Goal: Task Accomplishment & Management: Use online tool/utility

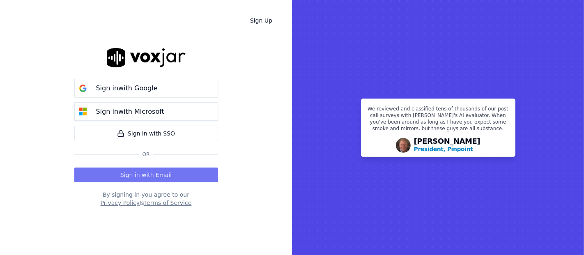
click at [122, 173] on button "Sign in with Email" at bounding box center [146, 175] width 144 height 15
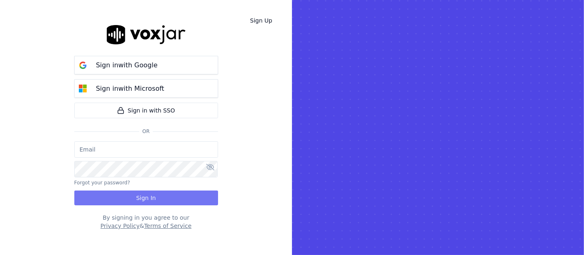
type input "shadia.decastro01.baq@nwfg.net"
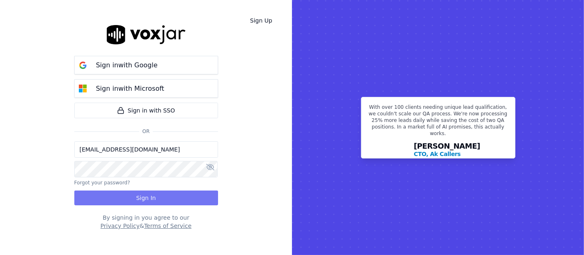
click at [129, 193] on button "Sign In" at bounding box center [146, 198] width 144 height 15
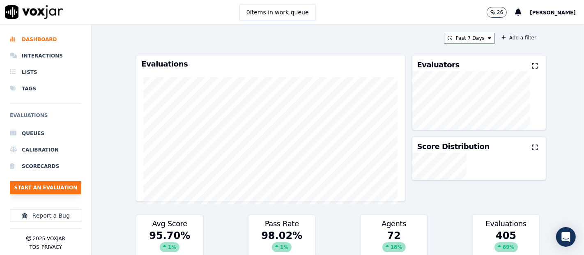
click at [58, 190] on button "Start an Evaluation" at bounding box center [45, 187] width 71 height 13
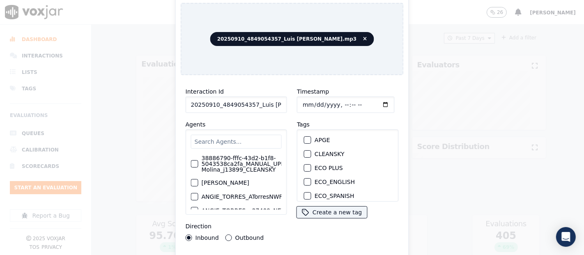
click at [273, 103] on input "20250910_4849054357_Luis Mercado.mp3" at bounding box center [236, 105] width 101 height 16
type input "20250910_4849054357_Luis Mercado"
click at [305, 151] on div "button" at bounding box center [307, 154] width 6 height 6
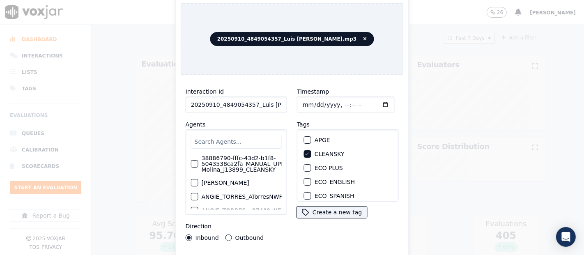
click at [280, 251] on div "Interaction Id 20250910_4849054357_Luis Mercado Agents 38886790-fffc-43d2-b1f8-…" at bounding box center [292, 176] width 223 height 189
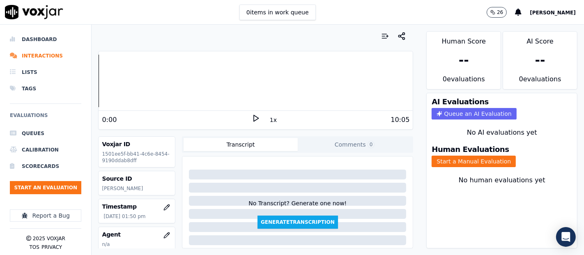
scroll to position [0, 0]
click at [443, 156] on button "Start a Manual Evaluation" at bounding box center [474, 162] width 84 height 12
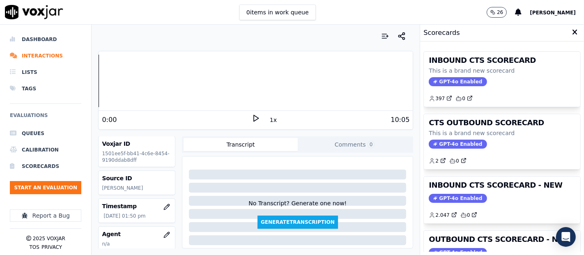
click at [489, 191] on div "INBOUND CTS SCORECARD - NEW GPT-4o Enabled 2.047 0" at bounding box center [502, 200] width 157 height 47
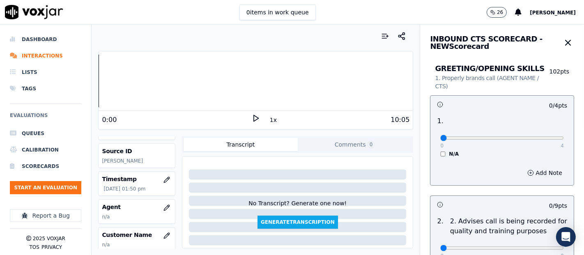
scroll to position [16, 0]
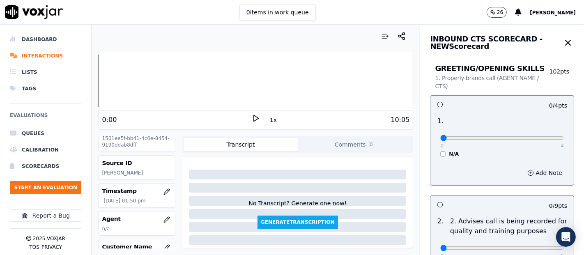
click at [252, 115] on icon at bounding box center [256, 118] width 8 height 8
click at [257, 120] on rect at bounding box center [257, 117] width 1 height 5
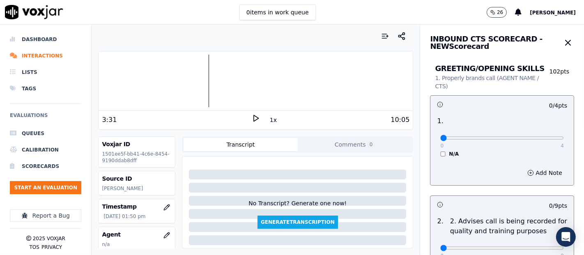
click at [253, 119] on icon at bounding box center [256, 118] width 8 height 8
click at [252, 117] on icon at bounding box center [256, 118] width 8 height 8
click at [250, 112] on div "4:01 1x 10:05" at bounding box center [256, 120] width 314 height 18
click at [252, 114] on icon at bounding box center [256, 118] width 8 height 8
click at [194, 76] on div at bounding box center [256, 81] width 314 height 53
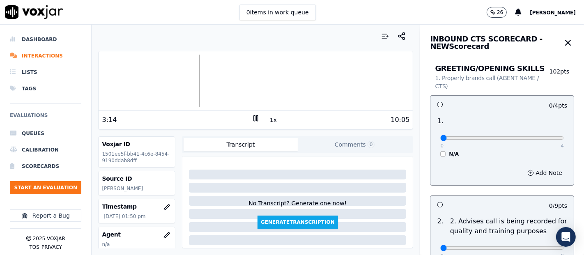
click at [252, 117] on icon at bounding box center [256, 118] width 8 height 8
click at [254, 118] on polygon at bounding box center [256, 118] width 5 height 6
click at [182, 81] on div at bounding box center [256, 81] width 314 height 53
click at [257, 119] on rect at bounding box center [257, 117] width 1 height 5
click at [254, 119] on polygon at bounding box center [256, 118] width 5 height 6
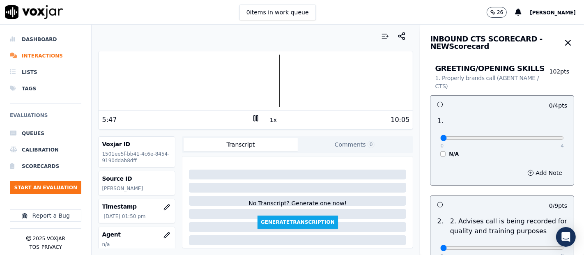
click at [257, 117] on rect at bounding box center [257, 117] width 1 height 5
type input "4"
click at [539, 136] on input "range" at bounding box center [502, 137] width 124 height 3
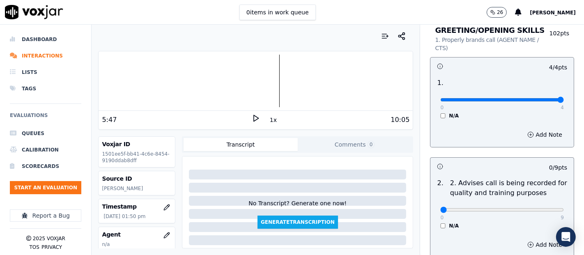
scroll to position [91, 0]
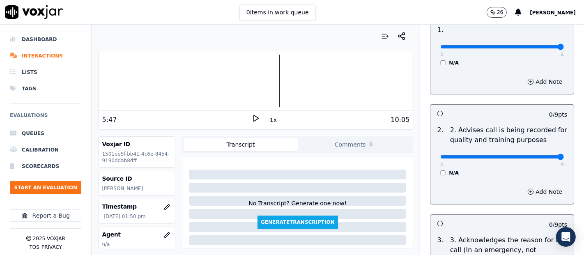
type input "9"
click at [535, 157] on input "range" at bounding box center [502, 156] width 124 height 3
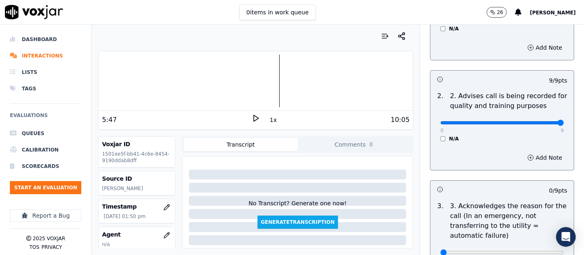
scroll to position [182, 0]
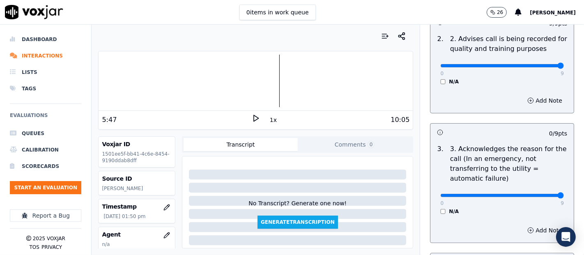
type input "9"
click at [539, 194] on input "range" at bounding box center [502, 195] width 124 height 3
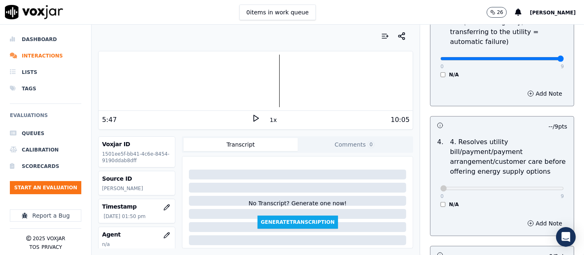
scroll to position [411, 0]
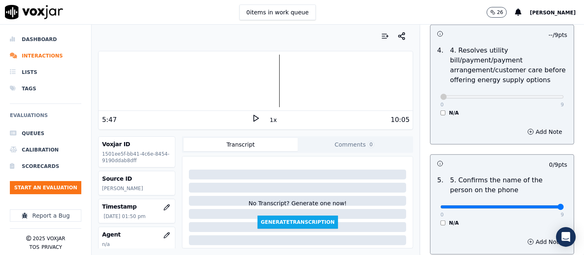
type input "9"
click at [540, 205] on input "range" at bounding box center [502, 206] width 124 height 3
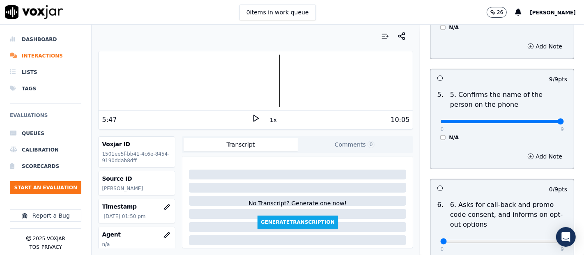
scroll to position [548, 0]
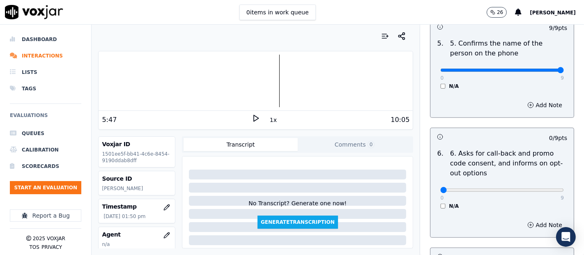
click at [440, 206] on div "N/A" at bounding box center [502, 206] width 124 height 7
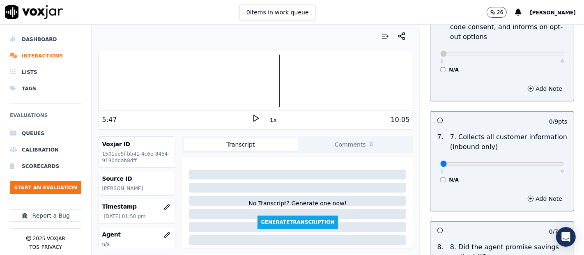
scroll to position [685, 0]
click at [543, 167] on div "0 9 N/A" at bounding box center [502, 167] width 137 height 31
click at [541, 165] on div "0 9" at bounding box center [502, 163] width 124 height 10
type input "9"
click at [541, 164] on input "range" at bounding box center [502, 163] width 124 height 3
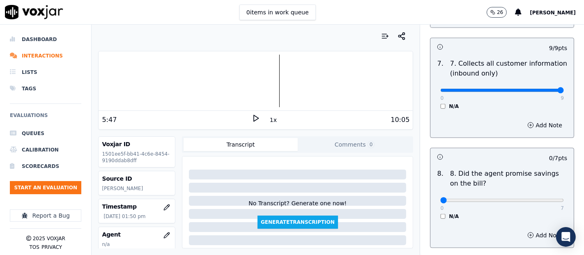
scroll to position [822, 0]
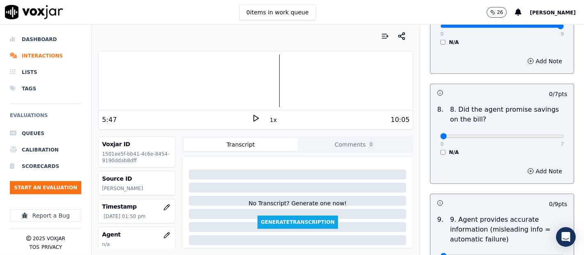
click at [440, 152] on div "N/A" at bounding box center [502, 152] width 124 height 7
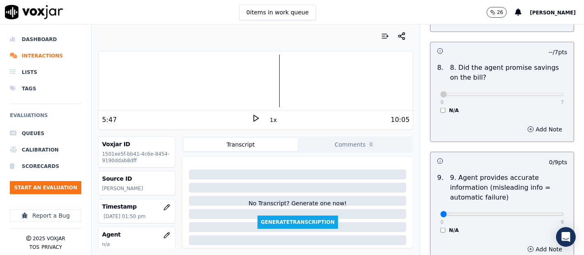
scroll to position [913, 0]
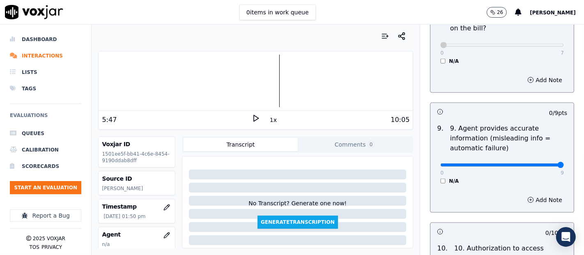
type input "9"
click at [538, 164] on input "range" at bounding box center [502, 165] width 124 height 3
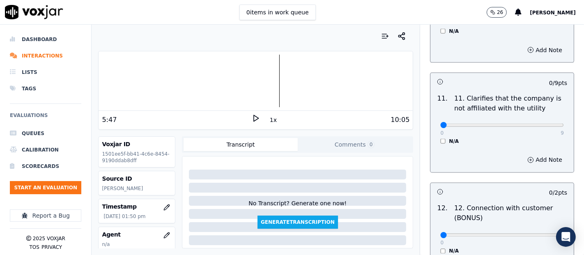
scroll to position [1187, 0]
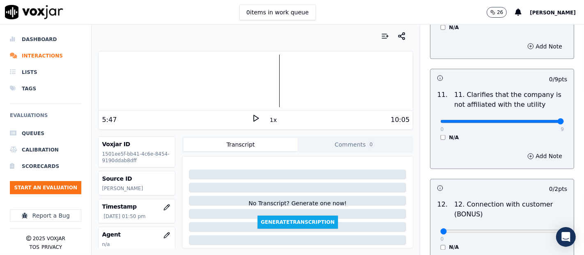
type input "9"
click at [539, 120] on input "range" at bounding box center [502, 121] width 124 height 3
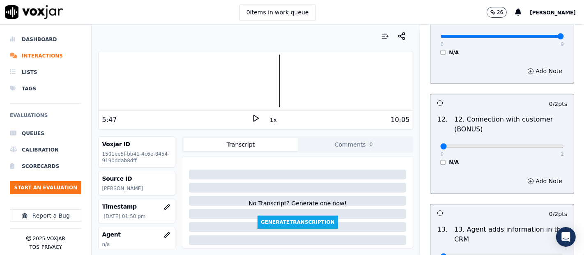
scroll to position [1278, 0]
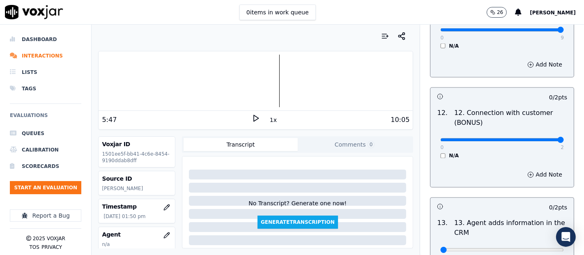
type input "2"
click at [540, 138] on input "range" at bounding box center [502, 139] width 124 height 3
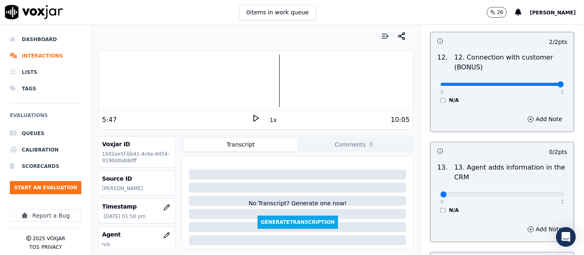
scroll to position [1415, 0]
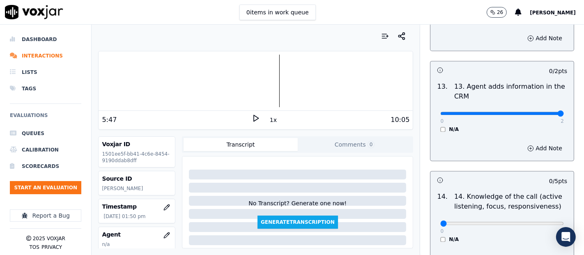
type input "2"
click at [542, 112] on input "range" at bounding box center [502, 113] width 124 height 3
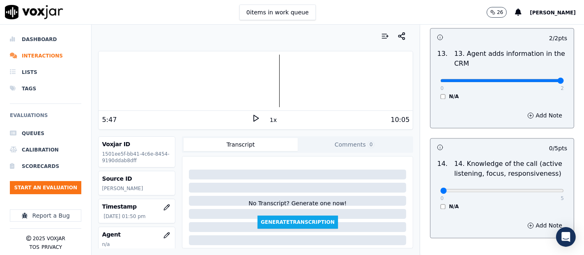
scroll to position [1497, 0]
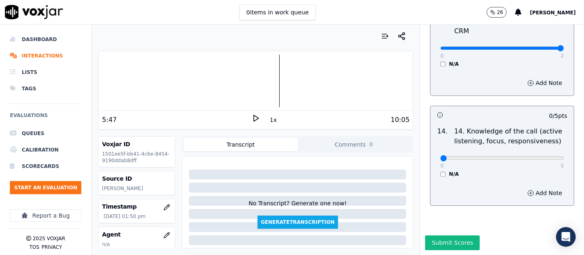
click at [541, 153] on div "0 5" at bounding box center [502, 158] width 124 height 10
drag, startPoint x: 539, startPoint y: 137, endPoint x: 535, endPoint y: 137, distance: 4.1
type input "5"
click at [539, 157] on input "range" at bounding box center [502, 158] width 124 height 3
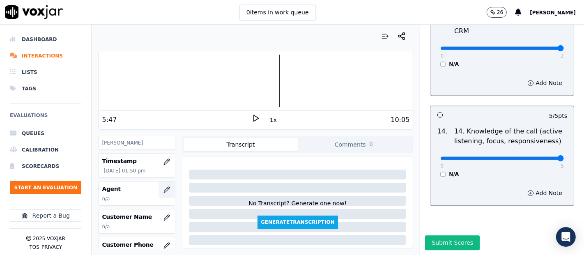
scroll to position [91, 0]
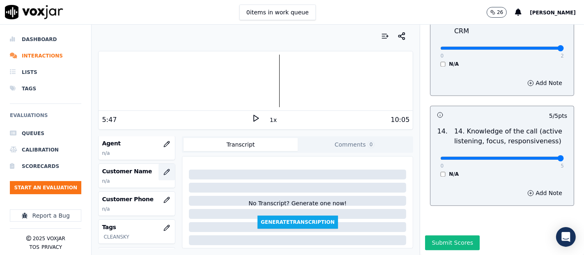
click at [161, 171] on button "button" at bounding box center [167, 172] width 16 height 16
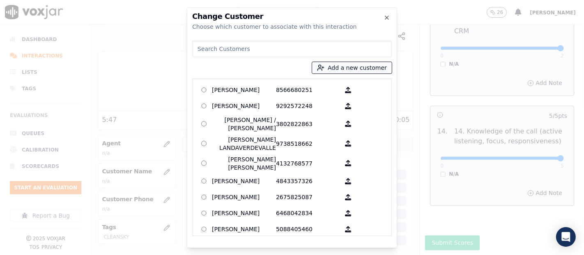
click at [351, 69] on button "Add a new customer" at bounding box center [352, 68] width 80 height 12
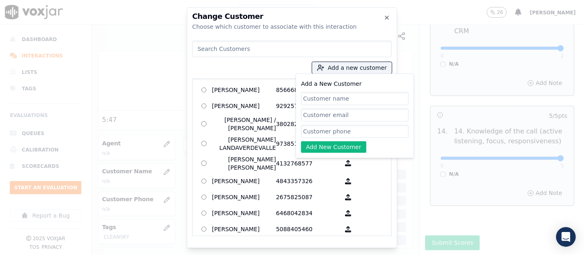
paste input "[PERSON_NAME]"
type input "[PERSON_NAME]"
click at [323, 136] on input "Add a New Customer" at bounding box center [355, 131] width 108 height 13
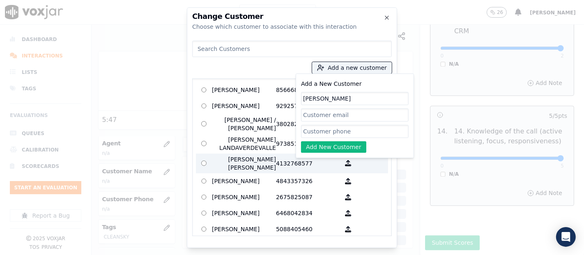
paste input "4849054357"
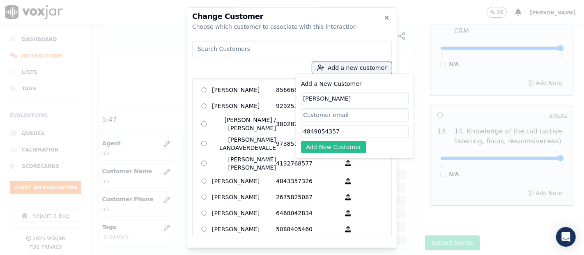
type input "4849054357"
click at [341, 150] on button "Add New Customer" at bounding box center [333, 147] width 65 height 12
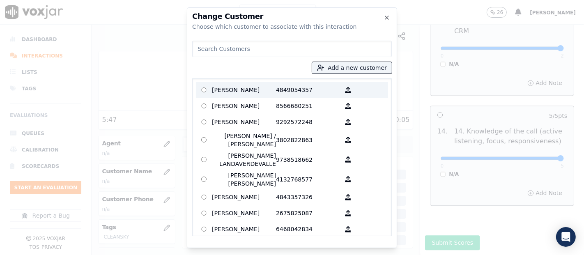
click at [270, 92] on p "[PERSON_NAME]" at bounding box center [244, 90] width 64 height 13
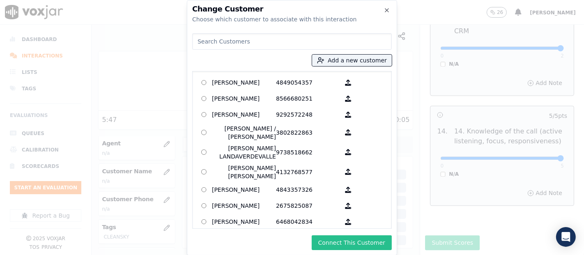
click at [327, 244] on button "Connect This Customer" at bounding box center [352, 242] width 80 height 15
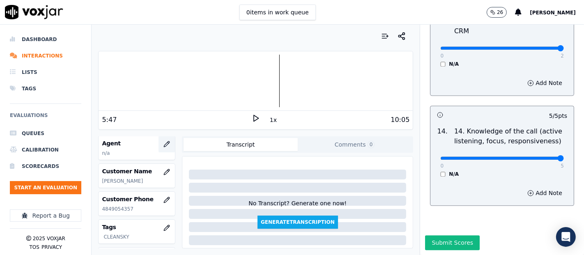
click at [159, 147] on button "button" at bounding box center [167, 144] width 16 height 16
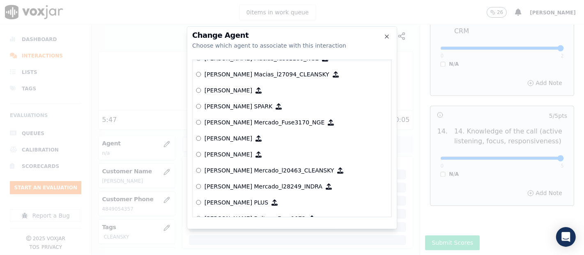
scroll to position [3151, 0]
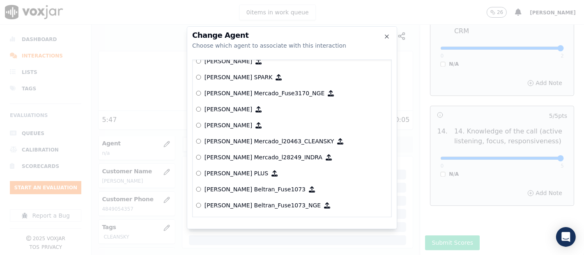
click at [240, 144] on label "[PERSON_NAME] Mercado_l20463_CLEANSKY" at bounding box center [292, 142] width 192 height 16
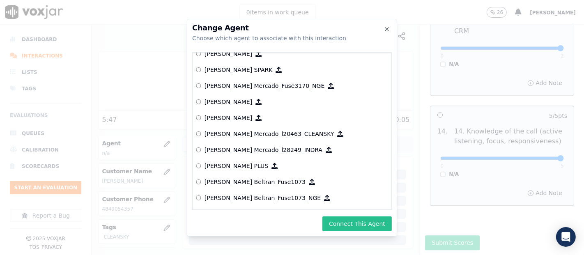
click at [331, 222] on button "Connect This Agent" at bounding box center [357, 224] width 69 height 15
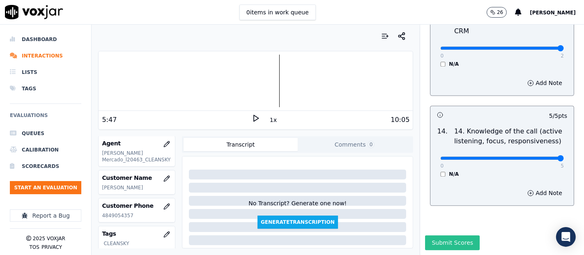
click at [445, 235] on button "Submit Scores" at bounding box center [452, 242] width 55 height 15
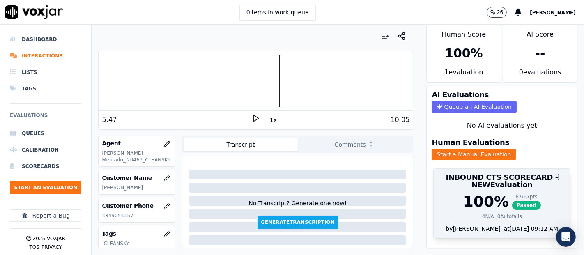
scroll to position [0, 0]
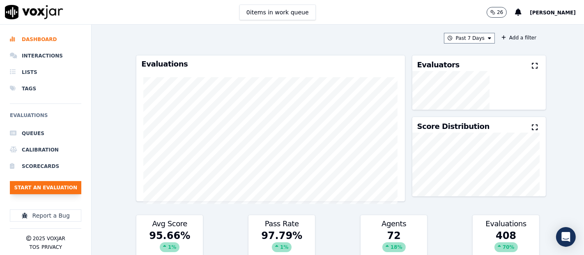
click at [58, 189] on button "Start an Evaluation" at bounding box center [45, 187] width 71 height 13
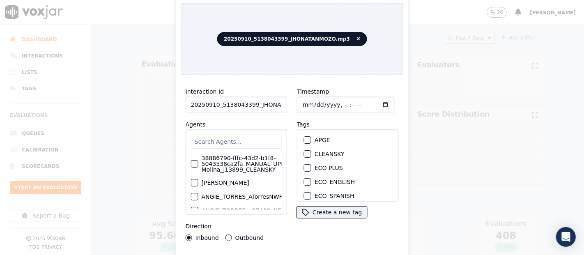
click at [271, 101] on input "20250910_5138043399_JHONATANMOZO.mp3" at bounding box center [236, 105] width 101 height 16
type input "20250910_5138043399_JHONATANMOZO"
click at [305, 152] on div "button" at bounding box center [307, 154] width 6 height 6
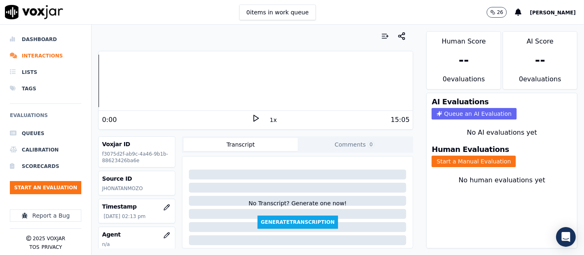
click at [252, 114] on icon at bounding box center [256, 118] width 8 height 8
click at [249, 113] on div "0:00 1x 15:05" at bounding box center [256, 120] width 314 height 18
click at [252, 119] on icon at bounding box center [256, 118] width 8 height 8
click at [252, 117] on icon at bounding box center [256, 118] width 8 height 8
click at [483, 156] on button "Start a Manual Evaluation" at bounding box center [474, 162] width 84 height 12
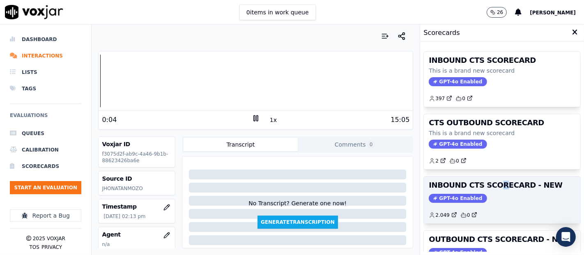
click at [485, 182] on h3 "INBOUND CTS SCORECARD - NEW" at bounding box center [502, 185] width 147 height 7
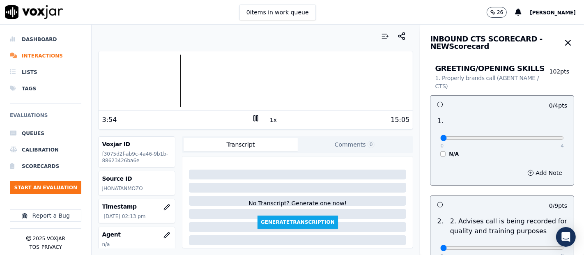
click at [168, 75] on div at bounding box center [256, 81] width 314 height 53
click at [170, 75] on div at bounding box center [256, 81] width 314 height 53
click at [254, 115] on rect at bounding box center [254, 117] width 1 height 5
type input "4"
click at [540, 139] on input "range" at bounding box center [502, 137] width 124 height 3
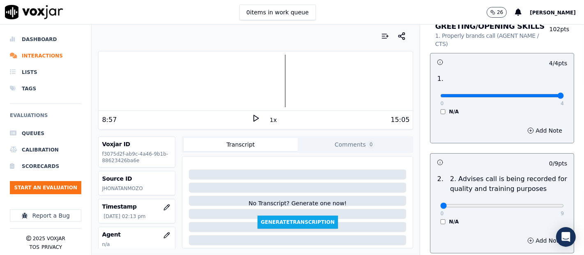
scroll to position [91, 0]
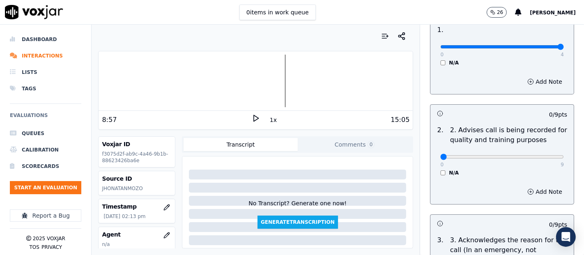
click at [537, 152] on div "0 9" at bounding box center [502, 157] width 124 height 10
type input "9"
click at [537, 159] on input "range" at bounding box center [502, 156] width 124 height 3
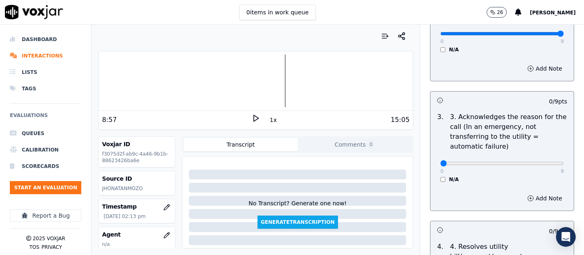
scroll to position [228, 0]
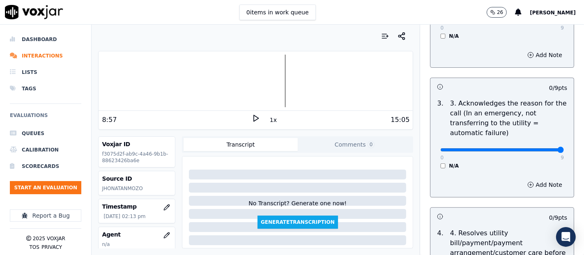
type input "9"
click at [542, 150] on input "range" at bounding box center [502, 149] width 124 height 3
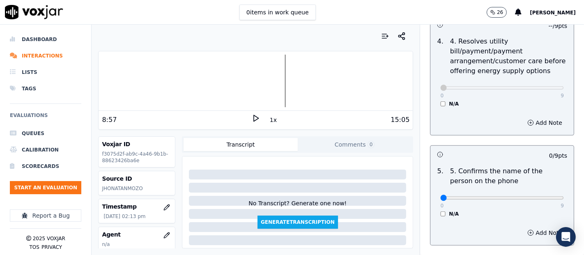
scroll to position [456, 0]
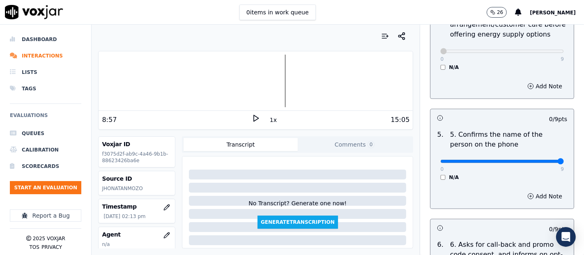
type input "9"
click at [537, 162] on input "range" at bounding box center [502, 161] width 124 height 3
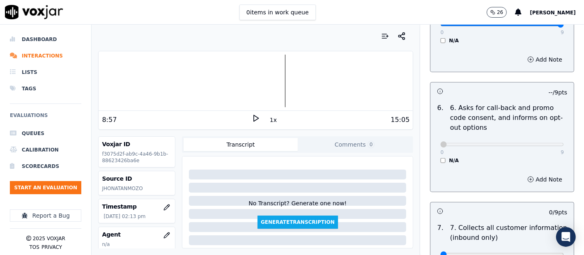
scroll to position [730, 0]
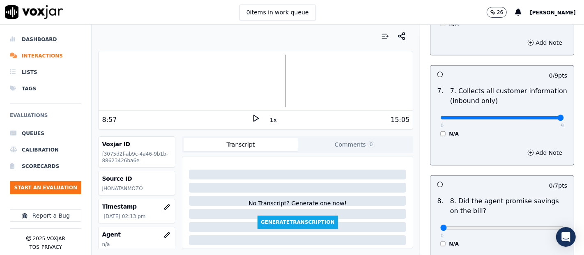
drag, startPoint x: 542, startPoint y: 118, endPoint x: 537, endPoint y: 119, distance: 5.1
type input "9"
click at [542, 118] on input "range" at bounding box center [502, 117] width 124 height 3
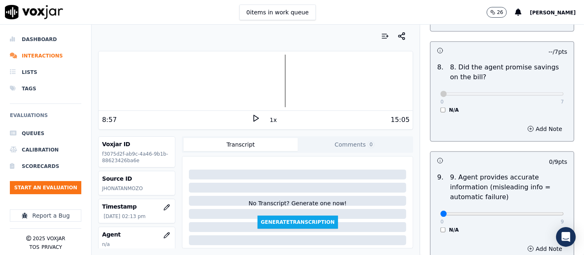
scroll to position [913, 0]
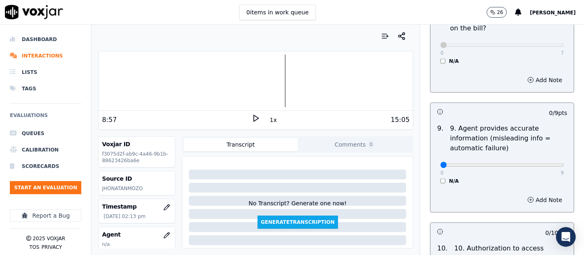
click at [544, 166] on div "0 9 N/A" at bounding box center [502, 168] width 137 height 31
type input "9"
click at [542, 164] on input "range" at bounding box center [502, 165] width 124 height 3
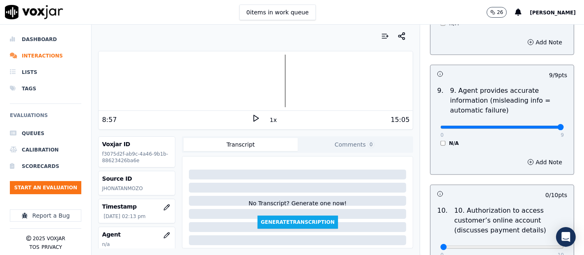
scroll to position [1004, 0]
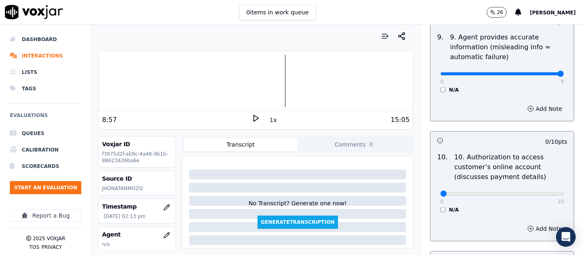
click at [440, 207] on div "N/A" at bounding box center [502, 210] width 124 height 7
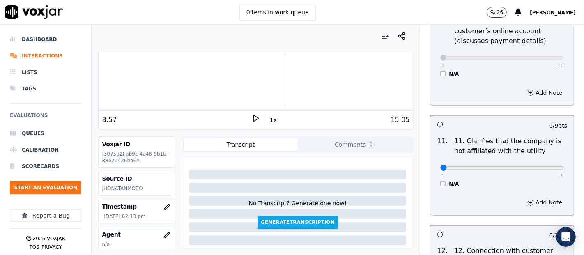
scroll to position [1187, 0]
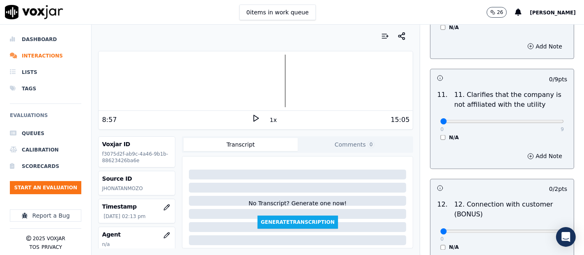
click at [546, 120] on div "0 9 N/A" at bounding box center [502, 125] width 137 height 31
type input "9"
click at [540, 120] on input "range" at bounding box center [502, 121] width 124 height 3
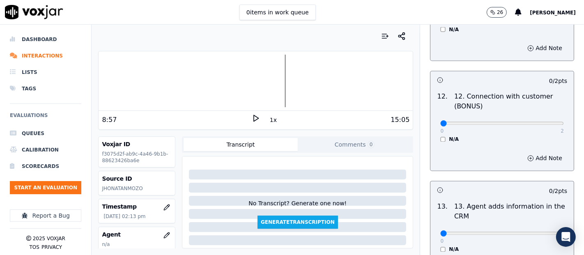
scroll to position [1324, 0]
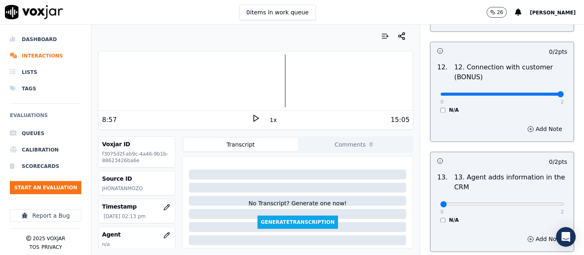
type input "2"
click at [535, 93] on input "range" at bounding box center [502, 94] width 124 height 3
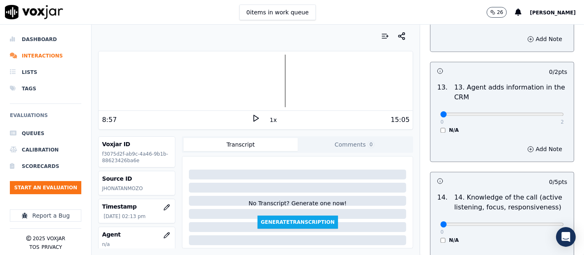
scroll to position [1415, 0]
click at [549, 111] on div "0 2 N/A" at bounding box center [502, 116] width 137 height 31
type input "2"
click at [539, 112] on input "range" at bounding box center [502, 113] width 124 height 3
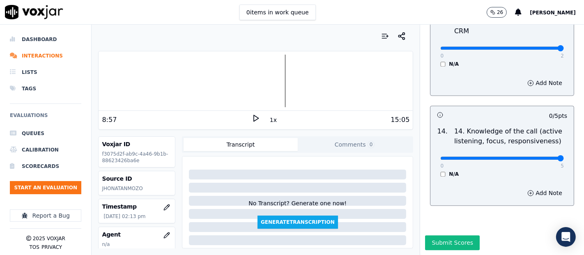
type input "5"
click at [537, 157] on input "range" at bounding box center [502, 158] width 124 height 3
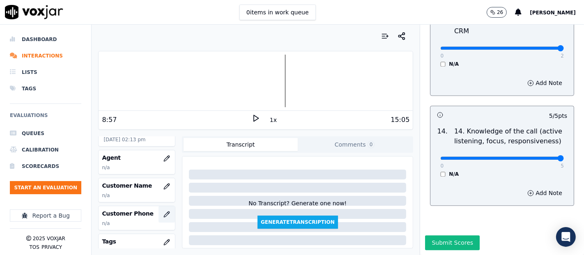
scroll to position [91, 0]
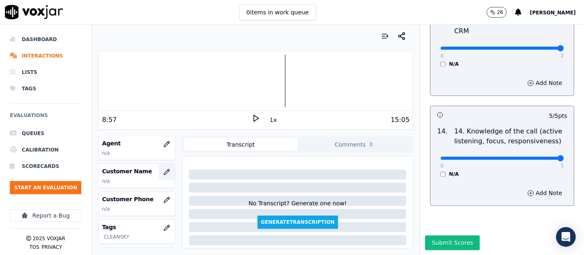
click at [159, 166] on button "button" at bounding box center [167, 172] width 16 height 16
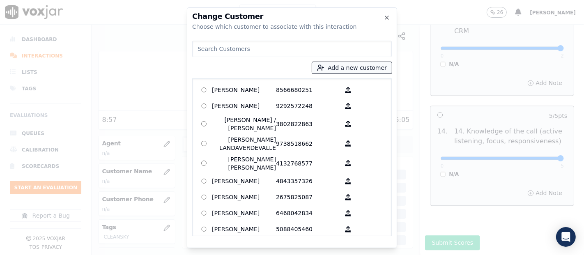
click at [324, 67] on line "button" at bounding box center [323, 67] width 2 height 0
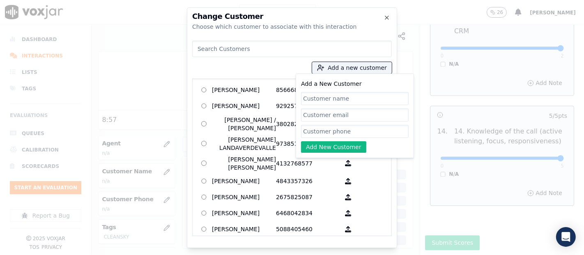
paste input "JERMAINE BROWN"
type input "JERMAINE BROWN"
click at [347, 136] on input "Add a New Customer" at bounding box center [355, 131] width 108 height 13
paste input "5138043399"
type input "5138043399"
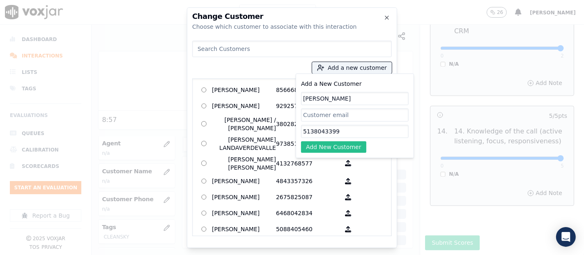
click at [330, 148] on button "Add New Customer" at bounding box center [333, 147] width 65 height 12
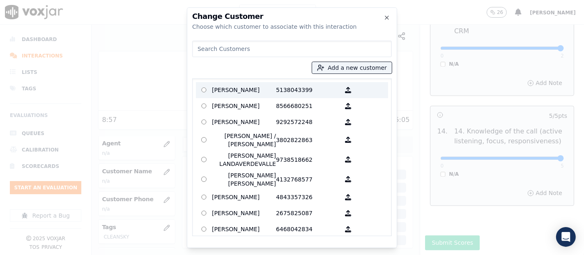
click at [252, 87] on p "JERMAINE BROWN" at bounding box center [244, 90] width 64 height 13
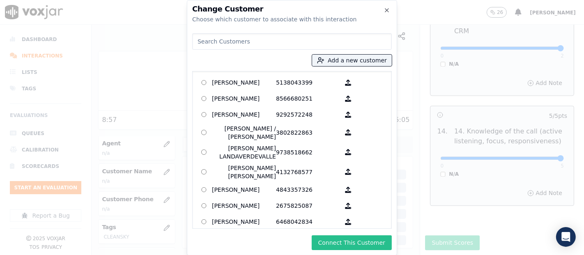
click at [350, 239] on button "Connect This Customer" at bounding box center [352, 242] width 80 height 15
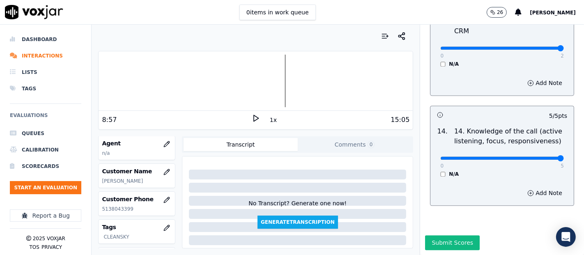
scroll to position [46, 0]
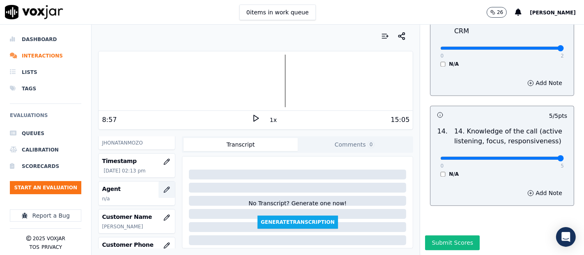
click at [164, 187] on icon "button" at bounding box center [167, 190] width 7 height 7
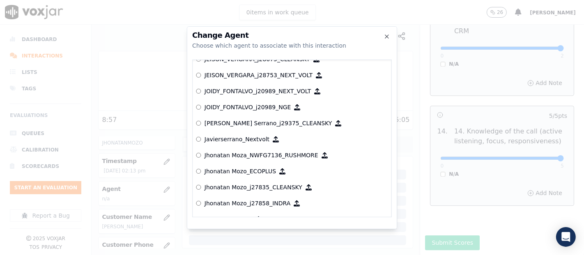
scroll to position [2197, 0]
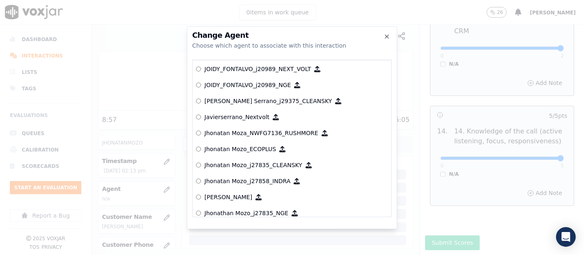
click at [214, 161] on p "Jhonatan Mozo_j27835_CLEANSKY" at bounding box center [254, 165] width 98 height 8
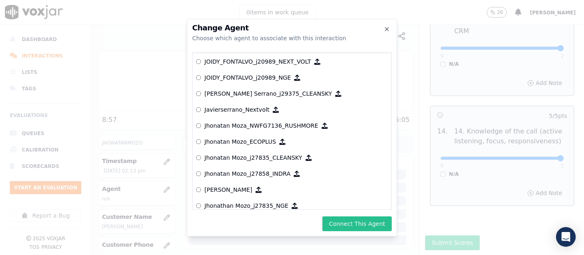
click at [350, 228] on button "Connect This Agent" at bounding box center [357, 224] width 69 height 15
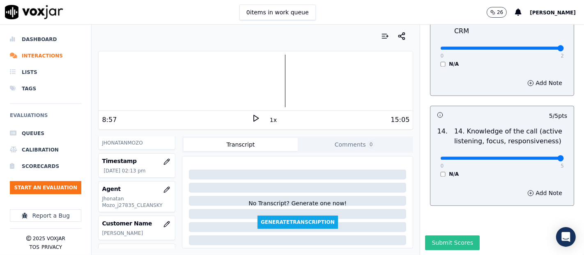
click at [436, 235] on button "Submit Scores" at bounding box center [452, 242] width 55 height 15
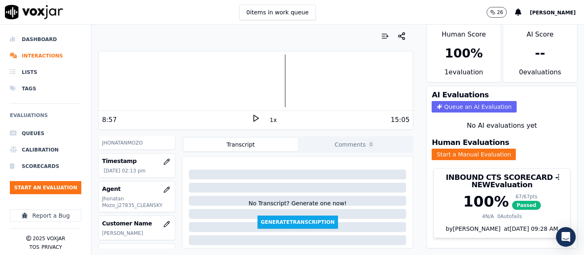
scroll to position [0, 0]
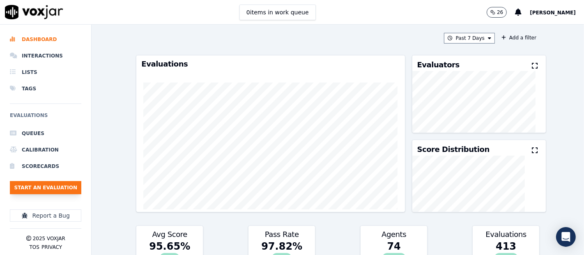
click at [73, 186] on button "Start an Evaluation" at bounding box center [45, 187] width 71 height 13
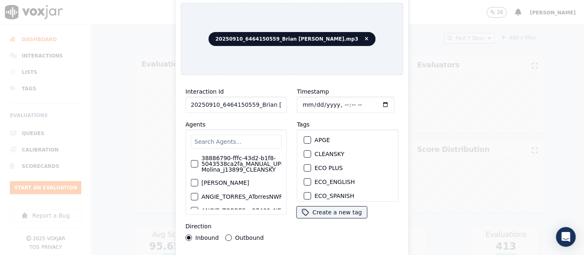
click at [267, 100] on input "20250910_6464150559_Brian Valbuena.mp3" at bounding box center [236, 105] width 101 height 16
type input "20250910_6464150559_Brian Valbuena"
click at [308, 148] on div "CLEANSKY" at bounding box center [348, 154] width 94 height 14
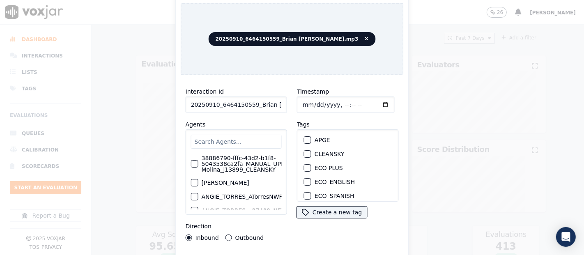
click at [304, 151] on div "button" at bounding box center [307, 154] width 6 height 6
click at [304, 253] on div "Interaction Id 20250910_6464150559_Brian Valbuena Agents 38886790-fffc-43d2-b1f…" at bounding box center [292, 176] width 223 height 189
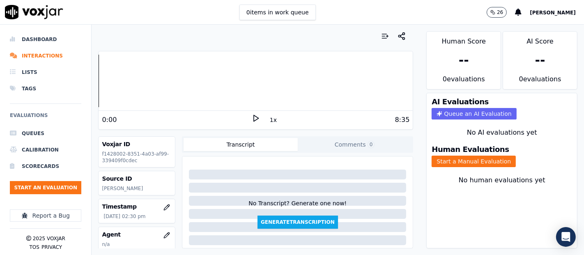
click at [254, 120] on polygon at bounding box center [256, 118] width 5 height 6
click at [465, 159] on button "Start a Manual Evaluation" at bounding box center [474, 162] width 84 height 12
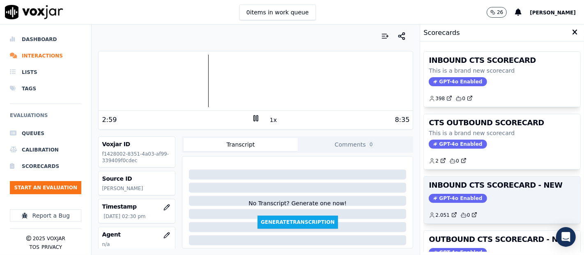
click at [468, 182] on h3 "INBOUND CTS SCORECARD - NEW" at bounding box center [502, 185] width 147 height 7
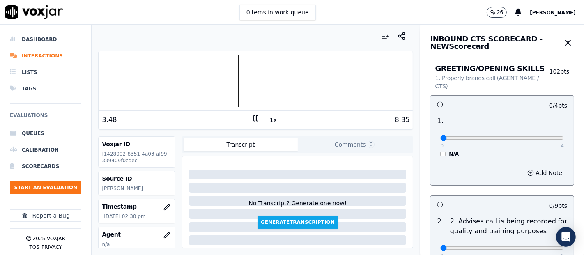
click at [252, 120] on icon at bounding box center [256, 118] width 8 height 8
click at [252, 114] on icon at bounding box center [256, 118] width 8 height 8
type input "4"
click at [539, 138] on input "range" at bounding box center [502, 137] width 124 height 3
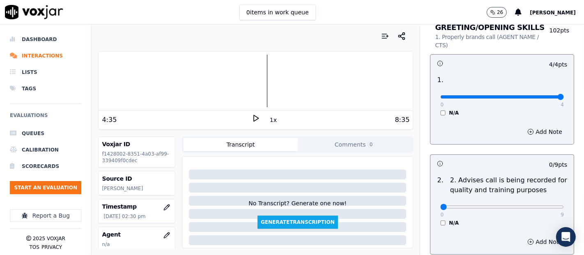
scroll to position [91, 0]
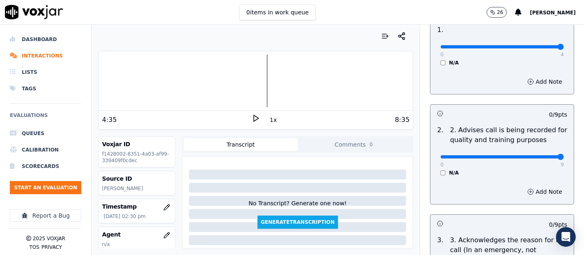
type input "9"
click at [542, 156] on input "range" at bounding box center [502, 156] width 124 height 3
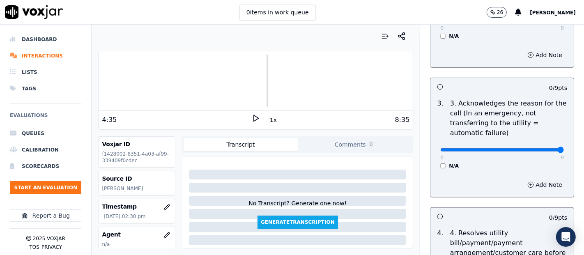
type input "9"
click at [540, 151] on input "range" at bounding box center [502, 149] width 124 height 3
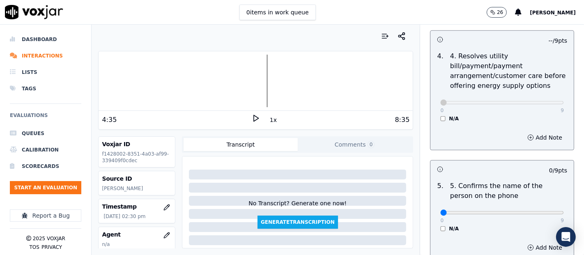
scroll to position [456, 0]
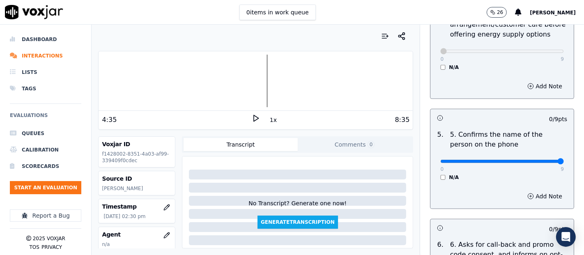
type input "9"
click at [537, 161] on input "range" at bounding box center [502, 161] width 124 height 3
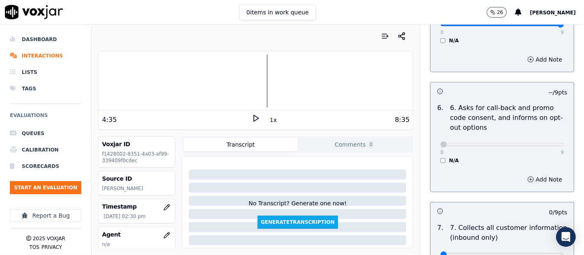
scroll to position [685, 0]
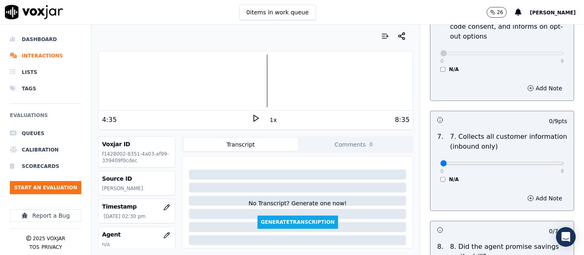
click at [546, 161] on div "0 9 N/A" at bounding box center [502, 167] width 137 height 31
type input "9"
click at [541, 163] on input "range" at bounding box center [502, 163] width 124 height 3
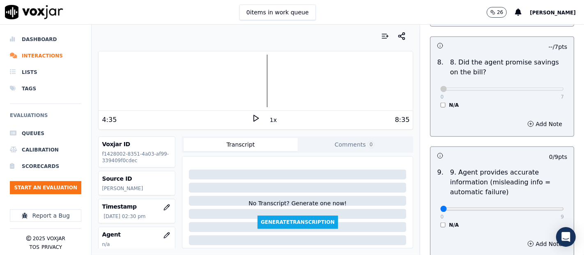
scroll to position [913, 0]
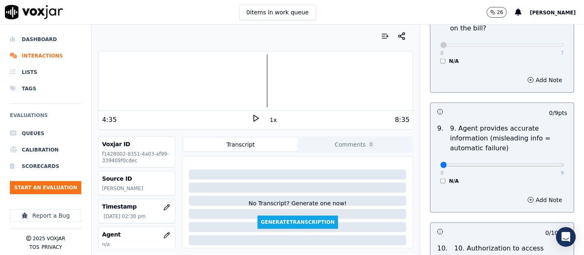
click at [545, 161] on div "0 9 N/A" at bounding box center [502, 168] width 137 height 31
type input "9"
click at [542, 164] on input "range" at bounding box center [502, 165] width 124 height 3
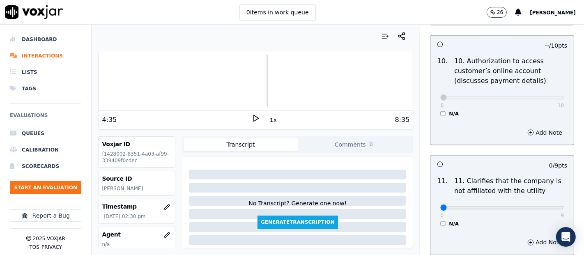
scroll to position [1187, 0]
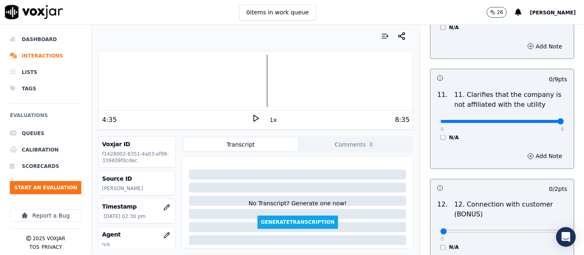
type input "9"
click at [536, 120] on input "range" at bounding box center [502, 121] width 124 height 3
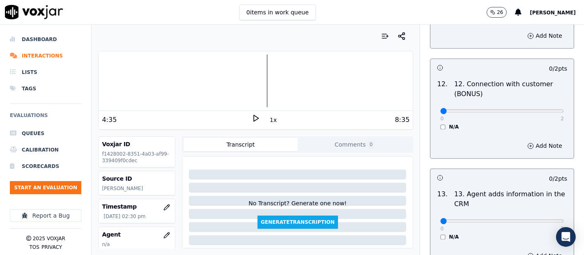
scroll to position [1324, 0]
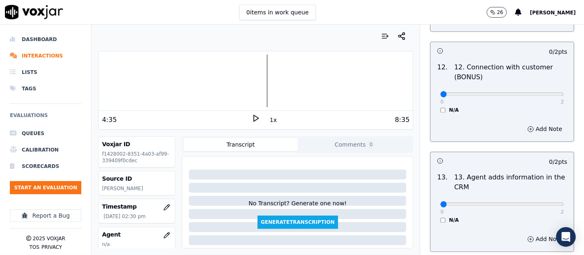
click at [544, 92] on div "0 2 N/A" at bounding box center [502, 98] width 137 height 31
type input "2"
click at [541, 95] on input "range" at bounding box center [502, 94] width 124 height 3
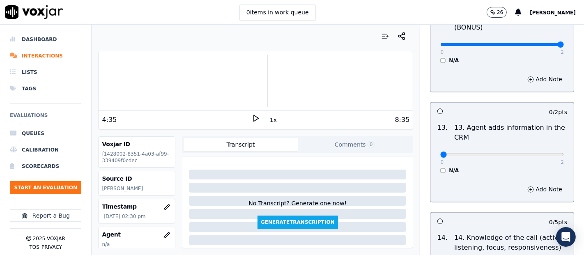
scroll to position [1461, 0]
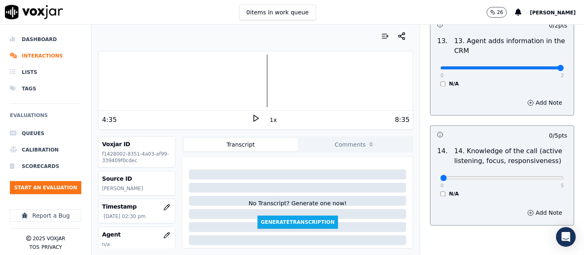
drag, startPoint x: 542, startPoint y: 62, endPoint x: 539, endPoint y: 71, distance: 9.5
type input "2"
click at [540, 66] on input "range" at bounding box center [502, 67] width 124 height 3
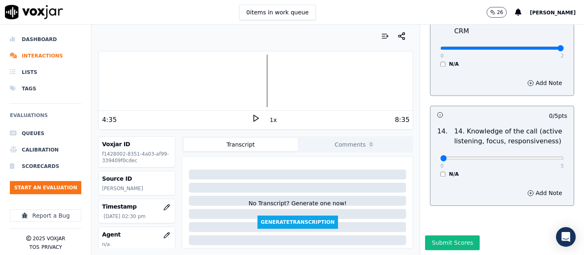
scroll to position [1497, 0]
type input "5"
click at [540, 157] on input "range" at bounding box center [502, 158] width 124 height 3
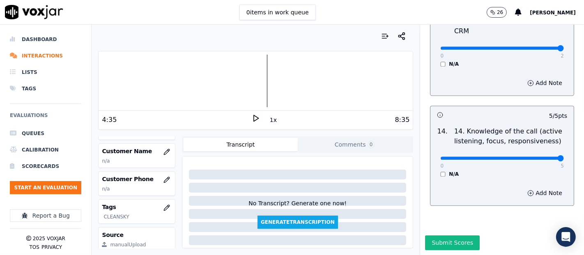
scroll to position [91, 0]
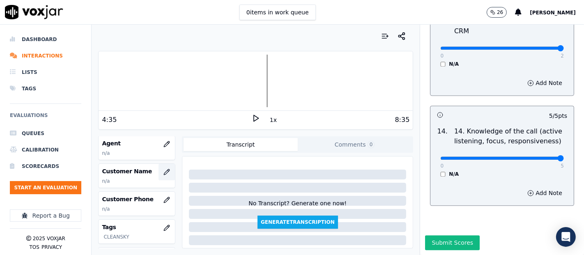
click at [159, 171] on button "button" at bounding box center [167, 172] width 16 height 16
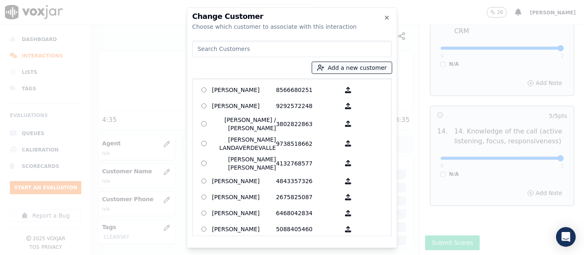
click at [330, 62] on button "Add a new customer" at bounding box center [352, 68] width 80 height 12
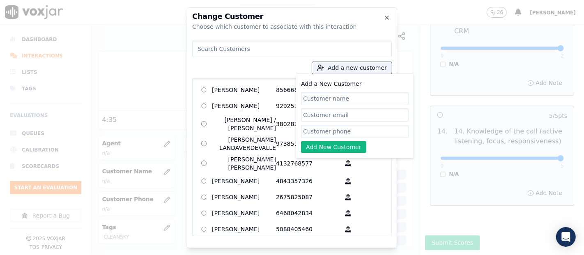
paste input "JOSÉ SANTOS"
type input "JOSÉ SANTOS"
click at [331, 129] on input "Add a New Customer" at bounding box center [355, 131] width 108 height 13
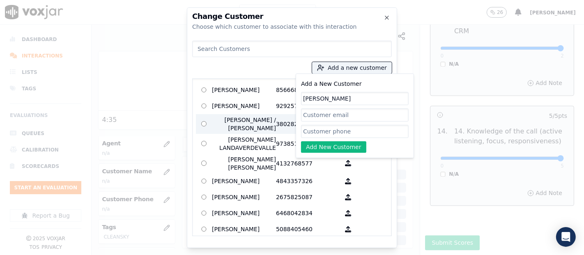
paste input "6464150559"
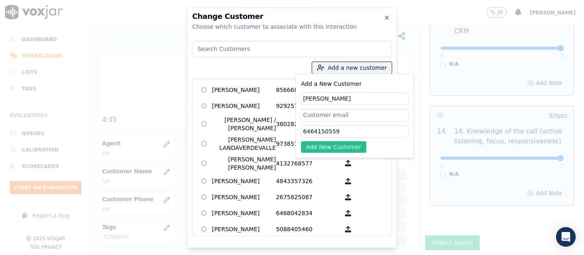
type input "6464150559"
click at [311, 148] on button "Add New Customer" at bounding box center [333, 147] width 65 height 12
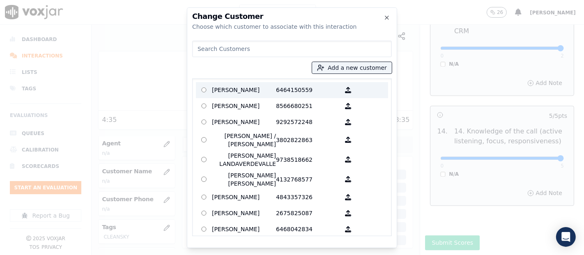
click at [238, 91] on p "JOSÉ SANTOS" at bounding box center [244, 90] width 64 height 13
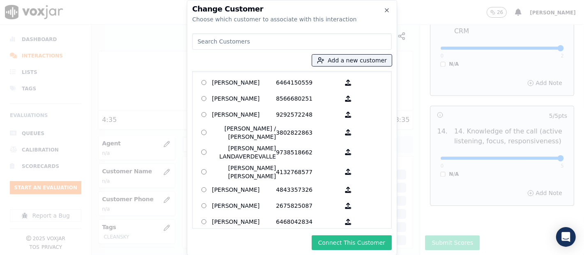
click at [360, 247] on button "Connect This Customer" at bounding box center [352, 242] width 80 height 15
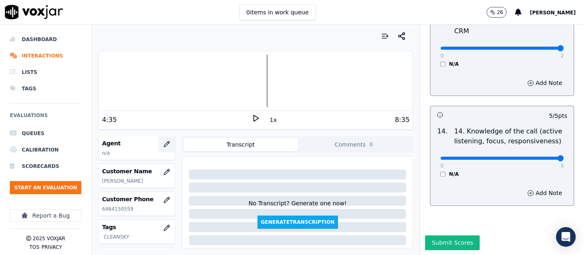
click at [164, 141] on icon "button" at bounding box center [167, 144] width 7 height 7
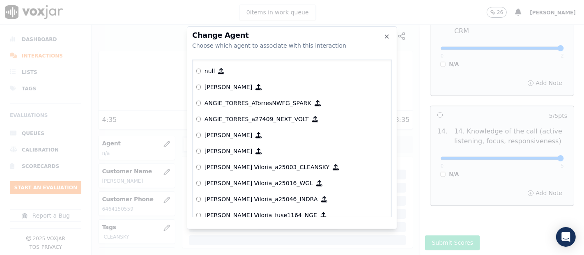
click at [156, 132] on div at bounding box center [292, 127] width 584 height 255
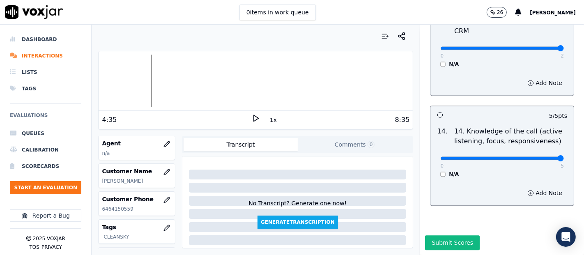
click at [67, 91] on div "Dashboard Interactions Lists Tags Evaluations Queues Calibration Scorecards Sta…" at bounding box center [292, 140] width 584 height 231
click at [252, 119] on icon at bounding box center [256, 118] width 8 height 8
click at [164, 143] on icon "button" at bounding box center [167, 144] width 7 height 7
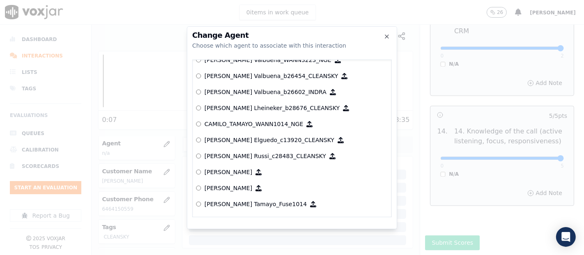
scroll to position [566, 0]
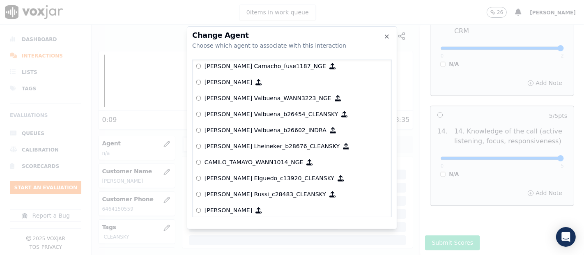
click at [226, 117] on p "[PERSON_NAME] Valbuena_b26454_CLEANSKY" at bounding box center [272, 114] width 134 height 8
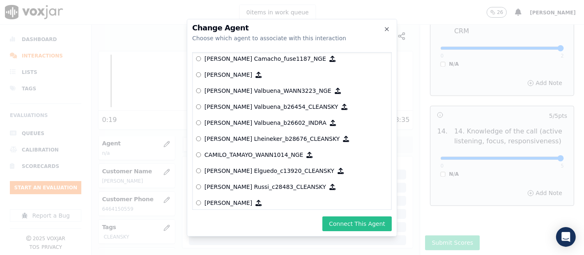
click at [344, 219] on button "Connect This Agent" at bounding box center [357, 224] width 69 height 15
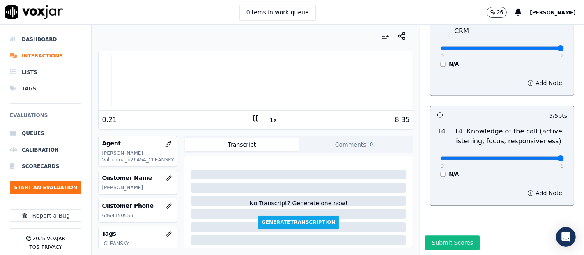
drag, startPoint x: 249, startPoint y: 115, endPoint x: 255, endPoint y: 126, distance: 12.3
click at [252, 115] on icon at bounding box center [256, 118] width 8 height 8
click at [434, 235] on button "Submit Scores" at bounding box center [452, 242] width 55 height 15
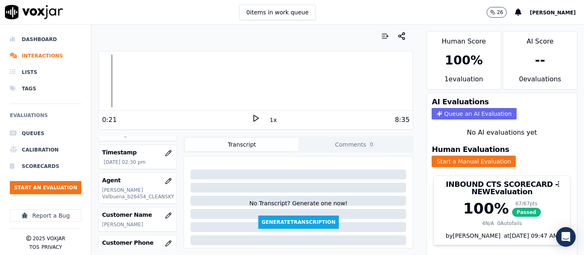
scroll to position [36, 0]
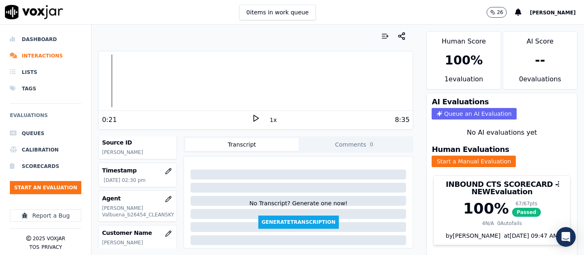
click at [166, 140] on div "Source ID Brian Valbuena" at bounding box center [138, 147] width 78 height 24
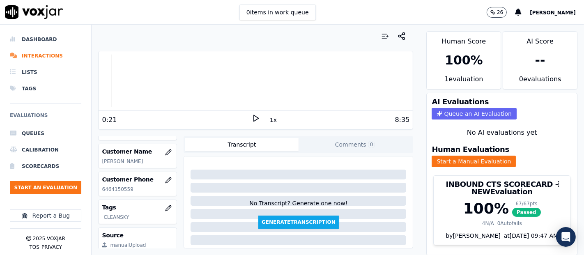
scroll to position [168, 0]
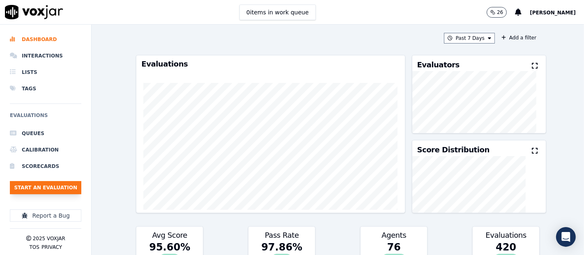
click at [40, 187] on button "Start an Evaluation" at bounding box center [45, 187] width 71 height 13
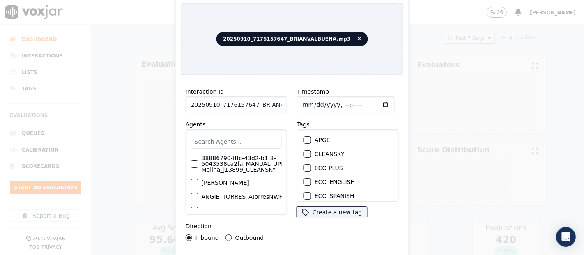
click at [254, 99] on input "20250910_7176157647_BRIANVALBUENA.mp3" at bounding box center [236, 105] width 101 height 16
type input "20250910_7176157647_BRIANVALBUENA"
drag, startPoint x: 303, startPoint y: 150, endPoint x: 305, endPoint y: 173, distance: 22.7
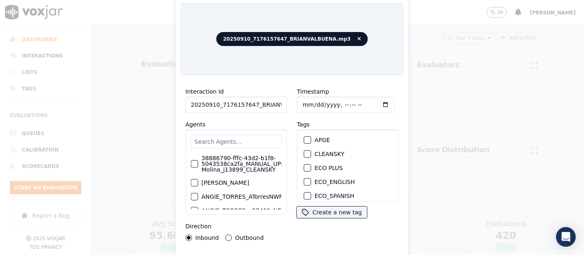
click at [304, 151] on div "button" at bounding box center [307, 154] width 6 height 6
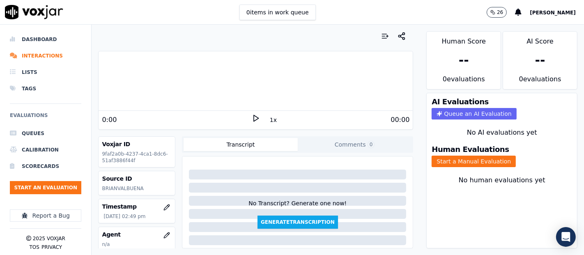
click at [252, 117] on icon at bounding box center [256, 118] width 8 height 8
click at [254, 117] on icon at bounding box center [256, 118] width 8 height 8
click at [252, 118] on icon at bounding box center [256, 118] width 8 height 8
click at [444, 156] on button "Start a Manual Evaluation" at bounding box center [474, 162] width 84 height 12
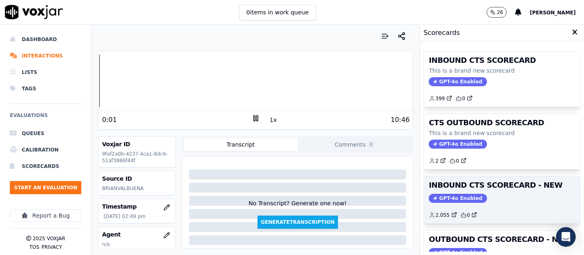
click at [487, 185] on h3 "INBOUND CTS SCORECARD - NEW" at bounding box center [502, 185] width 147 height 7
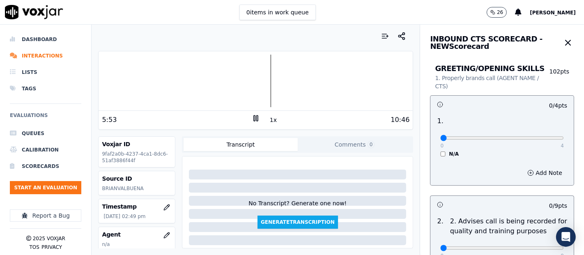
click at [252, 118] on icon at bounding box center [256, 118] width 8 height 8
type input "4"
click at [535, 136] on input "range" at bounding box center [502, 137] width 124 height 3
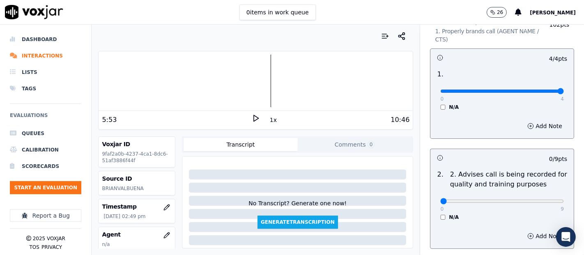
scroll to position [137, 0]
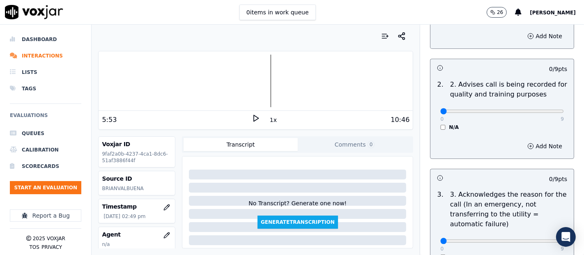
click at [544, 111] on div "0 9 N/A" at bounding box center [502, 114] width 137 height 31
type input "9"
click at [537, 110] on input "range" at bounding box center [502, 111] width 124 height 3
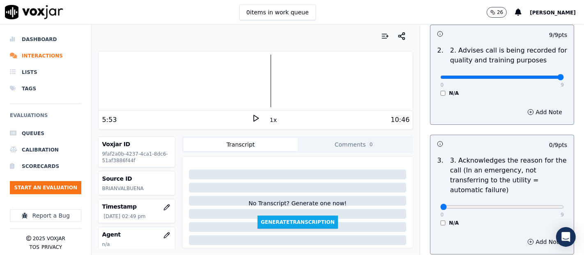
scroll to position [228, 0]
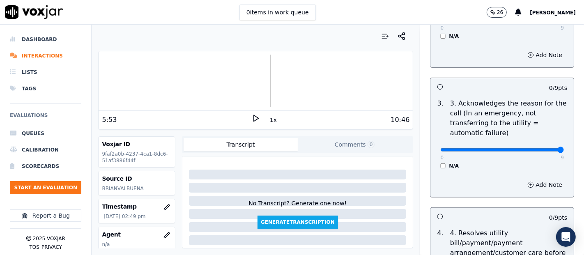
type input "9"
click at [539, 150] on input "range" at bounding box center [502, 149] width 124 height 3
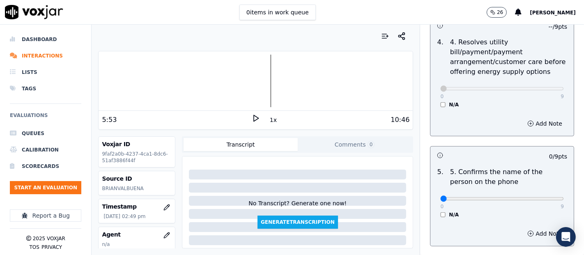
scroll to position [502, 0]
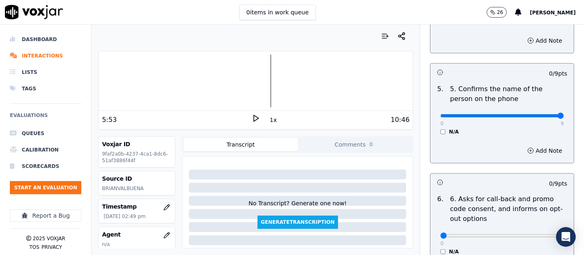
type input "9"
click at [540, 114] on input "range" at bounding box center [502, 115] width 124 height 3
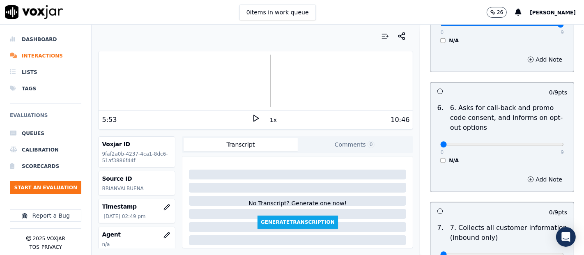
click at [434, 158] on div "0 9 N/A" at bounding box center [502, 148] width 137 height 31
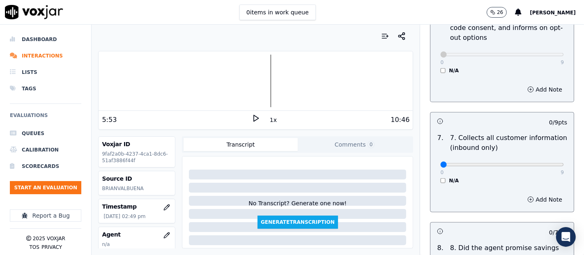
scroll to position [685, 0]
type input "9"
click at [543, 162] on input "range" at bounding box center [502, 163] width 124 height 3
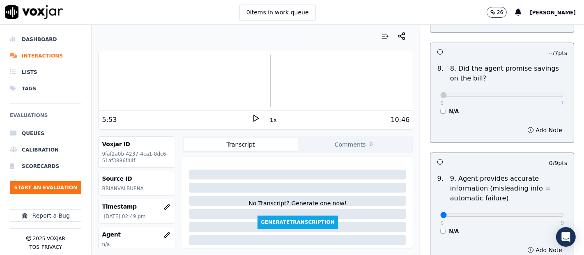
scroll to position [913, 0]
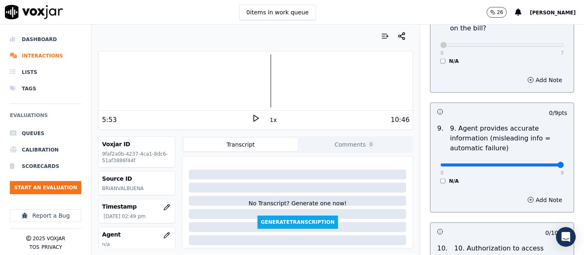
type input "9"
click at [543, 164] on input "range" at bounding box center [502, 165] width 124 height 3
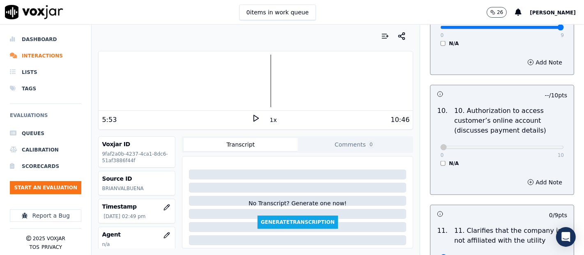
scroll to position [1095, 0]
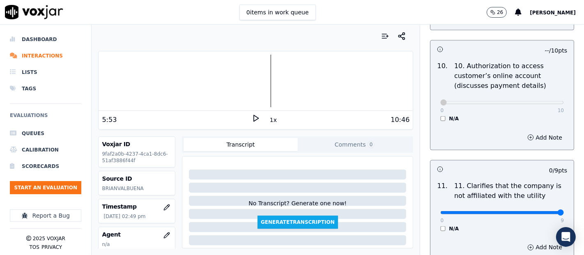
type input "9"
click at [543, 211] on input "range" at bounding box center [502, 212] width 124 height 3
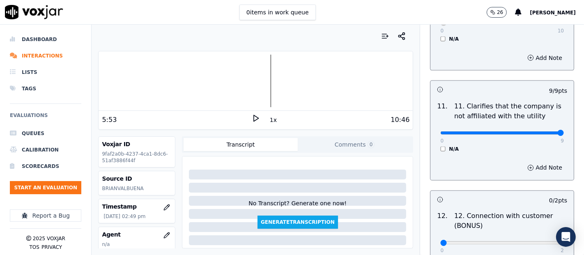
scroll to position [1233, 0]
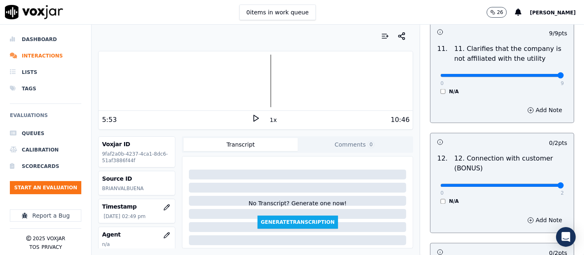
type input "2"
click at [543, 184] on input "range" at bounding box center [502, 185] width 124 height 3
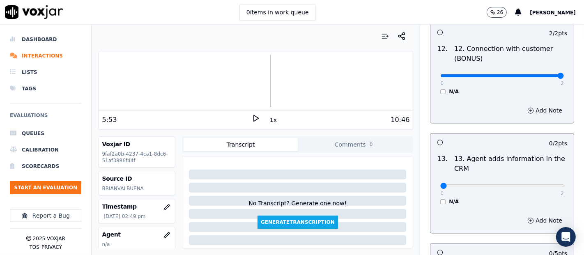
scroll to position [1369, 0]
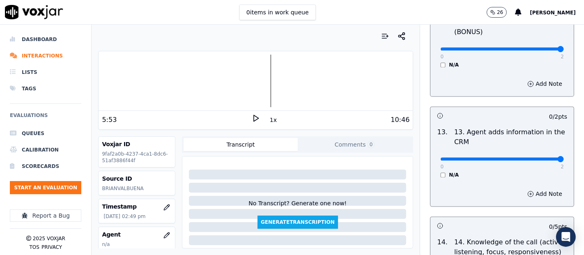
type input "2"
click at [540, 157] on input "range" at bounding box center [502, 158] width 124 height 3
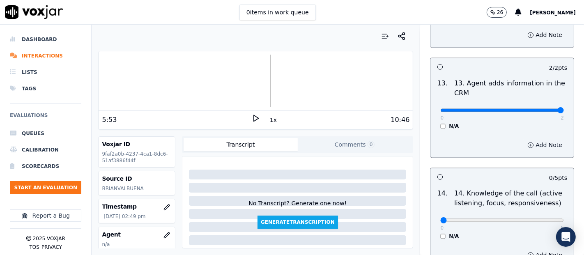
scroll to position [1497, 0]
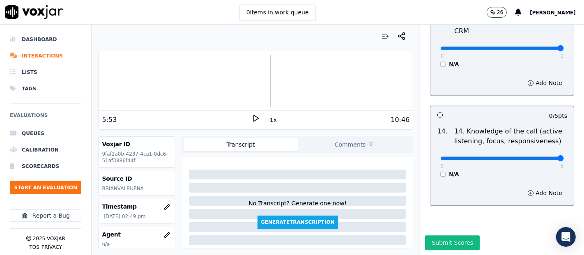
type input "5"
click at [539, 157] on input "range" at bounding box center [502, 158] width 124 height 3
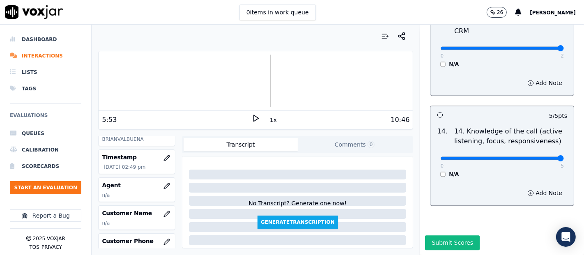
scroll to position [91, 0]
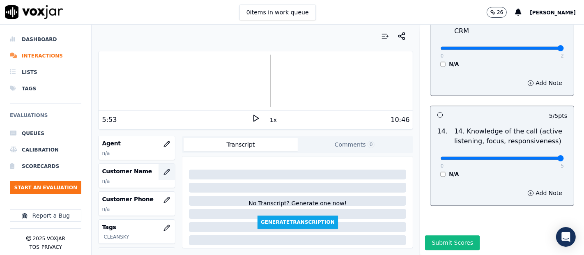
click at [164, 169] on icon "button" at bounding box center [167, 172] width 7 height 7
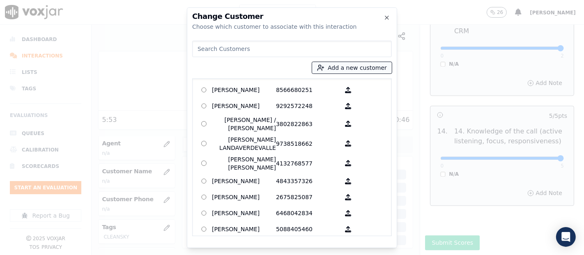
click at [341, 66] on button "Add a new customer" at bounding box center [352, 68] width 80 height 12
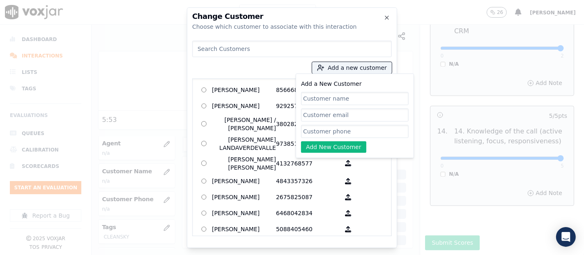
paste input "Carmen Rivera"
type input "Carmen Rivera"
click at [344, 133] on input "Add a New Customer" at bounding box center [355, 131] width 108 height 13
paste input "7176157647"
type input "7176157647"
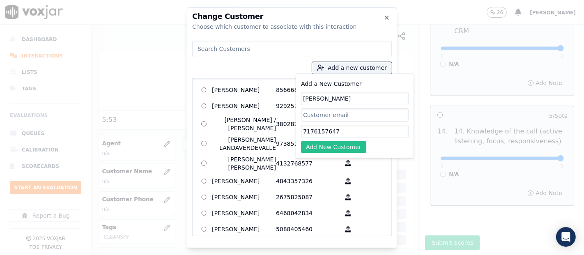
click at [348, 144] on button "Add New Customer" at bounding box center [333, 147] width 65 height 12
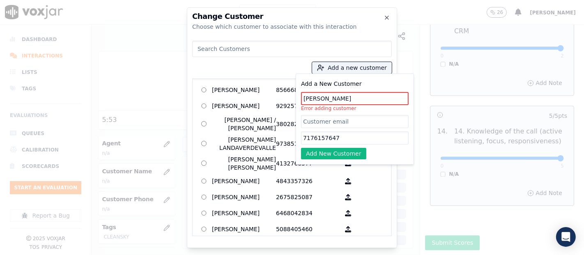
drag, startPoint x: 346, startPoint y: 95, endPoint x: 195, endPoint y: 124, distance: 153.4
click at [195, 124] on div "Add a new customer Add a New Customer Carmen Rivera Error adding customer 71761…" at bounding box center [292, 136] width 200 height 199
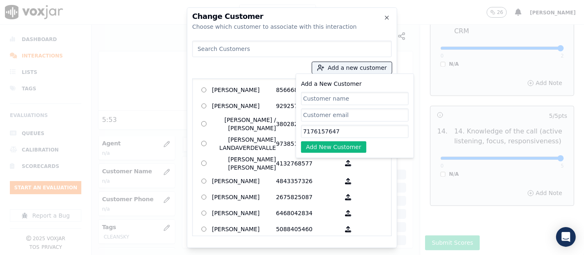
click at [203, 56] on input at bounding box center [292, 49] width 200 height 16
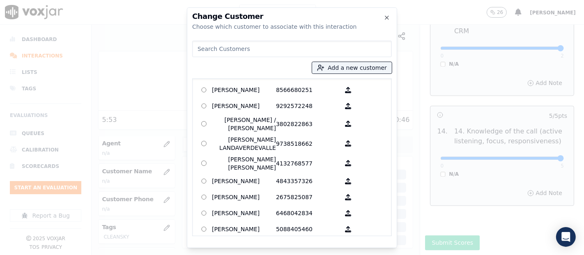
click at [204, 50] on input at bounding box center [292, 49] width 200 height 16
type input "c"
type input "A"
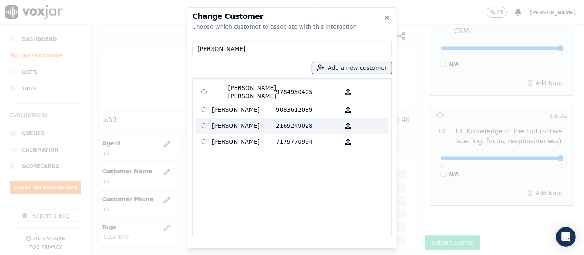
type input "CARMEN R"
click at [223, 127] on p "Carmen Rivera" at bounding box center [244, 126] width 64 height 13
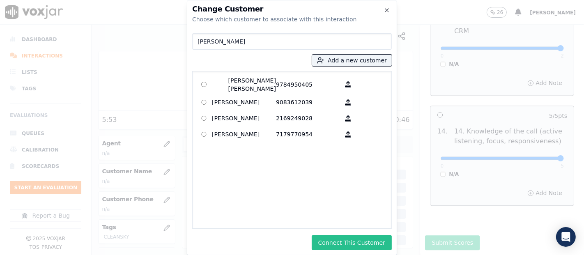
click at [344, 248] on button "Connect This Customer" at bounding box center [352, 242] width 80 height 15
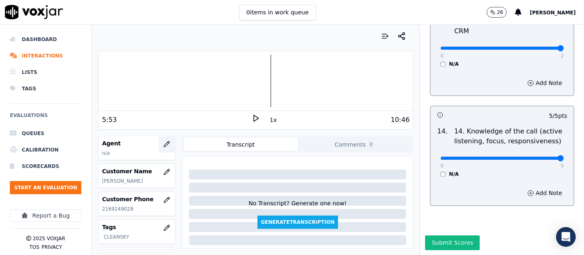
click at [164, 141] on icon "button" at bounding box center [167, 144] width 7 height 7
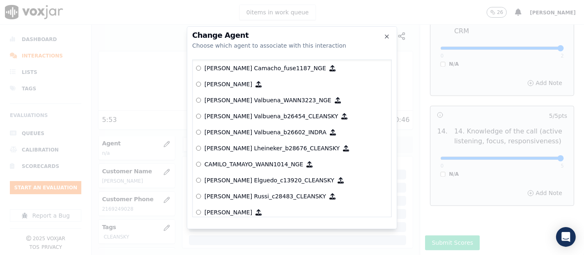
scroll to position [576, 0]
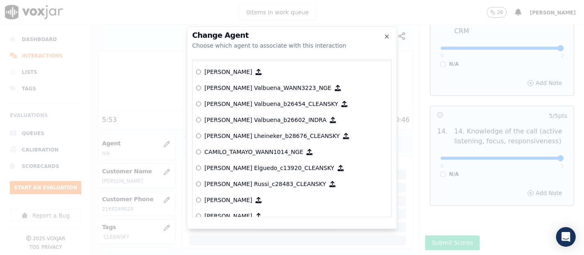
click at [239, 100] on p "[PERSON_NAME] Valbuena_b26454_CLEANSKY" at bounding box center [272, 104] width 134 height 8
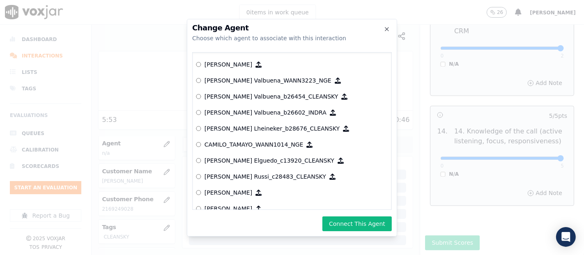
click at [355, 217] on button "Connect This Agent" at bounding box center [357, 224] width 69 height 15
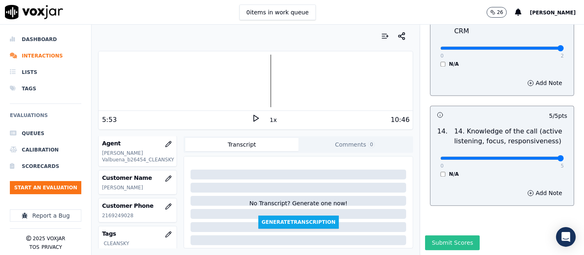
click at [426, 235] on button "Submit Scores" at bounding box center [452, 242] width 55 height 15
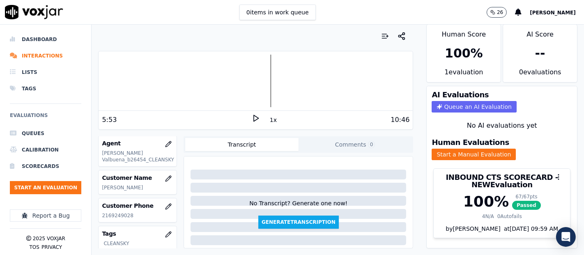
scroll to position [0, 0]
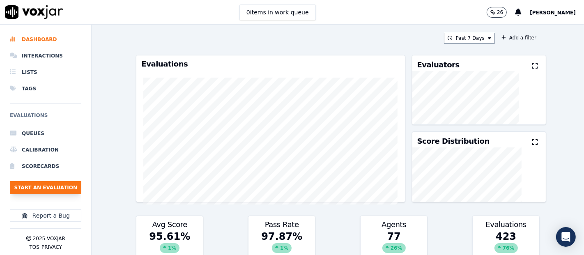
click at [67, 187] on button "Start an Evaluation" at bounding box center [45, 187] width 71 height 13
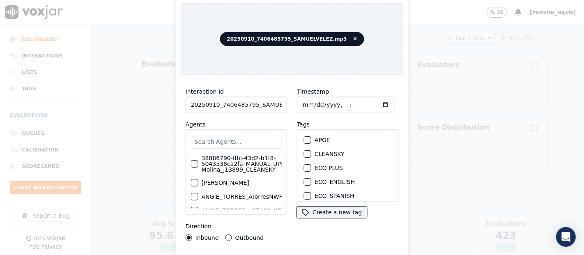
click at [261, 109] on div "Interaction Id 20250910_7406485795_SAMUELVELEZ.mp3 Agents 38886790-fffc-43d2-b1…" at bounding box center [236, 164] width 111 height 164
click at [264, 107] on input "20250910_7406485795_SAMUELVELEZ.mp3" at bounding box center [236, 105] width 101 height 16
type input "20250910_7406485795_SAMUELVELEZ"
click at [305, 151] on div "button" at bounding box center [307, 154] width 6 height 6
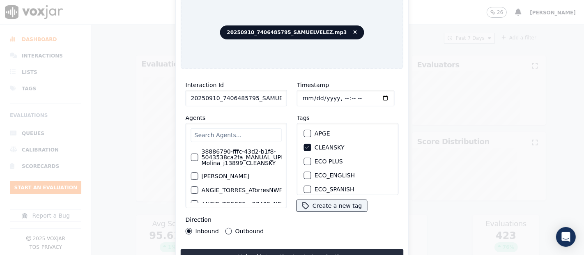
click at [268, 247] on div "Interaction Id 20250910_7406485795_SAMUELVELEZ Agents 38886790-fffc-43d2-b1f8-5…" at bounding box center [292, 176] width 223 height 202
click at [274, 253] on button "Upload interaction to start evaluation" at bounding box center [292, 256] width 223 height 15
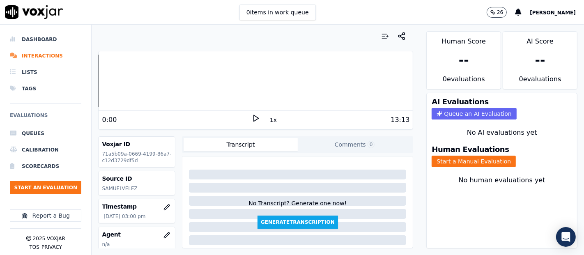
click at [252, 120] on icon at bounding box center [256, 118] width 8 height 8
click at [440, 156] on button "Start a Manual Evaluation" at bounding box center [474, 162] width 84 height 12
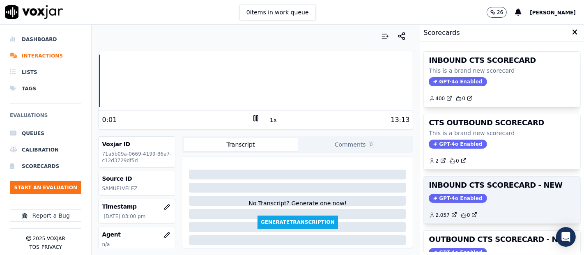
click at [475, 184] on h3 "INBOUND CTS SCORECARD - NEW" at bounding box center [502, 185] width 147 height 7
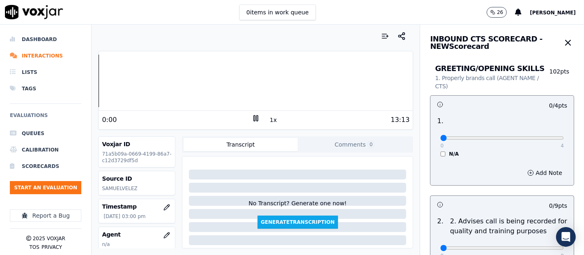
click at [69, 83] on div "Dashboard Interactions Lists Tags Evaluations Queues Calibration Scorecards Sta…" at bounding box center [292, 140] width 584 height 231
click at [165, 77] on div at bounding box center [256, 81] width 314 height 53
click at [257, 120] on rect at bounding box center [257, 117] width 1 height 5
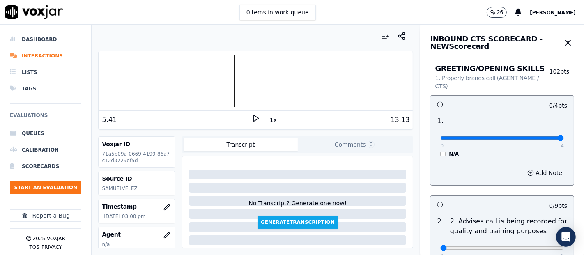
type input "4"
click at [541, 140] on input "range" at bounding box center [502, 137] width 124 height 3
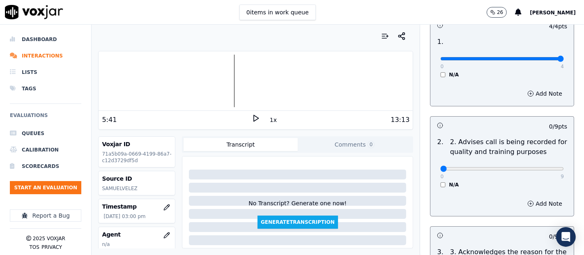
scroll to position [91, 0]
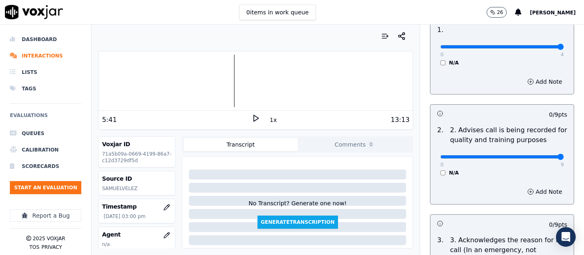
type input "9"
click at [537, 155] on input "range" at bounding box center [502, 156] width 124 height 3
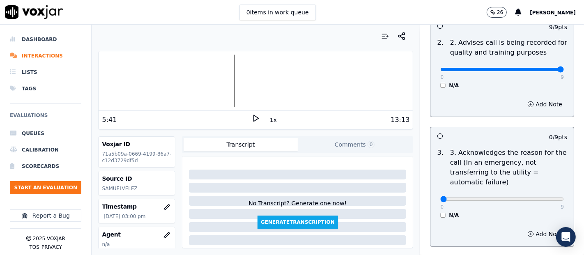
scroll to position [182, 0]
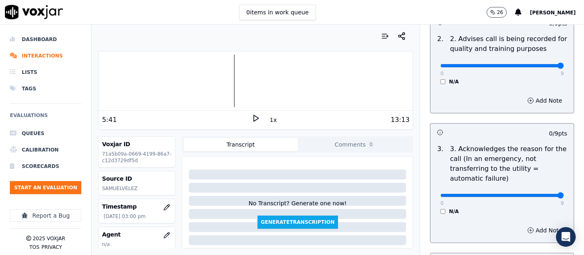
type input "9"
click at [541, 195] on input "range" at bounding box center [502, 195] width 124 height 3
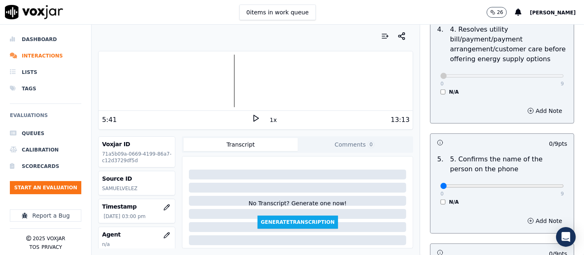
scroll to position [502, 0]
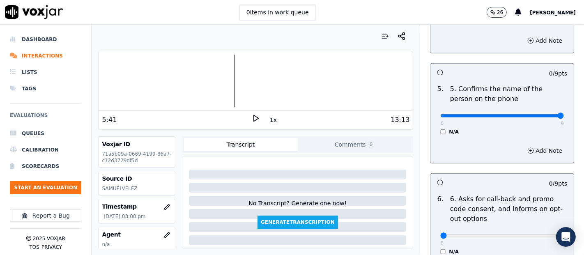
type input "9"
click at [539, 115] on input "range" at bounding box center [502, 115] width 124 height 3
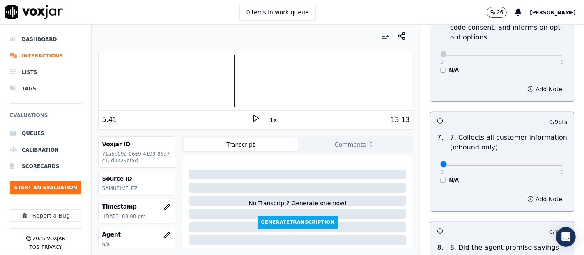
scroll to position [685, 0]
type input "9"
click at [540, 162] on input "range" at bounding box center [502, 163] width 124 height 3
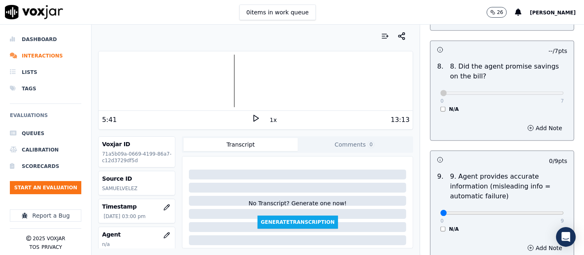
scroll to position [913, 0]
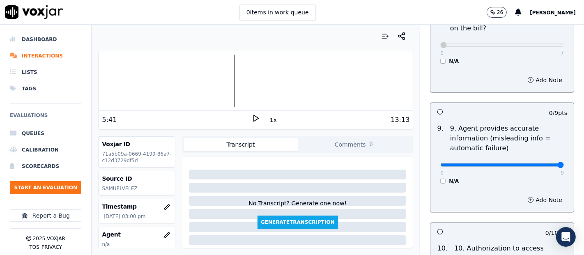
type input "9"
click at [539, 164] on input "range" at bounding box center [502, 165] width 124 height 3
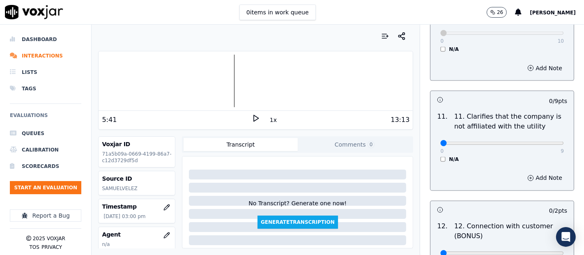
scroll to position [1187, 0]
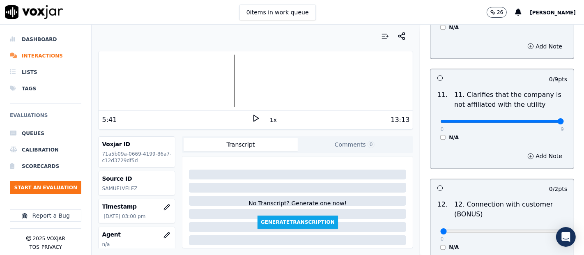
type input "9"
click at [537, 120] on input "range" at bounding box center [502, 121] width 124 height 3
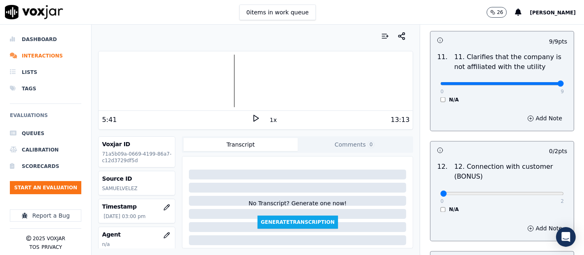
scroll to position [1278, 0]
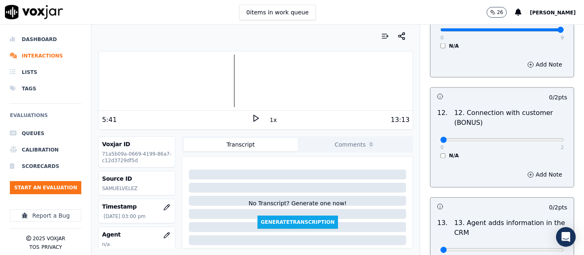
click at [537, 135] on div "0 2" at bounding box center [502, 140] width 124 height 10
type input "2"
click at [539, 138] on input "range" at bounding box center [502, 139] width 124 height 3
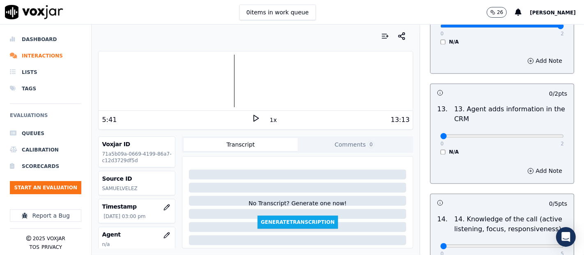
scroll to position [1415, 0]
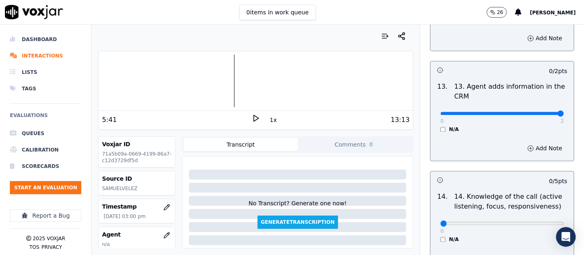
type input "2"
click at [542, 112] on input "range" at bounding box center [502, 113] width 124 height 3
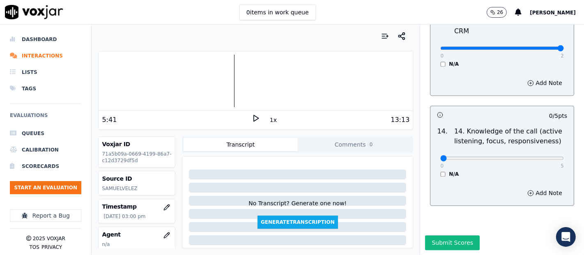
scroll to position [1497, 0]
drag, startPoint x: 540, startPoint y: 138, endPoint x: 307, endPoint y: 141, distance: 233.0
type input "5"
click at [539, 157] on input "range" at bounding box center [502, 158] width 124 height 3
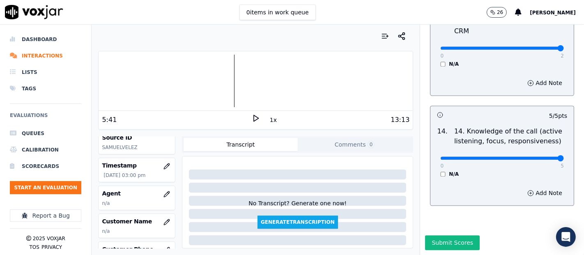
scroll to position [91, 0]
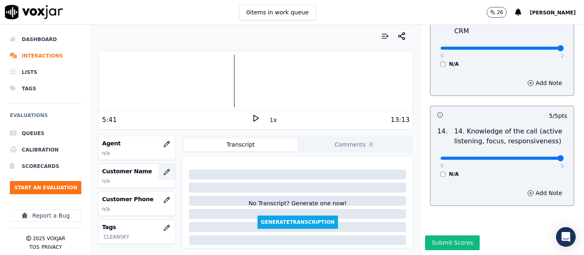
click at [159, 178] on button "button" at bounding box center [167, 172] width 16 height 16
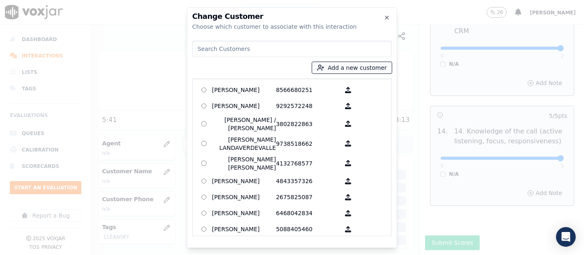
click at [334, 66] on button "Add a new customer" at bounding box center [352, 68] width 80 height 12
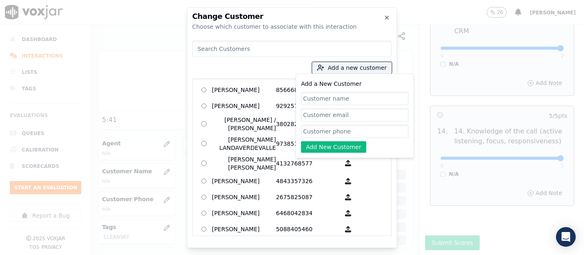
paste input "KEVIN W MORRIS"
type input "KEVIN W MORRIS"
click at [326, 130] on input "Add a New Customer" at bounding box center [355, 131] width 108 height 13
paste input "7406485795"
type input "7406485795"
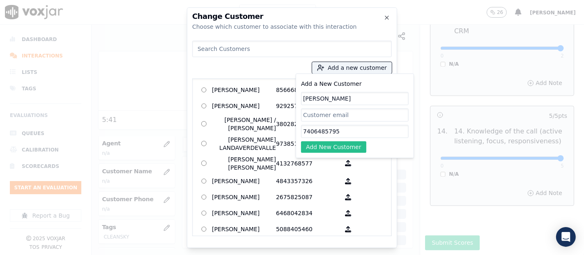
click at [326, 146] on button "Add New Customer" at bounding box center [333, 147] width 65 height 12
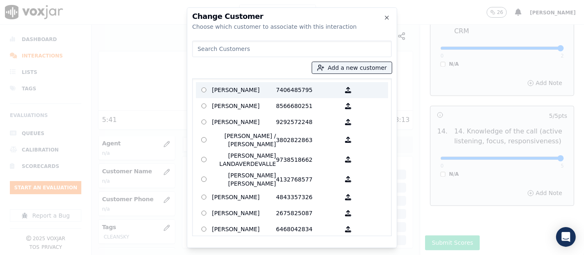
click at [252, 92] on p "KEVIN W MORRIS" at bounding box center [244, 90] width 64 height 13
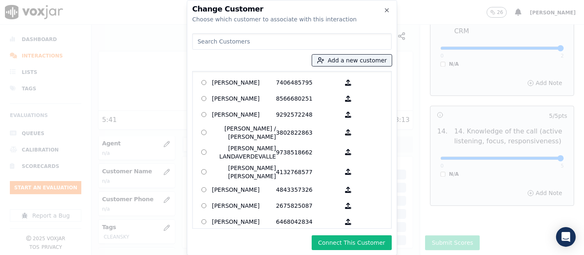
click at [339, 239] on button "Connect This Customer" at bounding box center [352, 242] width 80 height 15
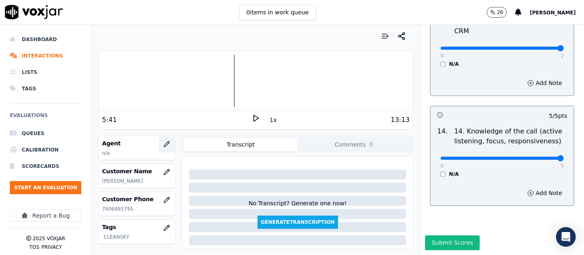
click at [164, 142] on icon "button" at bounding box center [167, 144] width 7 height 7
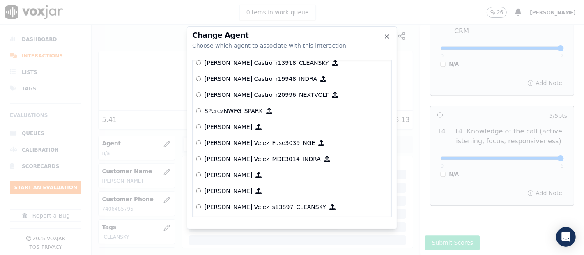
scroll to position [3723, 0]
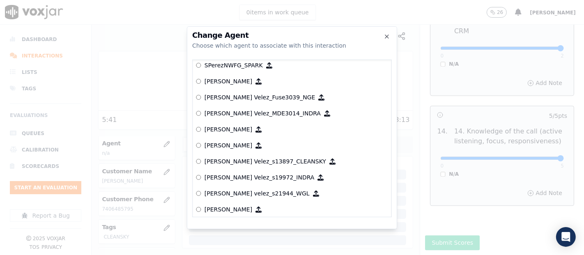
click at [258, 158] on p "[PERSON_NAME] Velez_s13897_CLEANSKY" at bounding box center [266, 161] width 122 height 8
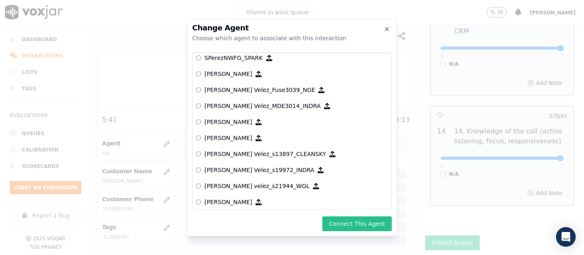
click at [344, 222] on button "Connect This Agent" at bounding box center [357, 224] width 69 height 15
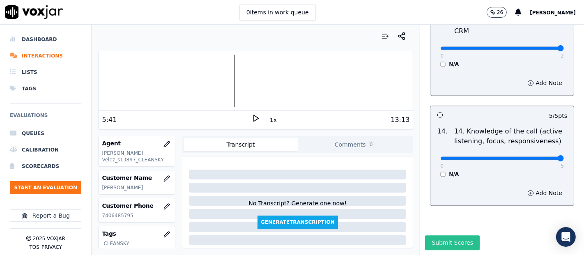
click at [440, 235] on button "Submit Scores" at bounding box center [452, 242] width 55 height 15
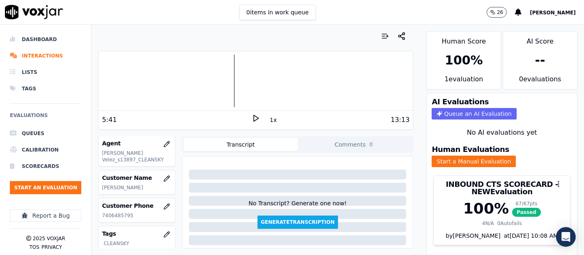
scroll to position [0, 0]
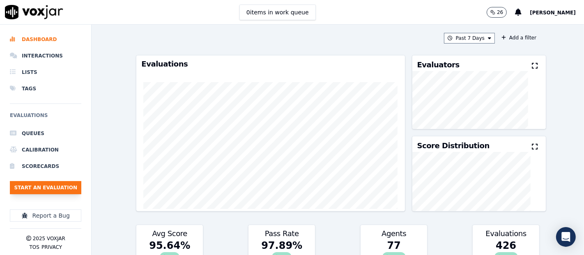
click at [40, 188] on button "Start an Evaluation" at bounding box center [45, 187] width 71 height 13
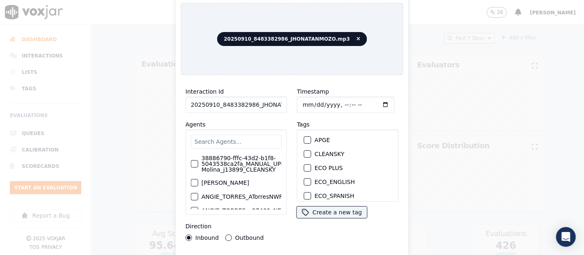
click at [270, 99] on input "20250910_8483382986_JHONATANMOZO.mp3" at bounding box center [236, 105] width 101 height 16
type input "20250910_8483382986_JHONATANMOZO"
click at [304, 151] on div "button" at bounding box center [307, 154] width 6 height 6
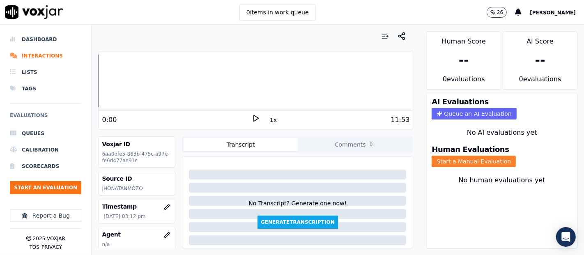
click at [487, 156] on button "Start a Manual Evaluation" at bounding box center [474, 162] width 84 height 12
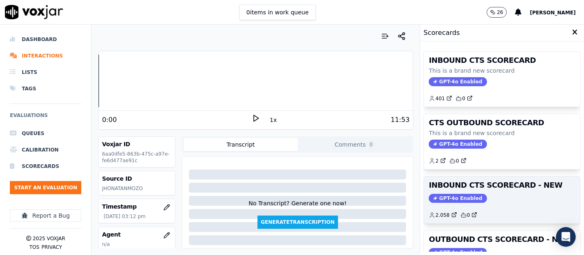
click at [484, 196] on div "GPT-4o Enabled" at bounding box center [502, 198] width 147 height 9
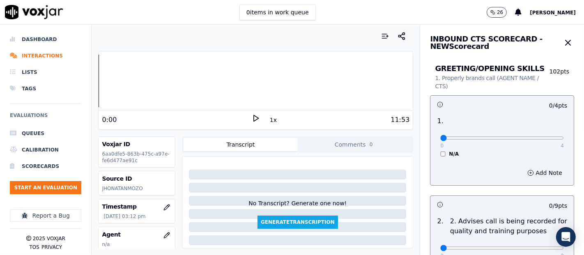
click at [249, 113] on div "0:00 1x 11:53" at bounding box center [256, 120] width 314 height 18
click at [254, 120] on polygon at bounding box center [256, 118] width 5 height 6
click at [154, 78] on div at bounding box center [256, 81] width 314 height 53
click at [147, 78] on div at bounding box center [256, 81] width 314 height 53
click at [140, 76] on div at bounding box center [256, 81] width 314 height 53
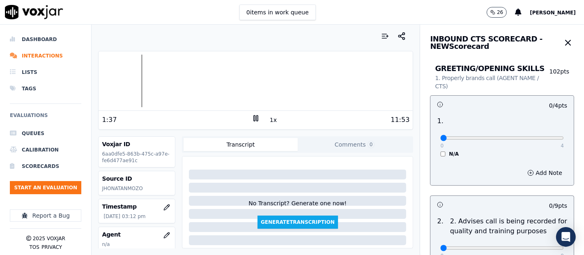
click at [137, 76] on div at bounding box center [256, 81] width 314 height 53
click at [170, 81] on div at bounding box center [256, 81] width 314 height 53
click at [166, 80] on div at bounding box center [256, 81] width 314 height 53
drag, startPoint x: 251, startPoint y: 120, endPoint x: 246, endPoint y: 125, distance: 7.0
click at [246, 125] on div "3:58 1x 11:53" at bounding box center [256, 120] width 314 height 18
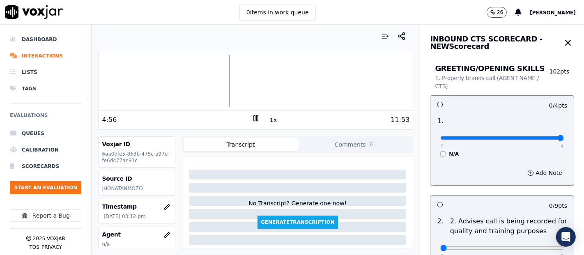
type input "4"
click at [537, 138] on input "range" at bounding box center [502, 137] width 124 height 3
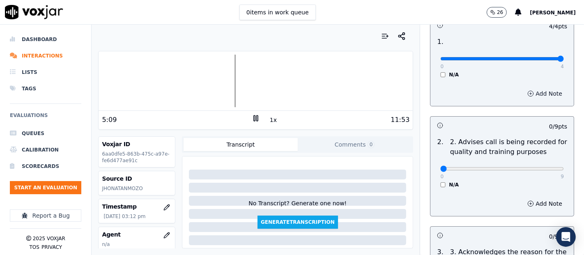
scroll to position [137, 0]
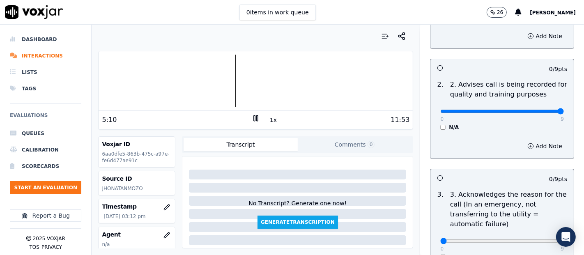
type input "9"
click at [543, 112] on input "range" at bounding box center [502, 111] width 124 height 3
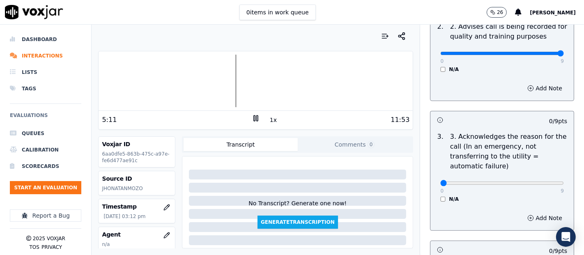
scroll to position [228, 0]
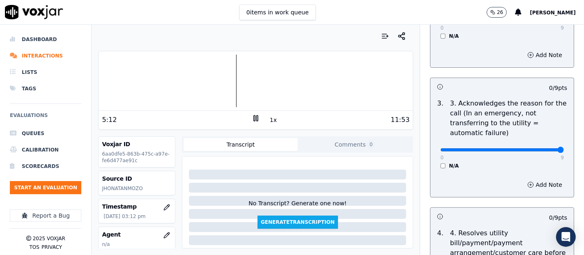
type input "9"
click at [542, 148] on input "range" at bounding box center [502, 149] width 124 height 3
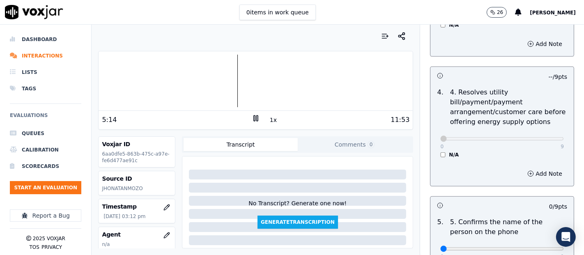
scroll to position [456, 0]
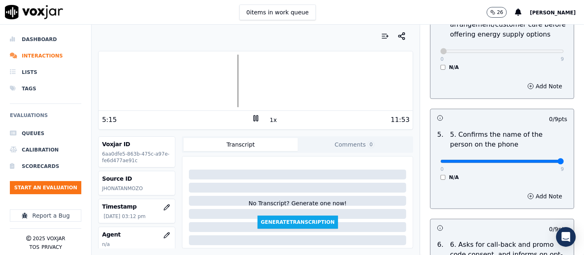
type input "9"
click at [536, 160] on input "range" at bounding box center [502, 161] width 124 height 3
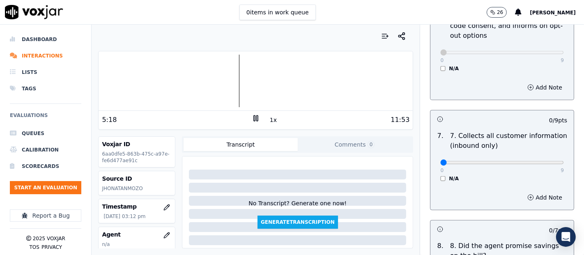
scroll to position [730, 0]
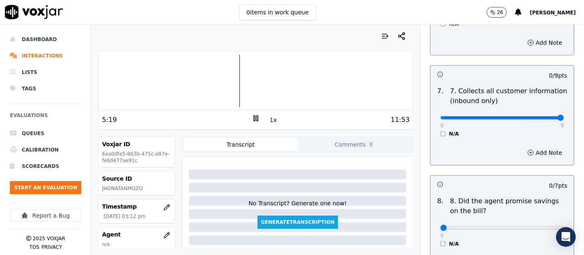
type input "9"
click at [540, 118] on input "range" at bounding box center [502, 117] width 124 height 3
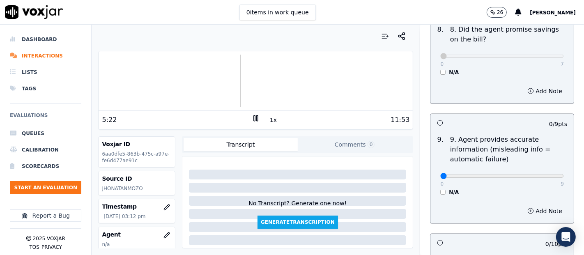
scroll to position [959, 0]
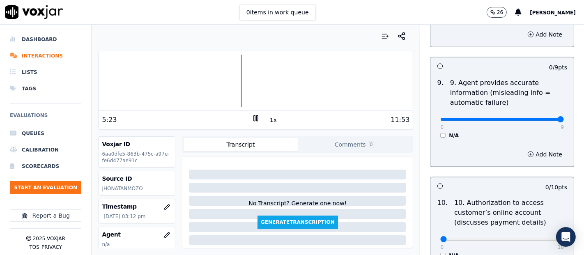
type input "9"
click at [539, 118] on input "range" at bounding box center [502, 119] width 124 height 3
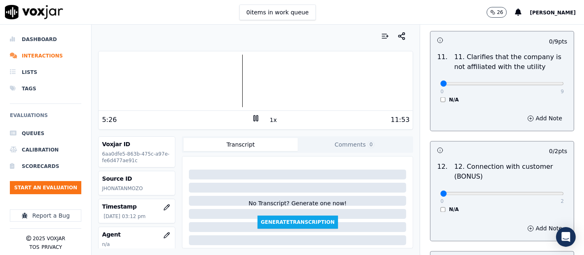
scroll to position [1233, 0]
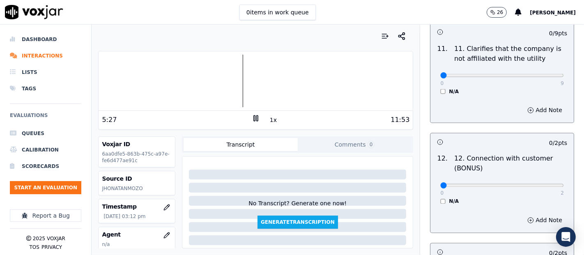
click at [543, 76] on div "0 9 N/A" at bounding box center [502, 79] width 137 height 31
type input "9"
click at [539, 74] on input "range" at bounding box center [502, 75] width 124 height 3
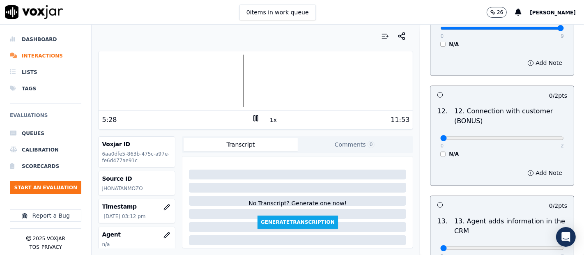
scroll to position [1324, 0]
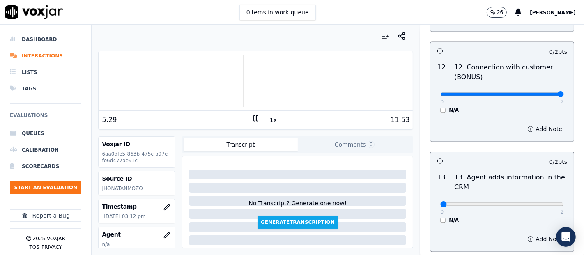
type input "2"
click at [542, 93] on input "range" at bounding box center [502, 94] width 124 height 3
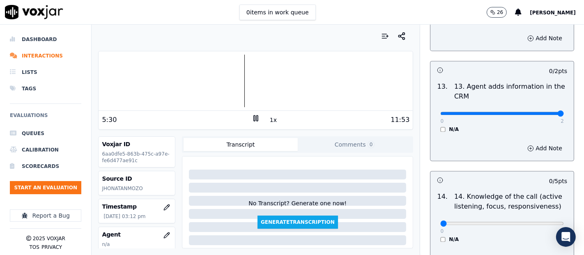
type input "2"
click at [541, 112] on input "range" at bounding box center [502, 113] width 124 height 3
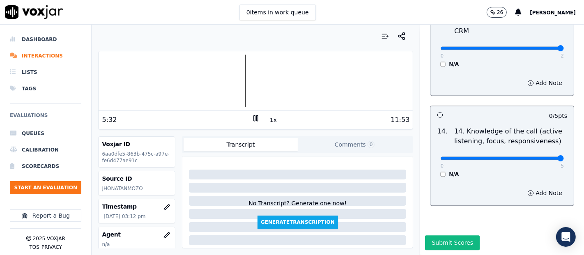
type input "5"
click at [541, 157] on input "range" at bounding box center [502, 158] width 124 height 3
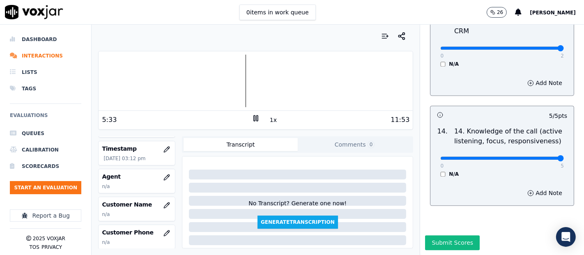
scroll to position [91, 0]
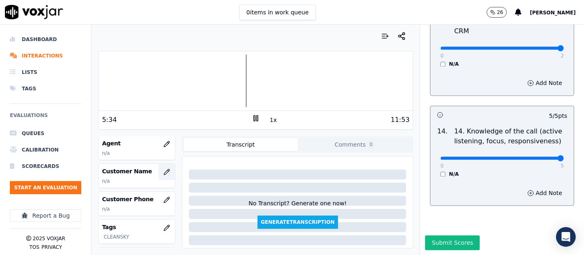
click at [159, 171] on button "button" at bounding box center [167, 172] width 16 height 16
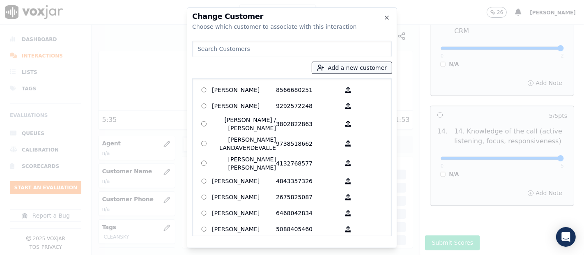
click at [353, 71] on button "Add a new customer" at bounding box center [352, 68] width 80 height 12
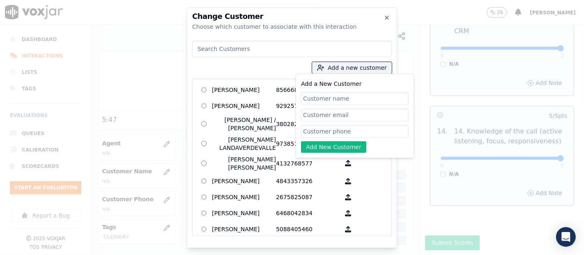
paste input "YURI VANESSA ALONZO SABA"
type input "YURI VANESSA ALONZO SABA"
click at [345, 136] on input "Add a New Customer" at bounding box center [355, 131] width 108 height 13
paste input "8483382986"
type input "8483382986"
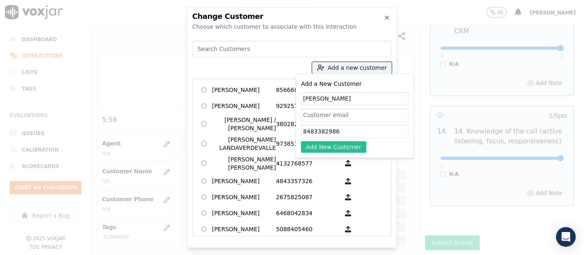
click at [332, 145] on button "Add New Customer" at bounding box center [333, 147] width 65 height 12
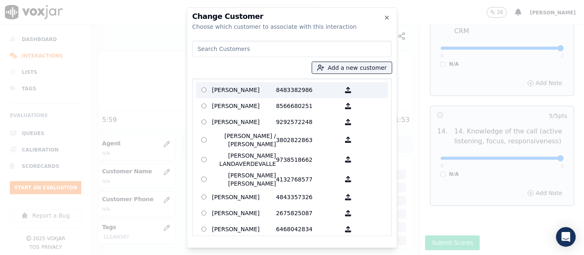
click at [285, 90] on p "8483382986" at bounding box center [308, 90] width 64 height 13
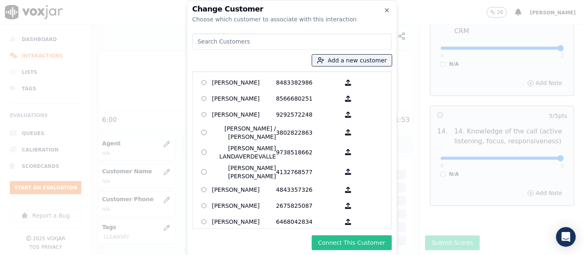
click at [332, 242] on button "Connect This Customer" at bounding box center [352, 242] width 80 height 15
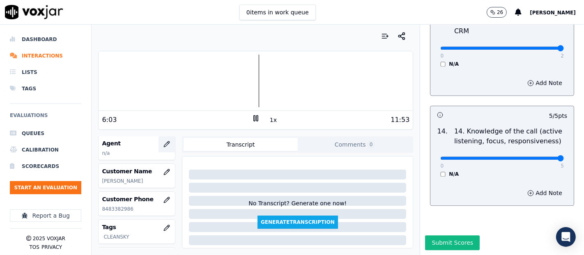
click at [159, 139] on button "button" at bounding box center [167, 144] width 16 height 16
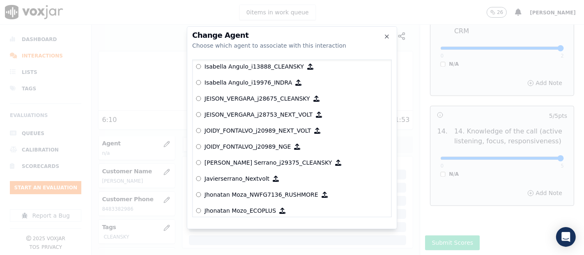
scroll to position [2259, 0]
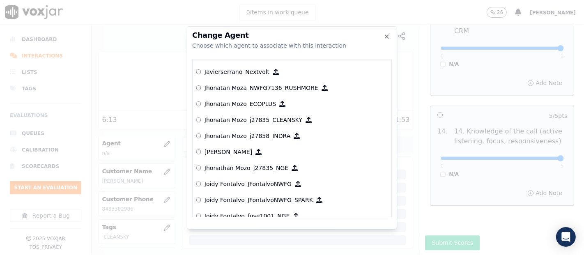
click at [235, 122] on p "Jhonatan Mozo_j27835_CLEANSKY" at bounding box center [254, 120] width 98 height 8
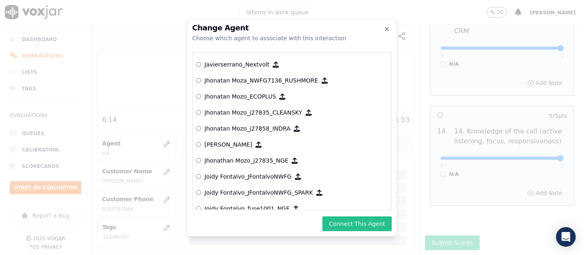
click at [335, 227] on button "Connect This Agent" at bounding box center [357, 224] width 69 height 15
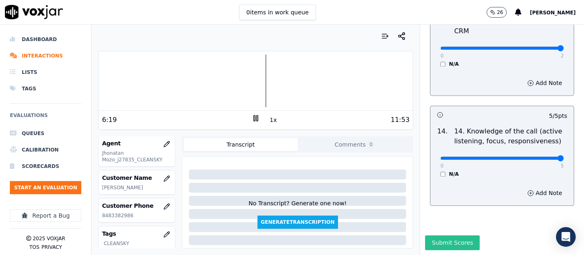
click at [428, 235] on button "Submit Scores" at bounding box center [452, 242] width 55 height 15
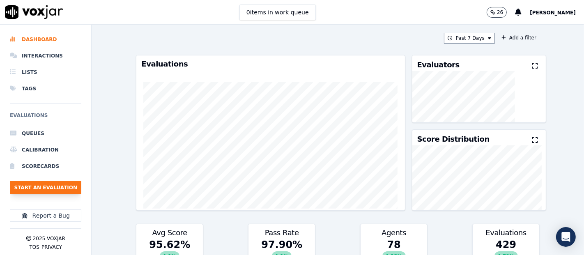
click at [48, 184] on button "Start an Evaluation" at bounding box center [45, 187] width 71 height 13
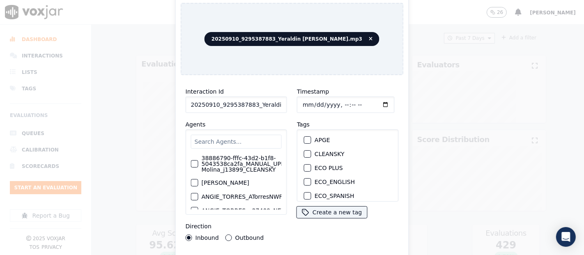
click at [264, 102] on input "20250910_9295387883_Yeraldin Dias.mp3" at bounding box center [236, 105] width 101 height 16
type input "20250910_9295387883_Yeraldin Dias"
drag, startPoint x: 304, startPoint y: 148, endPoint x: 295, endPoint y: 178, distance: 31.3
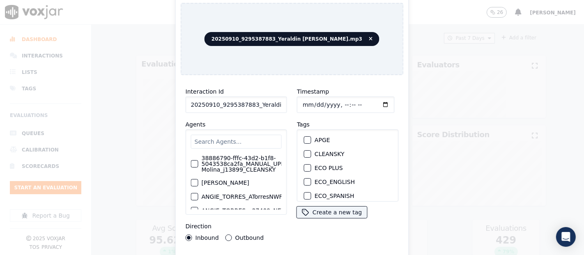
click at [304, 151] on div "button" at bounding box center [307, 154] width 6 height 6
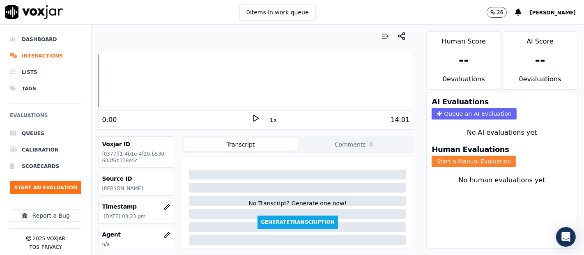
click at [471, 156] on button "Start a Manual Evaluation" at bounding box center [474, 162] width 84 height 12
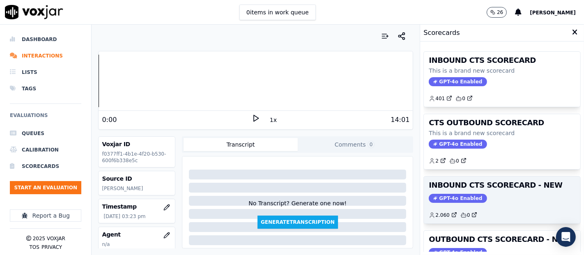
click at [475, 200] on div "GPT-4o Enabled" at bounding box center [502, 198] width 147 height 9
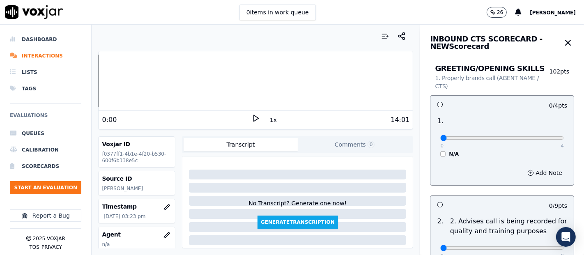
click at [254, 120] on polygon at bounding box center [256, 118] width 5 height 6
click at [254, 115] on rect at bounding box center [254, 117] width 1 height 5
type input "4"
click at [534, 140] on input "range" at bounding box center [502, 137] width 124 height 3
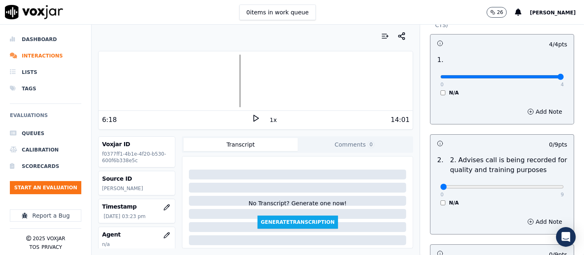
scroll to position [137, 0]
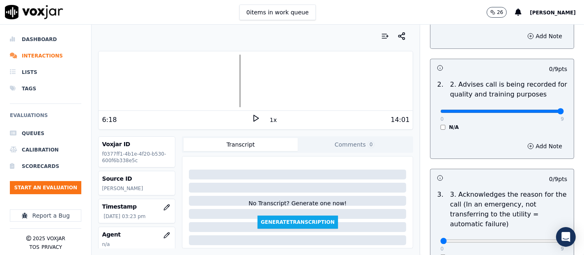
type input "9"
click at [538, 110] on input "range" at bounding box center [502, 111] width 124 height 3
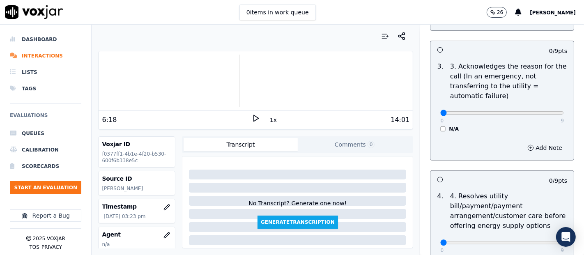
scroll to position [274, 0]
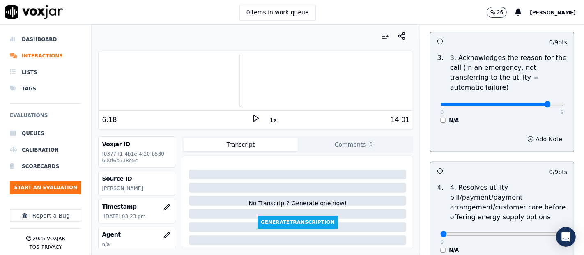
click at [533, 103] on input "range" at bounding box center [502, 104] width 124 height 3
type input "9"
click at [539, 104] on input "range" at bounding box center [502, 104] width 124 height 3
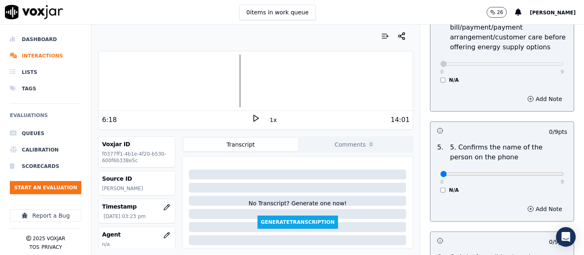
scroll to position [502, 0]
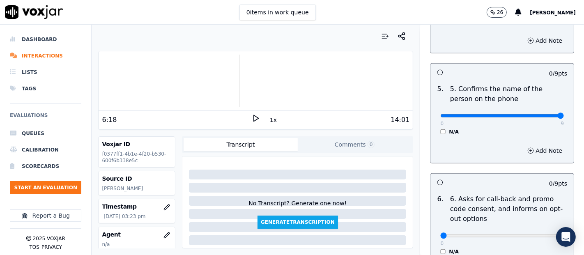
type input "9"
click at [542, 114] on input "range" at bounding box center [502, 115] width 124 height 3
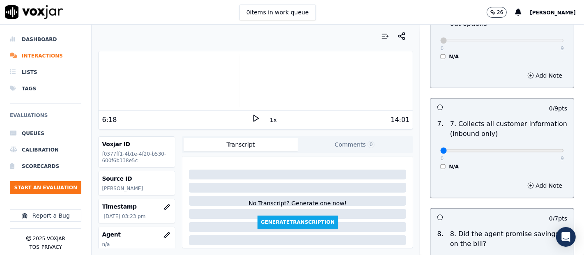
scroll to position [730, 0]
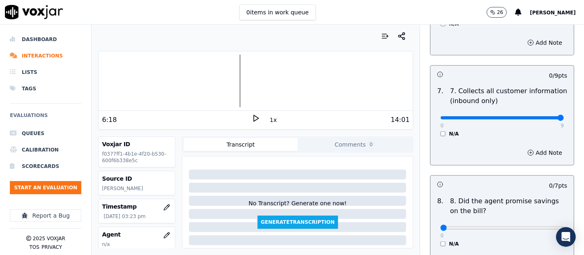
type input "9"
click at [539, 116] on input "range" at bounding box center [502, 117] width 124 height 3
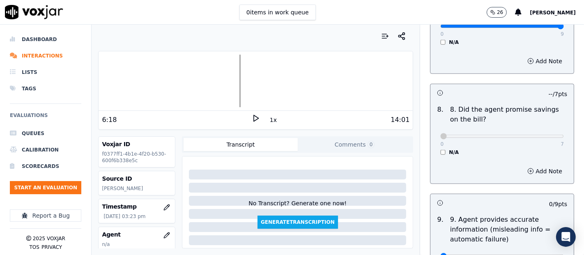
scroll to position [913, 0]
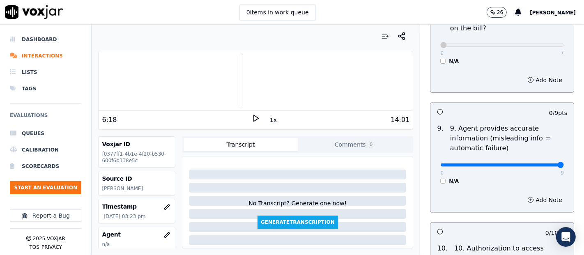
type input "9"
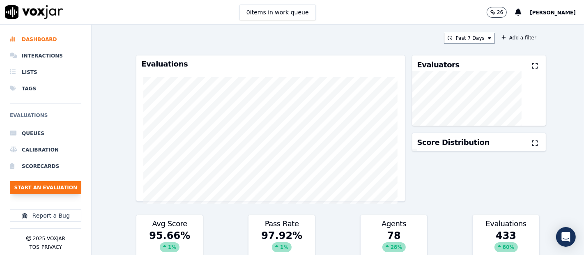
click at [51, 184] on button "Start an Evaluation" at bounding box center [45, 187] width 71 height 13
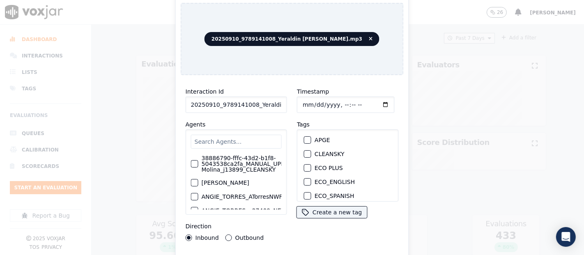
click at [274, 103] on input "20250910_9789141008_Yeraldin [PERSON_NAME].mp3" at bounding box center [236, 105] width 101 height 16
type input "20250910_9789141008_Yeraldin [PERSON_NAME]"
drag, startPoint x: 300, startPoint y: 148, endPoint x: 298, endPoint y: 166, distance: 18.2
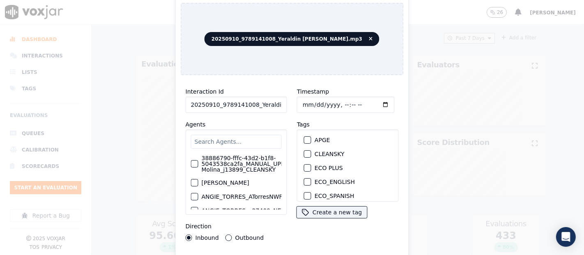
click at [304, 150] on button "CLEANSKY" at bounding box center [307, 153] width 7 height 7
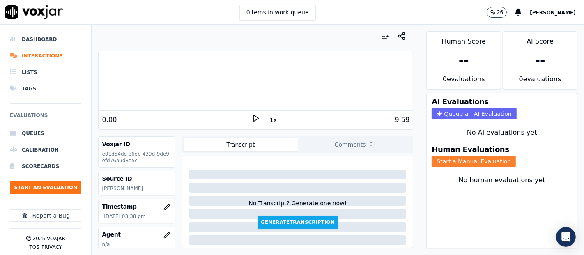
click at [432, 156] on button "Start a Manual Evaluation" at bounding box center [474, 162] width 84 height 12
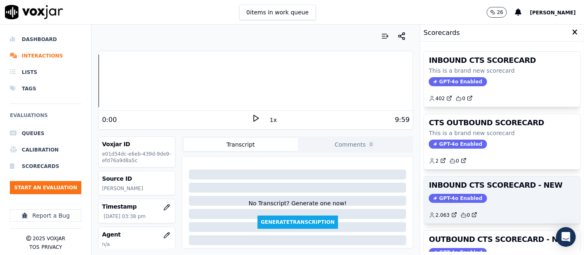
click at [471, 187] on h3 "INBOUND CTS SCORECARD - NEW" at bounding box center [502, 185] width 147 height 7
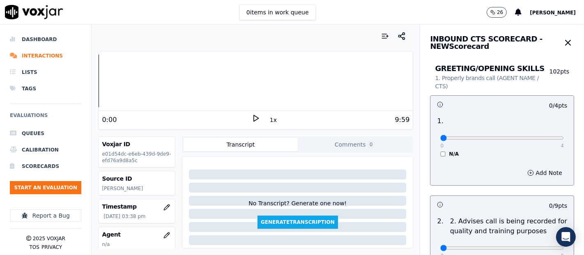
click at [252, 122] on icon at bounding box center [256, 118] width 8 height 8
click at [252, 118] on icon at bounding box center [256, 118] width 8 height 8
type input "4"
click at [528, 136] on input "range" at bounding box center [502, 137] width 124 height 3
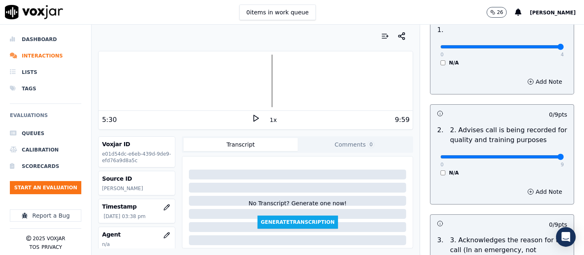
type input "9"
click at [536, 157] on input "range" at bounding box center [502, 156] width 124 height 3
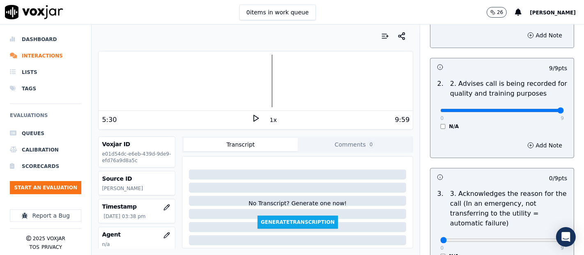
scroll to position [228, 0]
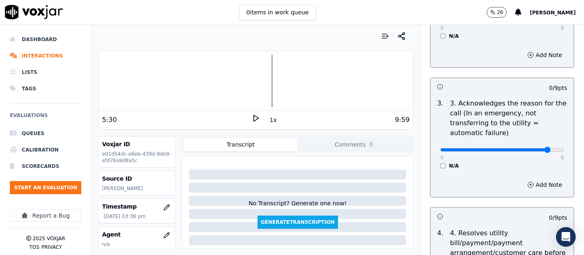
click at [534, 149] on input "range" at bounding box center [502, 149] width 124 height 3
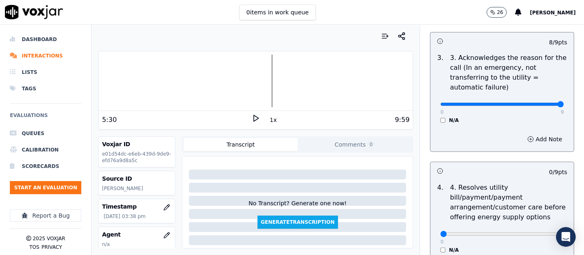
type input "9"
click at [543, 103] on input "range" at bounding box center [502, 104] width 124 height 3
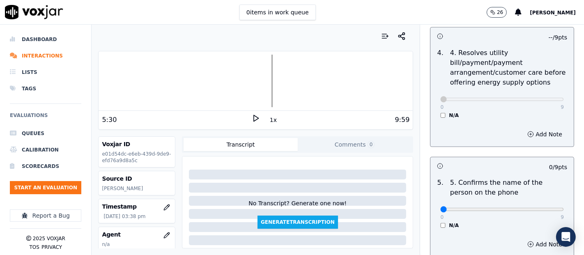
scroll to position [456, 0]
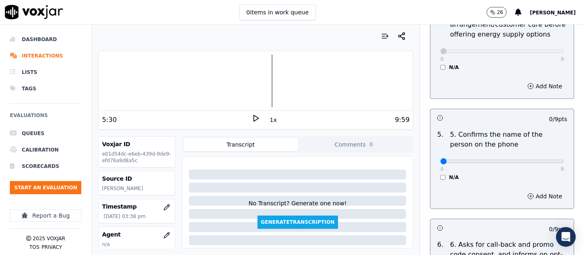
click at [542, 157] on div "0 9" at bounding box center [502, 161] width 124 height 10
type input "9"
click at [543, 160] on input "range" at bounding box center [502, 161] width 124 height 3
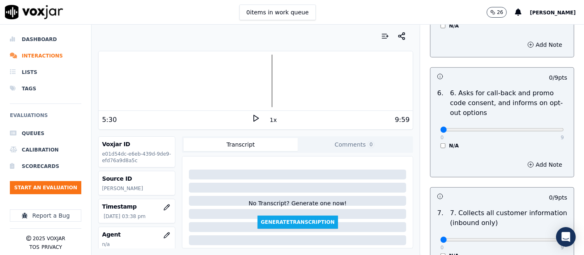
scroll to position [639, 0]
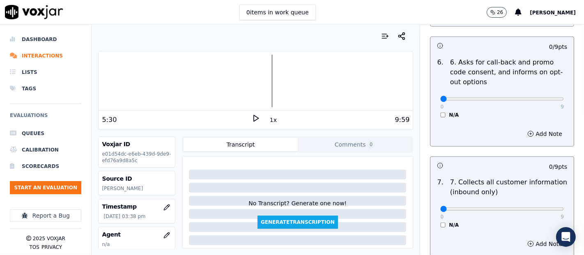
click at [433, 117] on div "6 . 6. Asks for call-back and promo code consent, and informs on opt-out option…" at bounding box center [502, 87] width 143 height 67
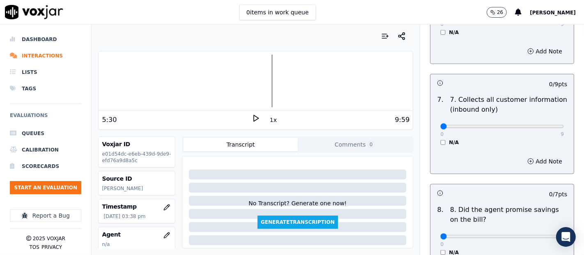
scroll to position [730, 0]
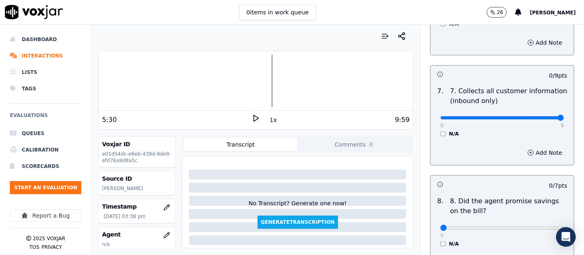
type input "9"
click at [542, 117] on input "range" at bounding box center [502, 117] width 124 height 3
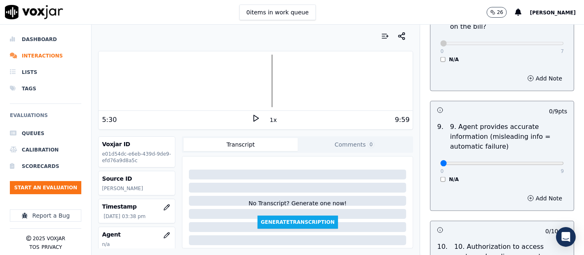
scroll to position [959, 0]
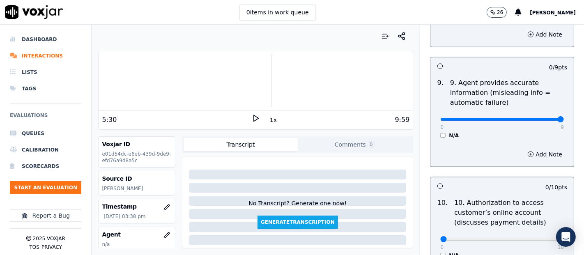
type input "9"
click at [541, 118] on input "range" at bounding box center [502, 119] width 124 height 3
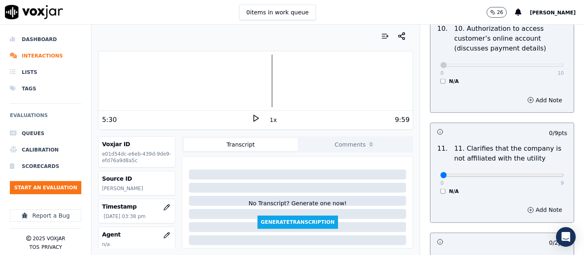
scroll to position [1187, 0]
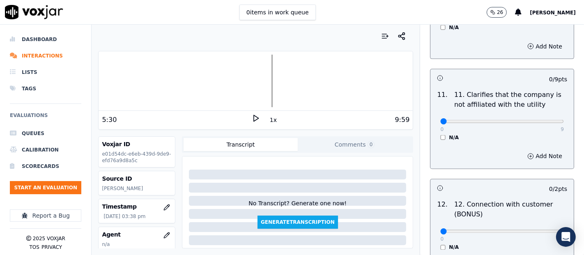
click at [544, 115] on div "0 9 N/A" at bounding box center [502, 125] width 137 height 31
type input "9"
click at [540, 120] on input "range" at bounding box center [502, 121] width 124 height 3
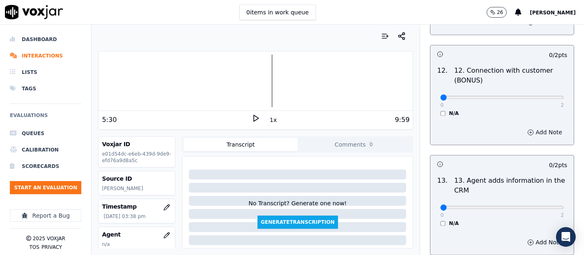
scroll to position [1324, 0]
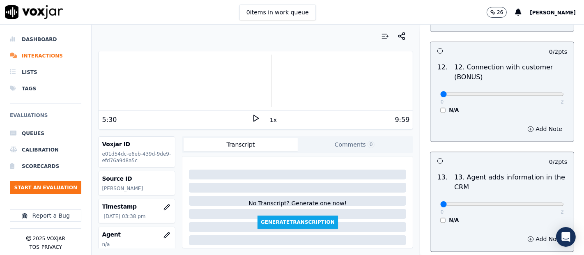
click at [541, 89] on div "0 2" at bounding box center [502, 94] width 124 height 10
type input "2"
click at [539, 93] on input "range" at bounding box center [502, 94] width 124 height 3
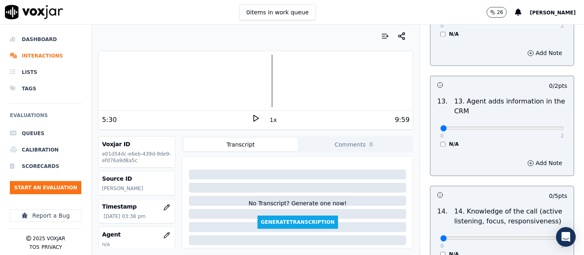
scroll to position [1461, 0]
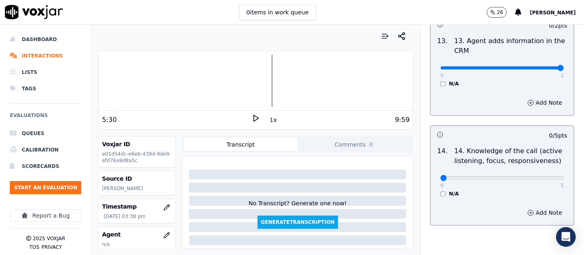
type input "2"
click at [540, 66] on input "range" at bounding box center [502, 67] width 124 height 3
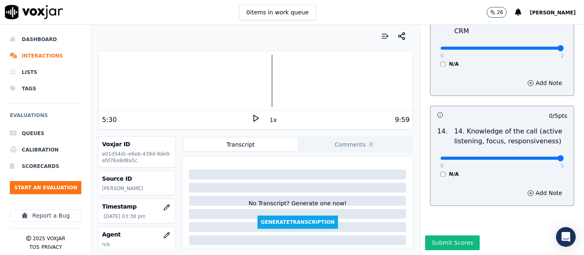
type input "5"
click at [542, 157] on input "range" at bounding box center [502, 158] width 124 height 3
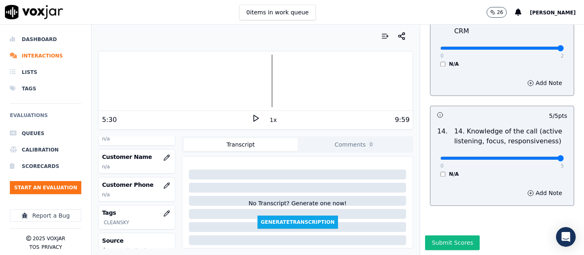
scroll to position [91, 0]
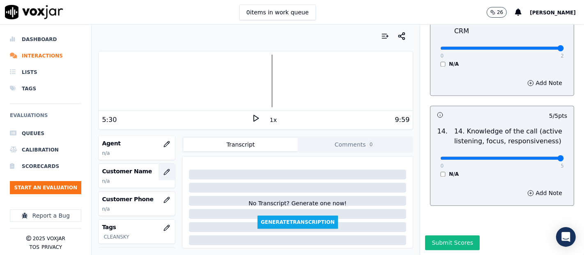
click at [164, 171] on icon "button" at bounding box center [167, 172] width 7 height 7
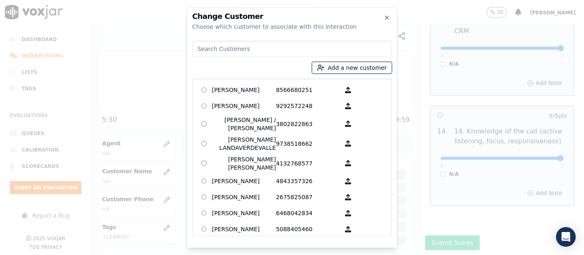
click at [348, 69] on button "Add a new customer" at bounding box center [352, 68] width 80 height 12
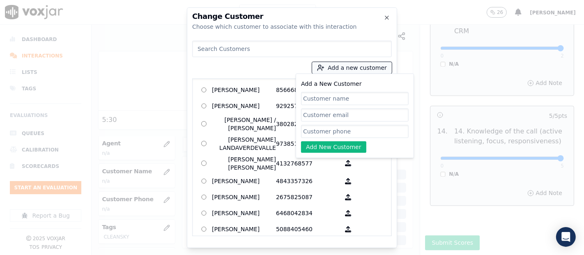
paste input "Karla Euceda"
type input "Karla Euceda"
click at [346, 125] on input "Add a New Customer" at bounding box center [355, 131] width 108 height 13
paste input "9785645563"
type input "9785645563"
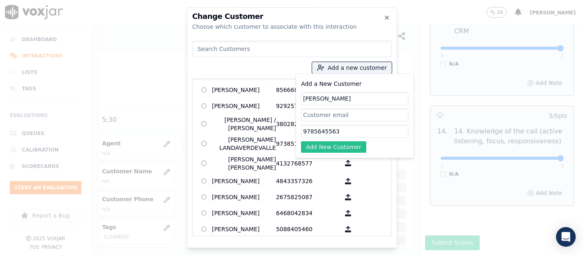
click at [320, 147] on button "Add New Customer" at bounding box center [333, 147] width 65 height 12
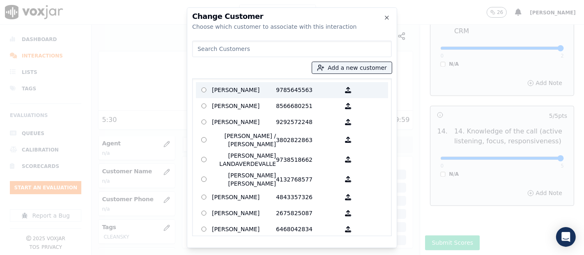
click at [223, 88] on p "Karla Euceda" at bounding box center [244, 90] width 64 height 13
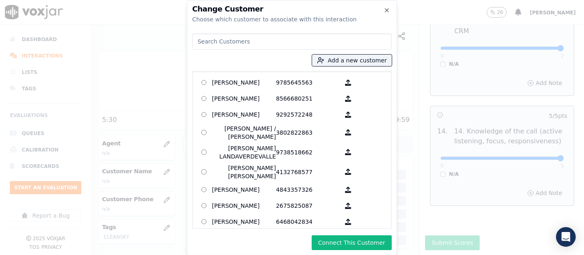
click at [345, 247] on button "Connect This Customer" at bounding box center [352, 242] width 80 height 15
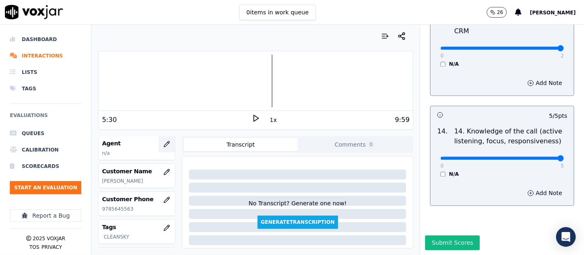
click at [164, 145] on icon "button" at bounding box center [167, 144] width 7 height 7
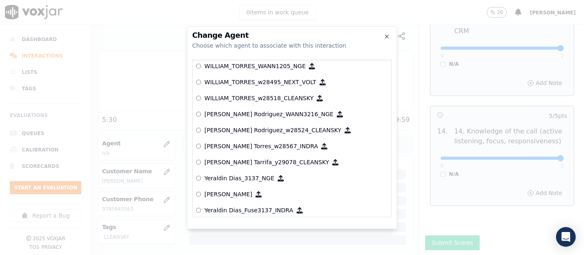
scroll to position [4581, 0]
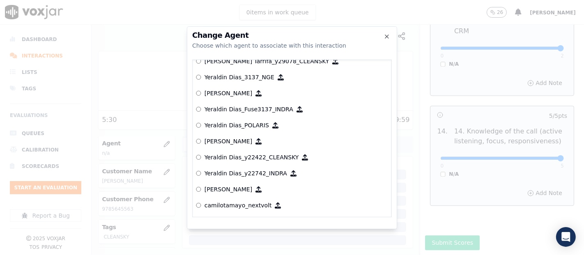
click at [205, 154] on p "Yeraldin Dias_y22422_CLEANSKY" at bounding box center [252, 157] width 95 height 8
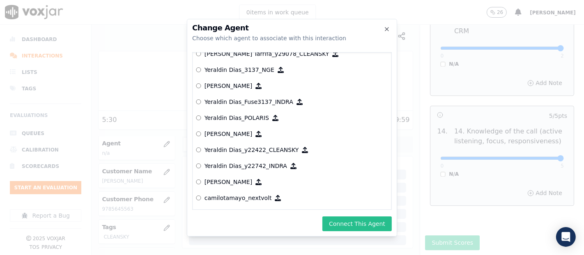
click at [333, 217] on button "Connect This Agent" at bounding box center [357, 224] width 69 height 15
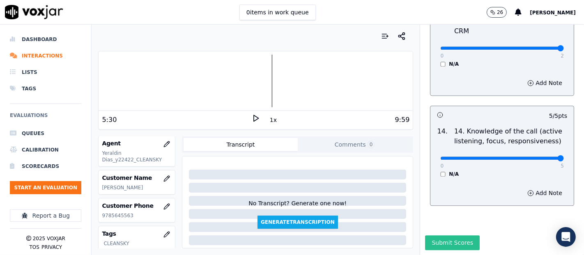
click at [456, 235] on button "Submit Scores" at bounding box center [452, 242] width 55 height 15
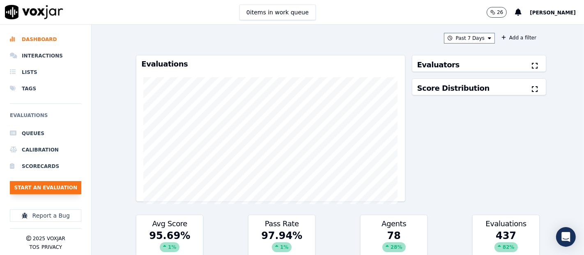
click at [71, 190] on button "Start an Evaluation" at bounding box center [45, 187] width 71 height 13
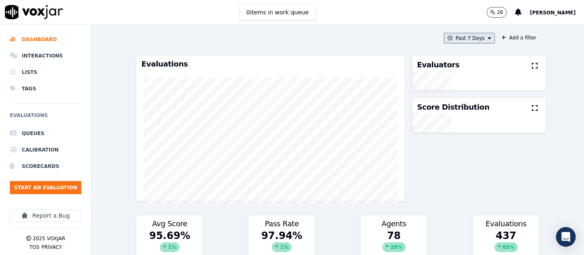
drag, startPoint x: 468, startPoint y: 37, endPoint x: 469, endPoint y: 42, distance: 4.9
click at [468, 38] on button "Past 7 Days" at bounding box center [469, 38] width 51 height 11
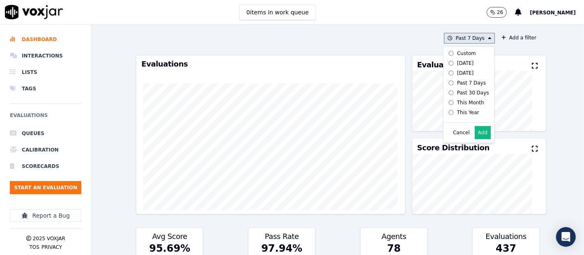
click at [445, 61] on label "[DATE]" at bounding box center [467, 63] width 44 height 10
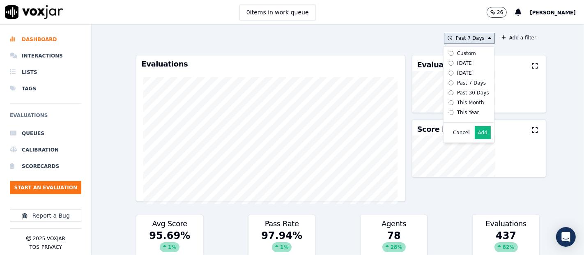
click at [475, 139] on button "Add" at bounding box center [483, 132] width 16 height 13
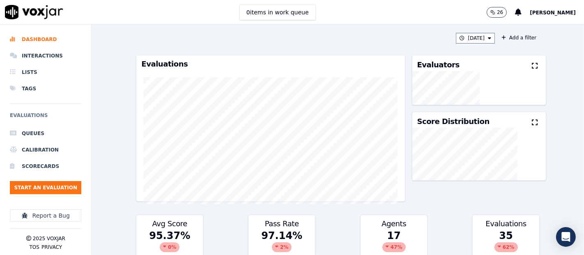
click at [532, 67] on icon at bounding box center [535, 65] width 6 height 7
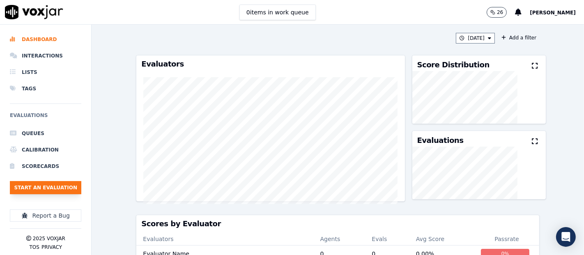
click at [73, 184] on button "Start an Evaluation" at bounding box center [45, 187] width 71 height 13
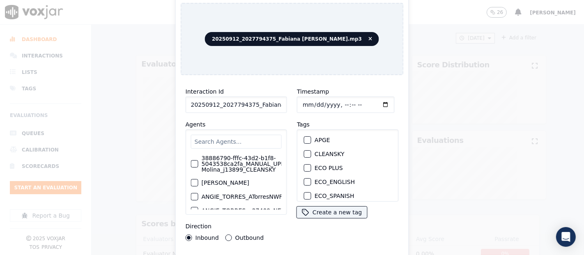
click at [270, 104] on input "20250912_2027794375_Fabiana [PERSON_NAME].mp3" at bounding box center [236, 105] width 101 height 16
type input "20250912_2027794375_Fabiana [PERSON_NAME]"
drag, startPoint x: 303, startPoint y: 150, endPoint x: 300, endPoint y: 163, distance: 13.0
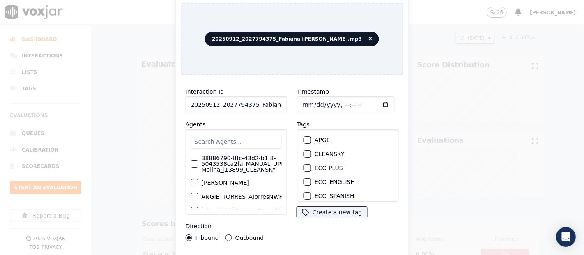
click at [304, 151] on div "button" at bounding box center [307, 154] width 6 height 6
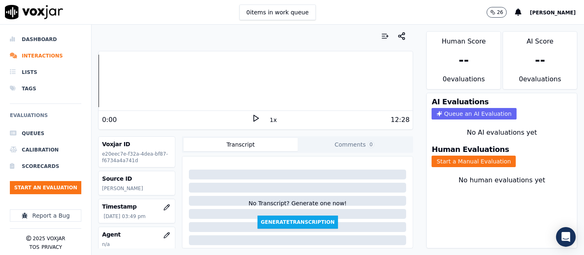
click at [252, 117] on icon at bounding box center [256, 118] width 8 height 8
click at [468, 156] on button "Start a Manual Evaluation" at bounding box center [474, 162] width 84 height 12
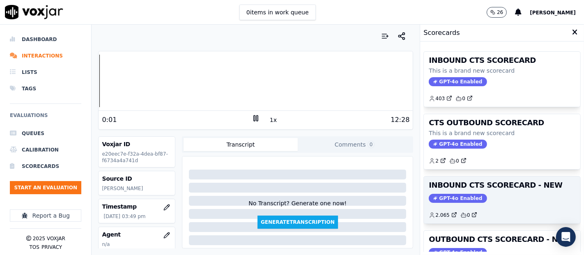
click at [491, 185] on h3 "INBOUND CTS SCORECARD - NEW" at bounding box center [502, 185] width 147 height 7
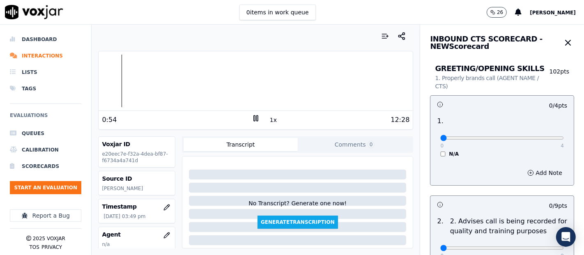
click at [252, 120] on icon at bounding box center [256, 118] width 8 height 8
click at [246, 122] on div "0:54 1x 12:28" at bounding box center [256, 120] width 314 height 18
click at [254, 119] on polygon at bounding box center [256, 118] width 5 height 6
click at [252, 117] on icon at bounding box center [256, 118] width 8 height 8
click at [252, 115] on icon at bounding box center [256, 118] width 8 height 8
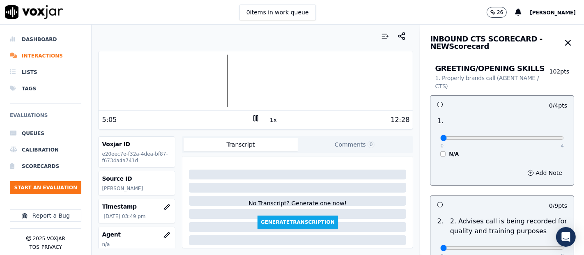
click at [252, 121] on icon at bounding box center [256, 118] width 8 height 8
click at [252, 120] on icon at bounding box center [256, 118] width 8 height 8
click at [195, 74] on div at bounding box center [256, 81] width 314 height 53
click at [187, 81] on div at bounding box center [256, 81] width 314 height 53
click at [180, 81] on div at bounding box center [256, 81] width 314 height 53
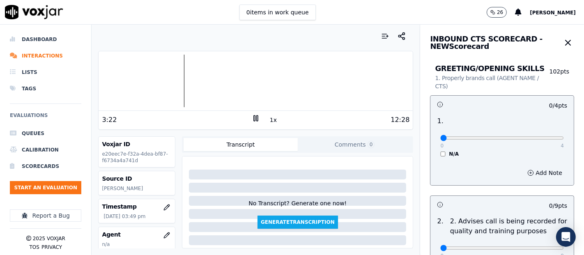
click at [178, 82] on div at bounding box center [256, 81] width 314 height 53
click at [161, 81] on div at bounding box center [256, 81] width 314 height 53
click at [148, 79] on div at bounding box center [256, 81] width 314 height 53
click at [120, 97] on div at bounding box center [256, 81] width 314 height 53
click at [77, 87] on div "Dashboard Interactions Lists Tags Evaluations Queues Calibration Scorecards Sta…" at bounding box center [292, 140] width 584 height 231
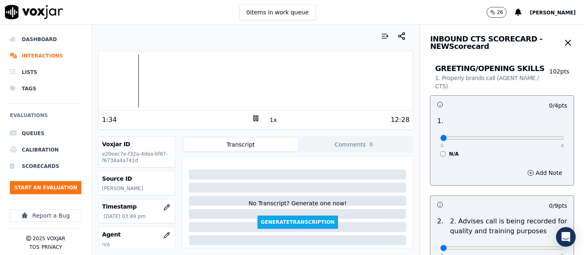
click at [254, 118] on rect at bounding box center [254, 117] width 1 height 5
click at [76, 88] on div "Dashboard Interactions Lists Tags Evaluations Queues Calibration Scorecards Sta…" at bounding box center [292, 140] width 584 height 231
click at [252, 115] on icon at bounding box center [256, 118] width 8 height 8
click at [42, 94] on div "Dashboard Interactions Lists Tags Evaluations Queues Calibration Scorecards Sta…" at bounding box center [292, 140] width 584 height 231
click at [252, 114] on icon at bounding box center [256, 118] width 8 height 8
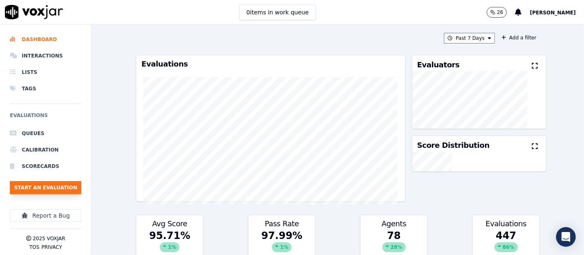
click at [55, 183] on button "Start an Evaluation" at bounding box center [45, 187] width 71 height 13
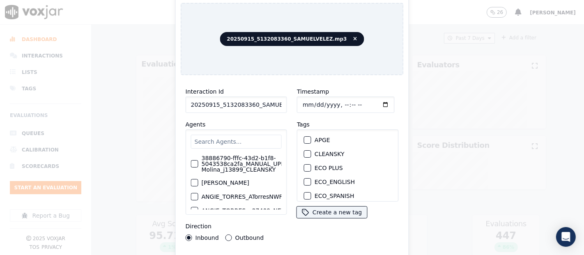
click at [266, 97] on input "20250915_5132083360_SAMUELVELEZ.mp3" at bounding box center [236, 105] width 101 height 16
type input "20250915_5132083360_SAMUELVELEZ"
click at [305, 151] on div "button" at bounding box center [307, 154] width 6 height 6
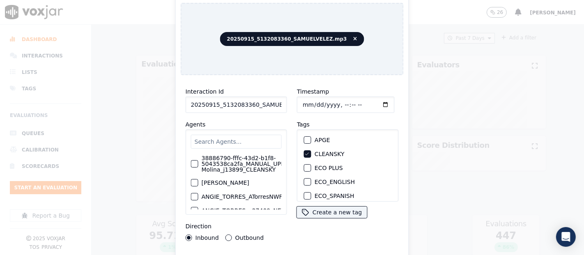
click at [343, 251] on div "Interaction Id 20250915_5132083360_SAMUELVELEZ Agents 38886790-fffc-43d2-b1f8-5…" at bounding box center [292, 176] width 223 height 189
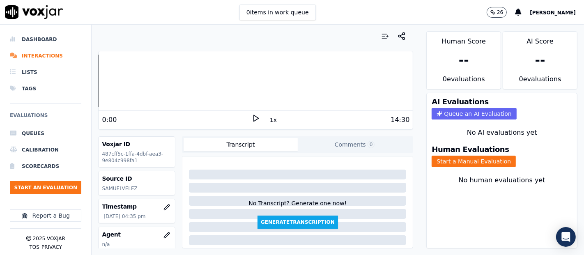
click at [252, 118] on icon at bounding box center [256, 118] width 8 height 8
click at [160, 79] on div at bounding box center [256, 81] width 314 height 53
click at [156, 80] on div at bounding box center [256, 81] width 314 height 53
click at [252, 119] on icon at bounding box center [256, 118] width 8 height 8
click at [456, 156] on button "Start a Manual Evaluation" at bounding box center [474, 162] width 84 height 12
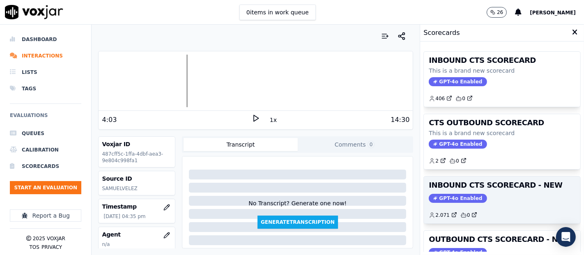
click at [483, 194] on div "GPT-4o Enabled" at bounding box center [502, 198] width 147 height 9
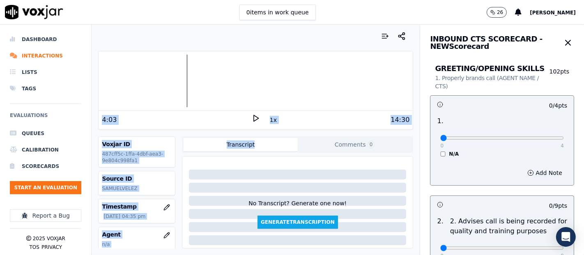
click at [250, 135] on div "Your browser does not support the audio element. 4:03 1x 14:30 Voxjar ID 487cff…" at bounding box center [256, 140] width 328 height 231
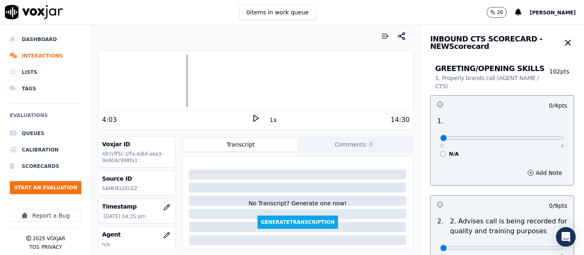
drag, startPoint x: 286, startPoint y: 110, endPoint x: 281, endPoint y: 111, distance: 4.1
click at [283, 111] on div "4:03 1x 14:30" at bounding box center [256, 120] width 314 height 18
click at [252, 117] on icon at bounding box center [256, 118] width 8 height 8
click at [254, 118] on rect at bounding box center [254, 117] width 1 height 5
type input "4"
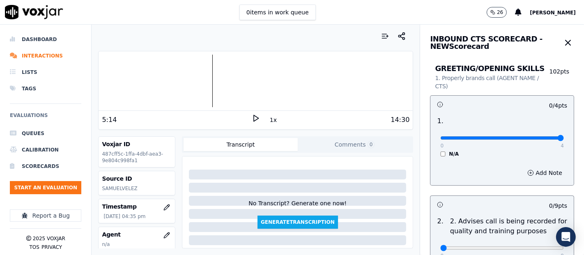
click at [541, 138] on input "range" at bounding box center [502, 137] width 124 height 3
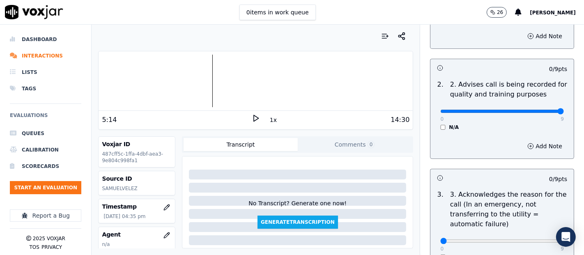
type input "9"
click at [539, 113] on input "range" at bounding box center [502, 111] width 124 height 3
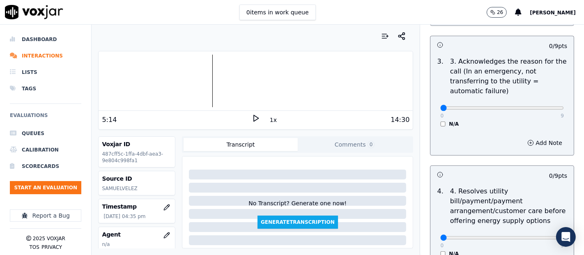
scroll to position [274, 0]
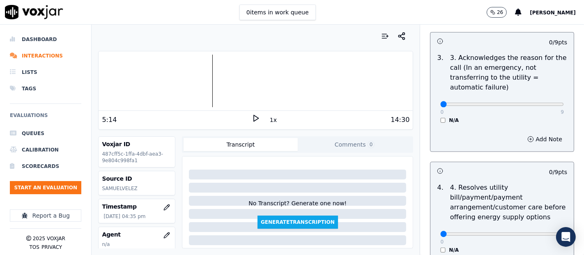
click at [537, 108] on div "0 9 N/A" at bounding box center [502, 107] width 137 height 31
click at [537, 107] on div "0 9" at bounding box center [502, 104] width 124 height 10
type input "9"
click at [543, 104] on input "range" at bounding box center [502, 104] width 124 height 3
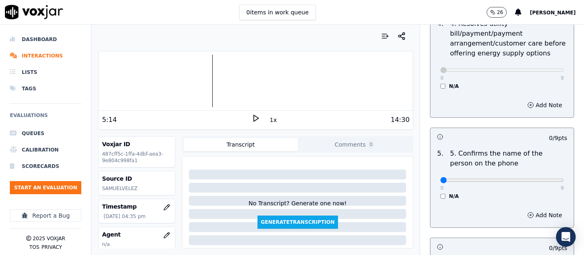
scroll to position [456, 0]
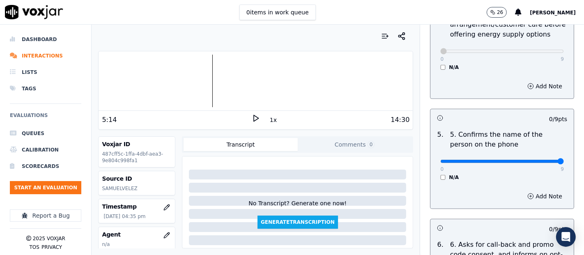
type input "9"
click at [540, 160] on input "range" at bounding box center [502, 161] width 124 height 3
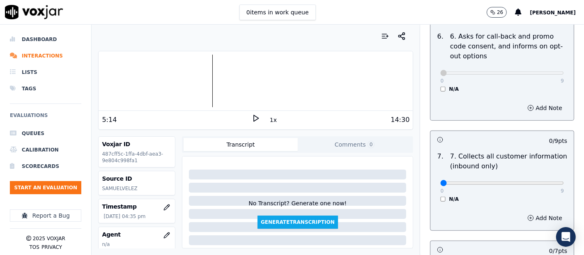
scroll to position [730, 0]
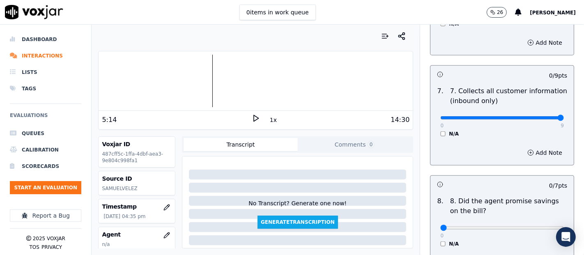
drag, startPoint x: 539, startPoint y: 113, endPoint x: 536, endPoint y: 117, distance: 4.6
type input "9"
click at [540, 116] on input "range" at bounding box center [502, 117] width 124 height 3
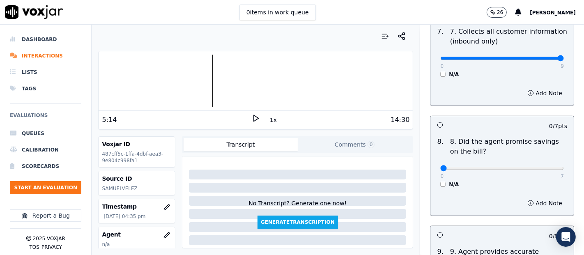
scroll to position [822, 0]
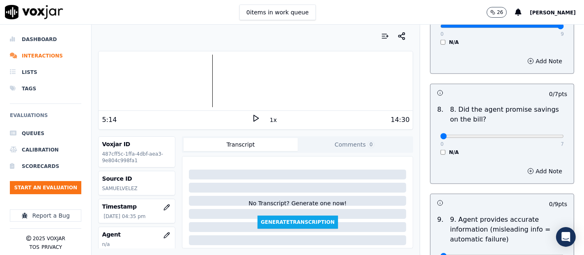
click at [434, 148] on div "0 7 N/A" at bounding box center [502, 139] width 137 height 31
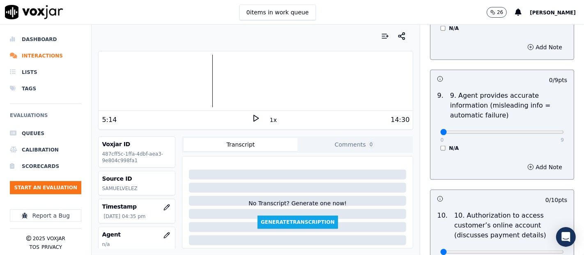
scroll to position [959, 0]
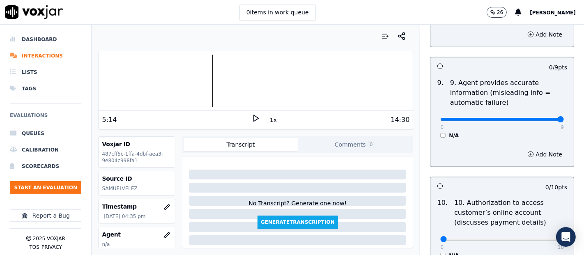
type input "9"
click at [534, 118] on input "range" at bounding box center [502, 119] width 124 height 3
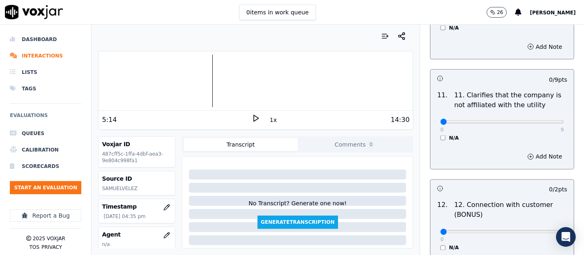
scroll to position [1187, 0]
type input "9"
click at [539, 120] on input "range" at bounding box center [502, 121] width 124 height 3
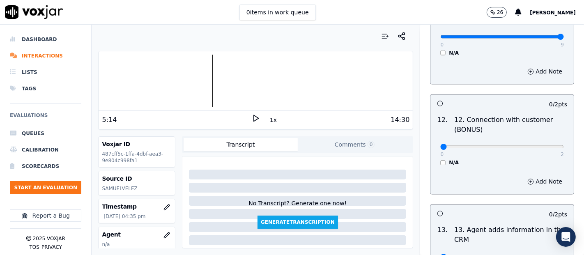
scroll to position [1278, 0]
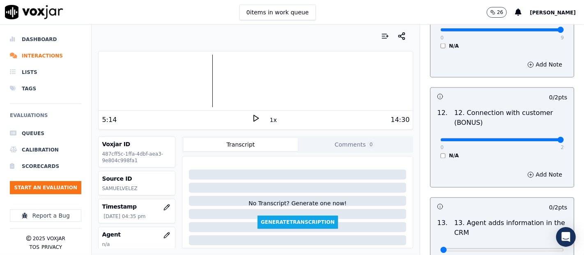
type input "2"
click at [541, 138] on input "range" at bounding box center [502, 139] width 124 height 3
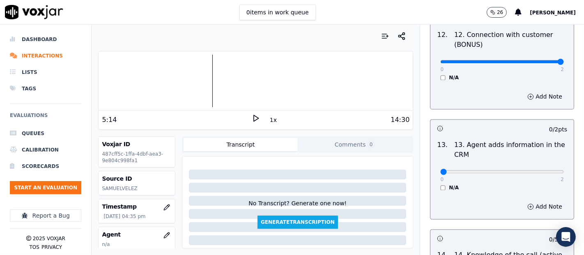
scroll to position [1415, 0]
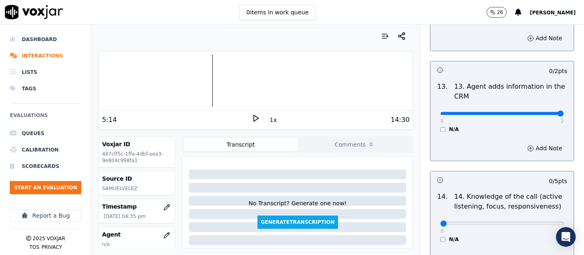
type input "2"
click at [540, 112] on input "range" at bounding box center [502, 113] width 124 height 3
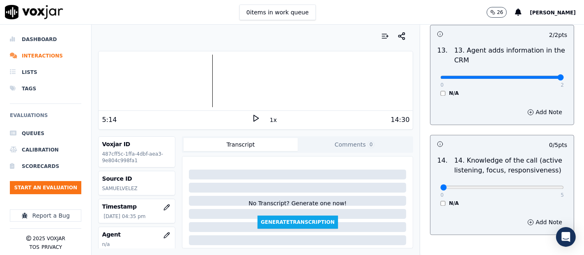
scroll to position [1497, 0]
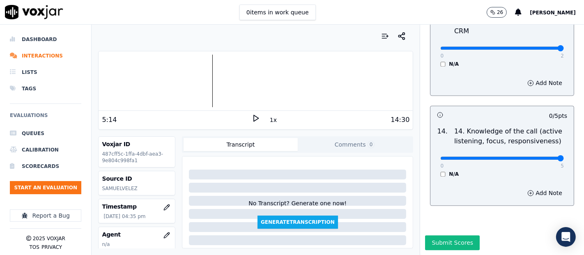
type input "5"
click at [533, 157] on input "range" at bounding box center [502, 158] width 124 height 3
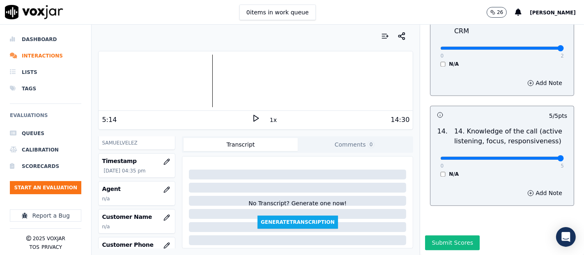
scroll to position [91, 0]
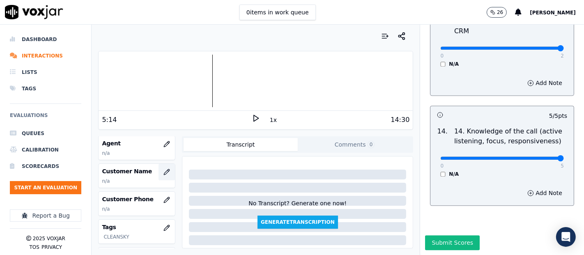
click at [159, 175] on button "button" at bounding box center [167, 172] width 16 height 16
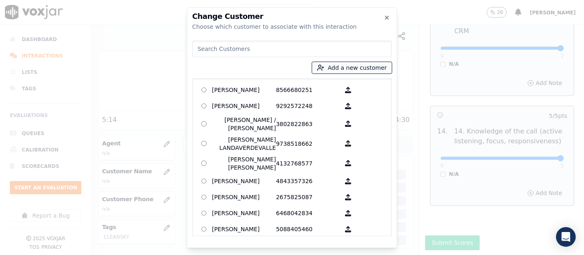
click at [385, 71] on button "Add a new customer" at bounding box center [352, 68] width 80 height 12
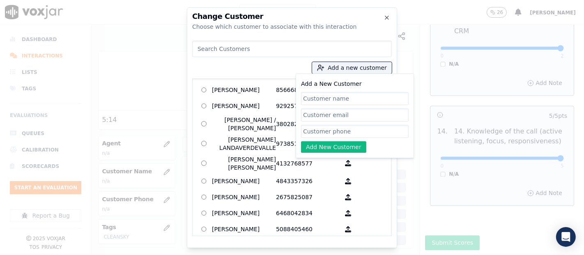
click at [334, 97] on input "Add a New Customer" at bounding box center [355, 98] width 108 height 13
paste input "SHANELL MASON"
type input "SHANELL MASON"
click at [343, 127] on input "Add a New Customer" at bounding box center [355, 131] width 108 height 13
paste input "5132083360"
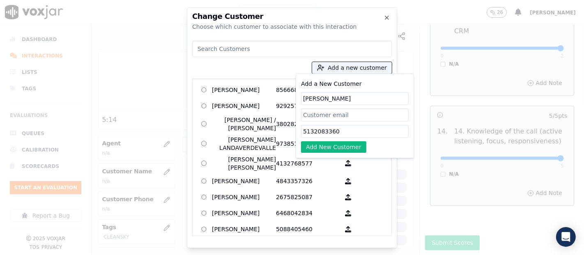
type input "5132083360"
click at [309, 154] on div "Add a New Customer SHANELL MASON 5132083360 Add New Customer" at bounding box center [355, 116] width 118 height 85
click at [309, 147] on button "Add New Customer" at bounding box center [333, 147] width 65 height 12
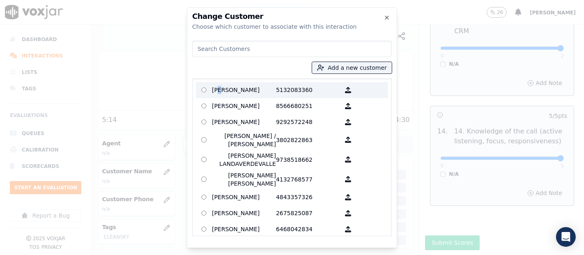
drag, startPoint x: 220, startPoint y: 82, endPoint x: 233, endPoint y: 85, distance: 13.1
click at [221, 82] on label "SHANELL MASON 5132083360" at bounding box center [292, 90] width 192 height 16
click at [225, 90] on p "SHANELL MASON" at bounding box center [244, 90] width 64 height 13
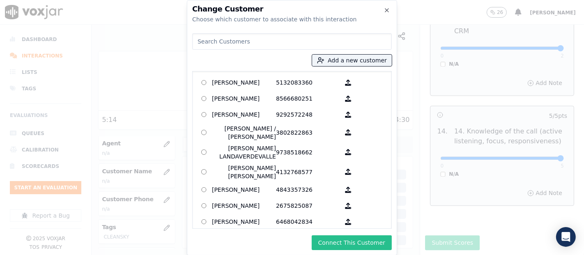
click at [347, 236] on button "Connect This Customer" at bounding box center [352, 242] width 80 height 15
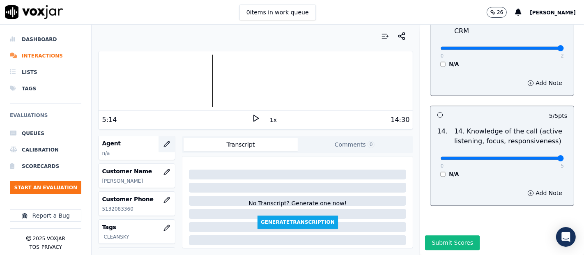
click at [164, 141] on icon "button" at bounding box center [167, 144] width 7 height 7
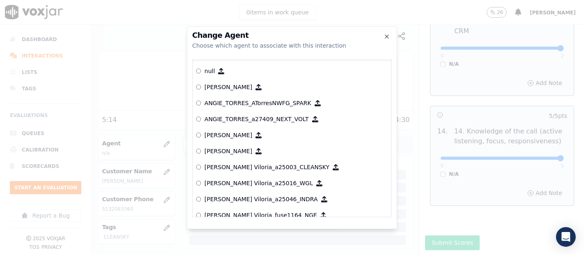
click at [382, 35] on h2 "Change Agent" at bounding box center [292, 35] width 200 height 7
click at [391, 33] on h2 "Change Agent" at bounding box center [292, 35] width 200 height 7
click at [383, 36] on h2 "Change Agent" at bounding box center [292, 35] width 200 height 7
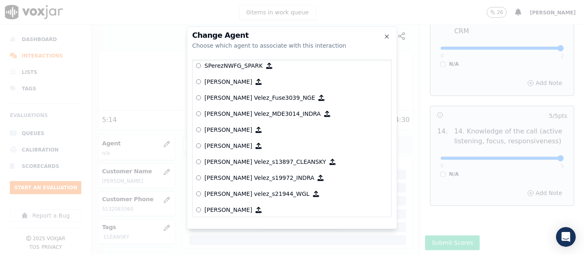
scroll to position [3753, 0]
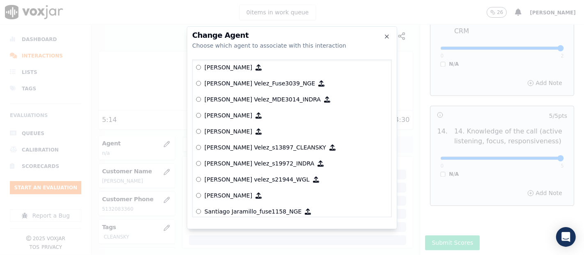
click at [244, 140] on label "[PERSON_NAME] Velez_s13897_CLEANSKY" at bounding box center [292, 148] width 192 height 16
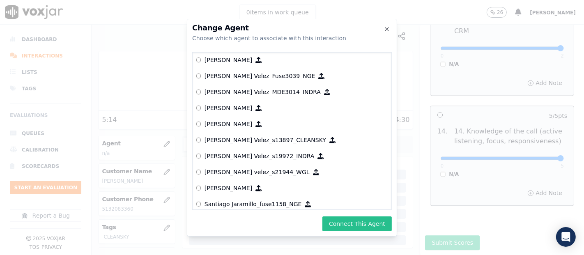
click at [334, 225] on button "Connect This Agent" at bounding box center [357, 224] width 69 height 15
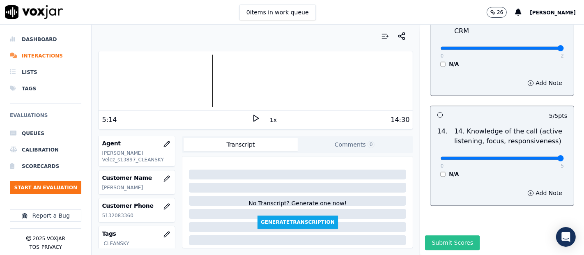
click at [436, 235] on button "Submit Scores" at bounding box center [452, 242] width 55 height 15
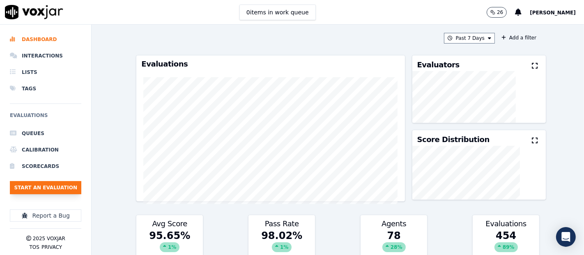
click at [43, 186] on button "Start an Evaluation" at bounding box center [45, 187] width 71 height 13
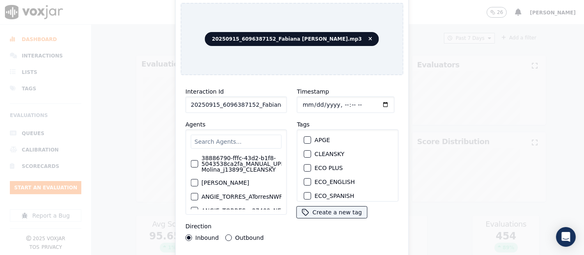
click at [267, 101] on input "20250915_6096387152_Fabiana [PERSON_NAME].mp3" at bounding box center [236, 105] width 101 height 16
type input "20250915_6096387152_Fabiana [PERSON_NAME]"
click at [304, 151] on div "button" at bounding box center [307, 154] width 6 height 6
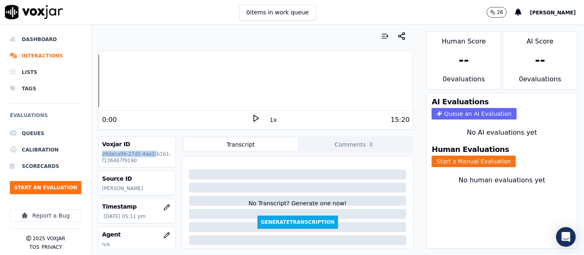
drag, startPoint x: 165, startPoint y: 150, endPoint x: 169, endPoint y: 146, distance: 5.2
click at [169, 146] on div "Voxjar ID 26daca96-27d1-4ae2-b1b1-f136467f9190 Source ID [PERSON_NAME] Timestam…" at bounding box center [136, 192] width 77 height 112
click at [154, 133] on div "Your browser does not support the audio element. 0:00 1x 15:20 Voxjar ID 26daca…" at bounding box center [256, 140] width 328 height 231
click at [161, 162] on p "26daca96-27d1-4ae2-b1b1-f136467f9190" at bounding box center [137, 157] width 70 height 13
click at [440, 159] on button "Start a Manual Evaluation" at bounding box center [474, 162] width 84 height 12
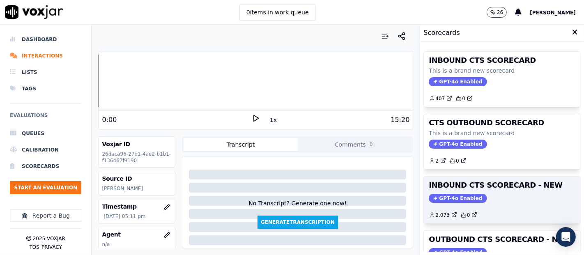
click at [486, 203] on div "INBOUND CTS SCORECARD - NEW GPT-4o Enabled 2.073 0" at bounding box center [502, 200] width 157 height 47
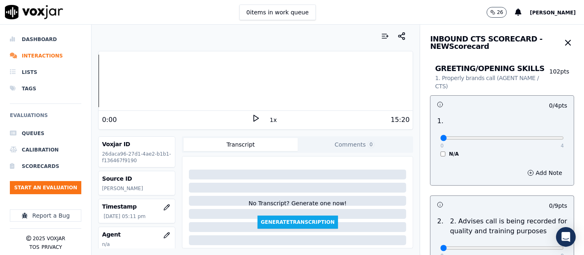
click at [252, 121] on icon at bounding box center [256, 118] width 8 height 8
click at [257, 121] on rect at bounding box center [257, 117] width 1 height 5
click at [254, 119] on polygon at bounding box center [256, 118] width 5 height 6
click at [252, 117] on icon at bounding box center [256, 118] width 8 height 8
click at [252, 118] on icon at bounding box center [256, 118] width 8 height 8
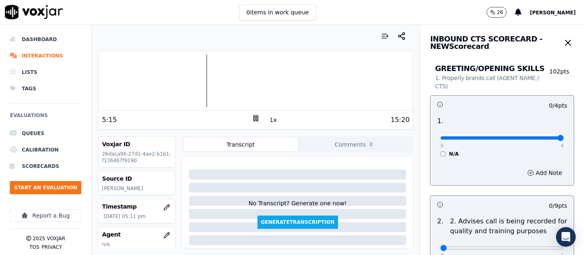
type input "4"
click at [539, 136] on input "range" at bounding box center [502, 137] width 124 height 3
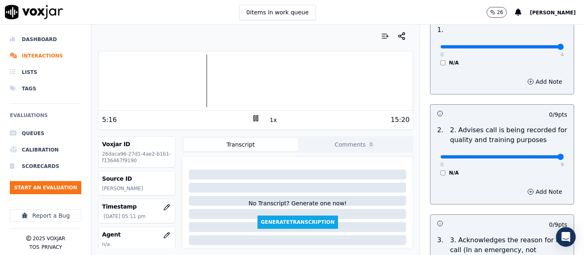
type input "9"
click at [535, 155] on input "range" at bounding box center [502, 156] width 124 height 3
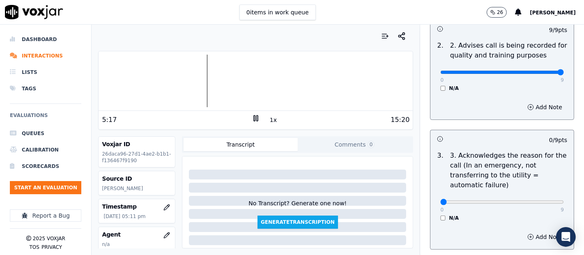
scroll to position [228, 0]
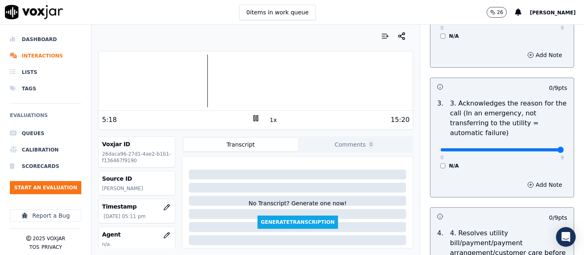
type input "9"
click at [539, 152] on input "range" at bounding box center [502, 149] width 124 height 3
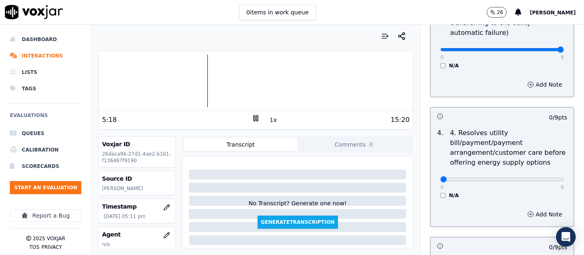
scroll to position [365, 0]
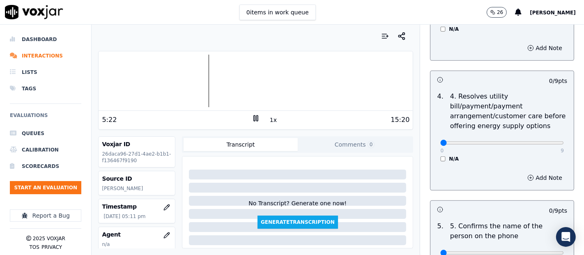
click at [440, 160] on div "N/A" at bounding box center [502, 159] width 124 height 7
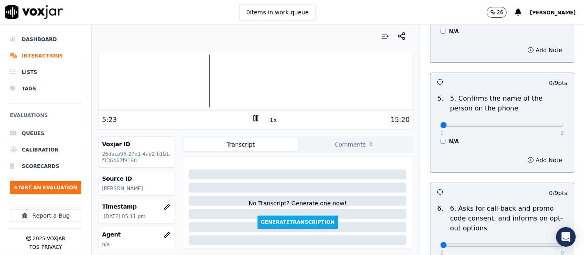
scroll to position [502, 0]
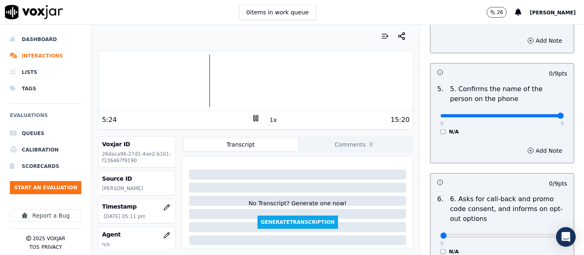
type input "9"
click at [537, 116] on input "range" at bounding box center [502, 115] width 124 height 3
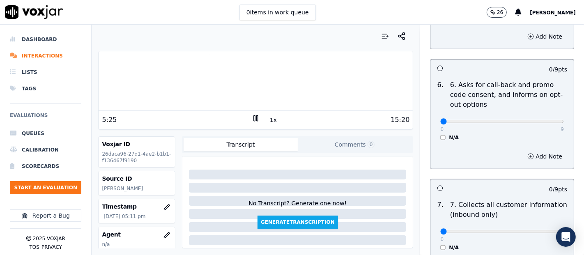
scroll to position [639, 0]
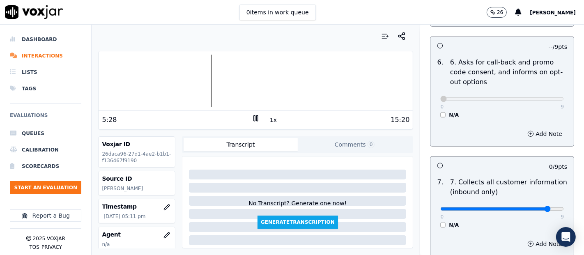
click at [533, 207] on input "range" at bounding box center [502, 208] width 124 height 3
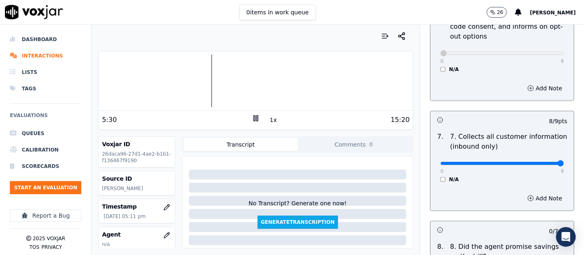
type input "9"
click at [537, 162] on input "range" at bounding box center [502, 163] width 124 height 3
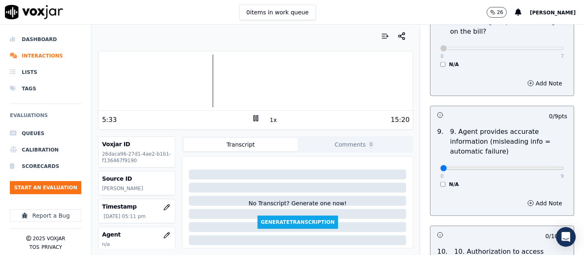
scroll to position [913, 0]
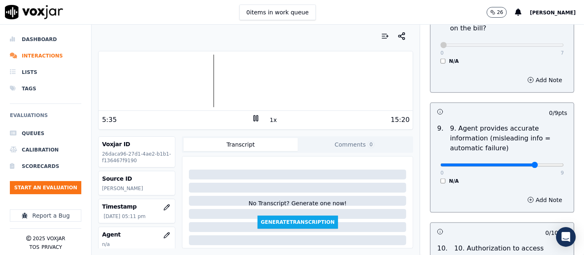
click at [519, 164] on input "range" at bounding box center [502, 165] width 124 height 3
type input "8"
click at [525, 164] on input "range" at bounding box center [502, 165] width 124 height 3
click at [527, 196] on button "Add Note" at bounding box center [545, 200] width 45 height 12
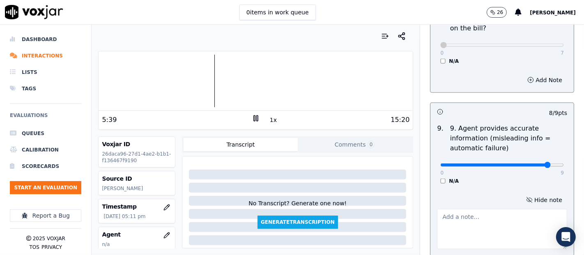
drag, startPoint x: 466, startPoint y: 214, endPoint x: 466, endPoint y: 209, distance: 5.8
click at [467, 214] on textarea at bounding box center [502, 229] width 130 height 40
type textarea "T"
click at [496, 215] on textarea "The agent said" at bounding box center [502, 229] width 130 height 40
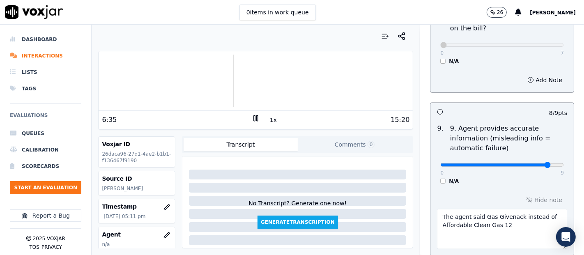
click at [499, 214] on textarea "The agent said Gas Givenack instead of Affordable Clean Gas 12" at bounding box center [502, 229] width 130 height 40
click at [507, 212] on textarea "The agent said Gas Giveback instead of Affordable Clean Gas 12" at bounding box center [502, 229] width 130 height 40
click at [503, 221] on textarea "The agent said Gas Giveback 12 instead of Affordable Clean Gas 12" at bounding box center [502, 229] width 130 height 40
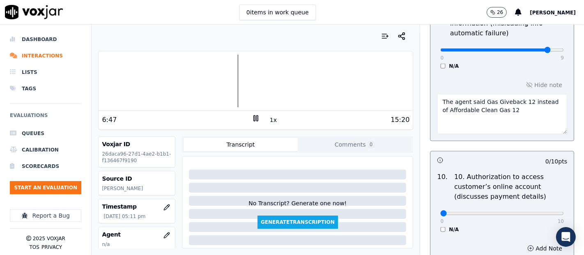
scroll to position [1050, 0]
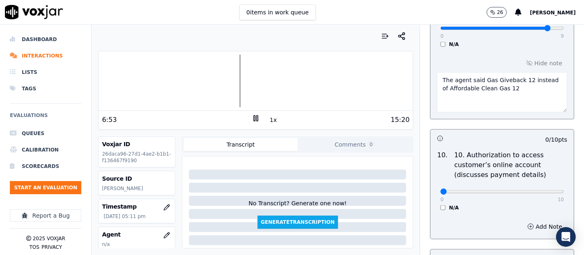
type textarea "The agent said Gas Giveback 12 instead of Affordable Clean Gas 12"
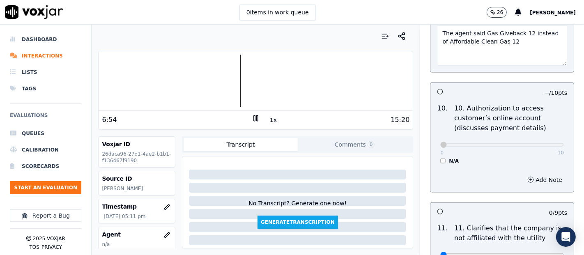
scroll to position [1141, 0]
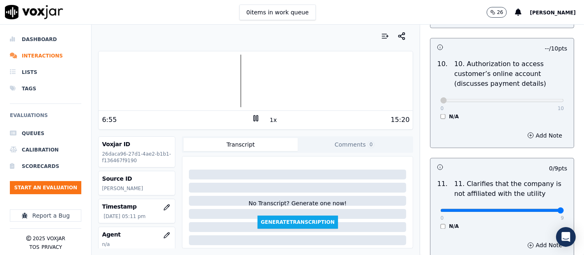
type input "9"
click at [542, 210] on input "range" at bounding box center [502, 210] width 124 height 3
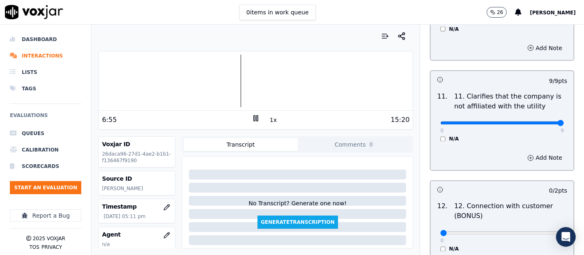
scroll to position [1233, 0]
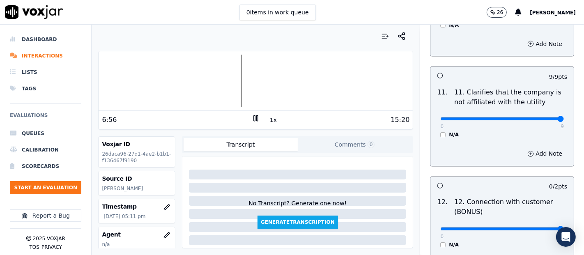
type input "2"
click at [539, 228] on input "range" at bounding box center [502, 229] width 124 height 3
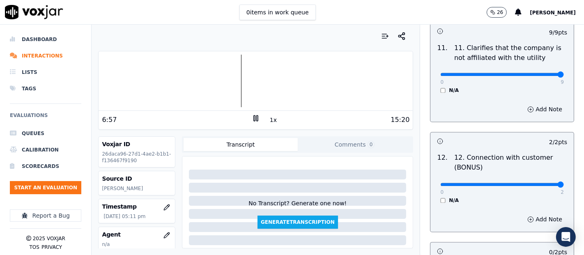
scroll to position [1369, 0]
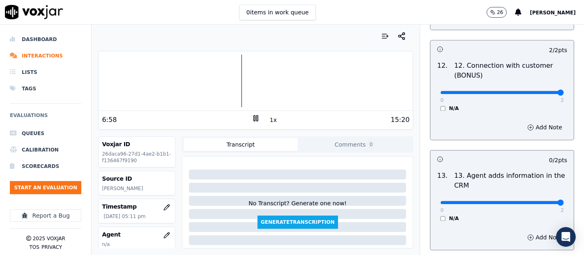
type input "2"
click at [539, 201] on input "range" at bounding box center [502, 202] width 124 height 3
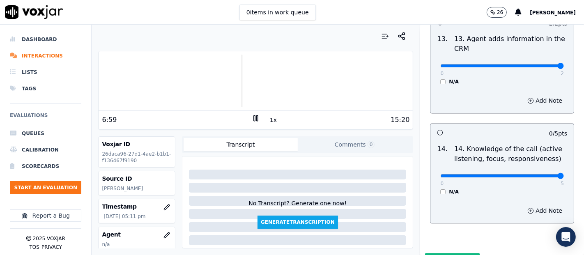
type input "5"
click at [542, 174] on input "range" at bounding box center [502, 175] width 124 height 3
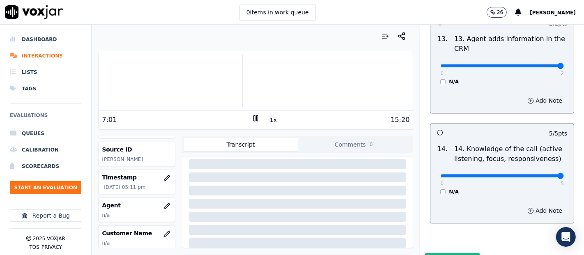
scroll to position [91, 0]
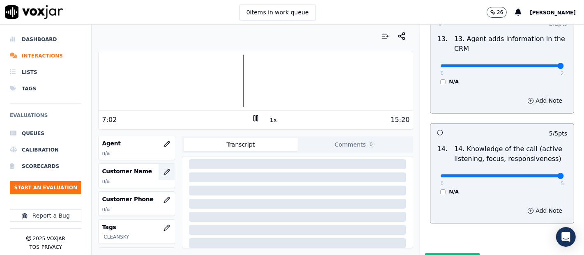
click at [159, 167] on button "button" at bounding box center [167, 172] width 16 height 16
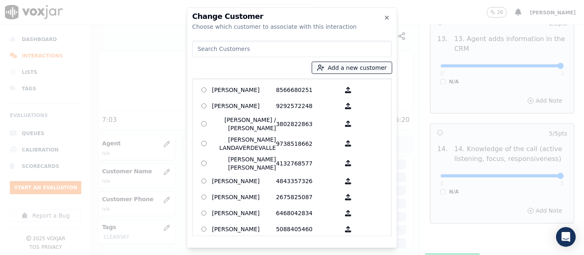
click at [325, 70] on icon "button" at bounding box center [320, 67] width 7 height 7
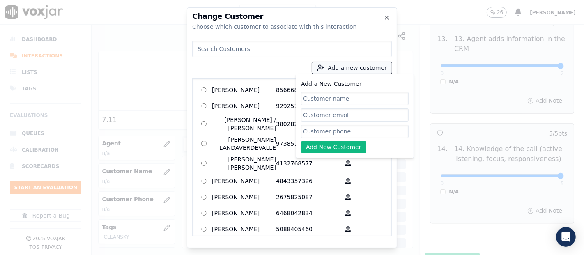
paste input "[PERSON_NAME]"
type input "[PERSON_NAME]"
click at [336, 129] on input "Add a New Customer" at bounding box center [355, 131] width 108 height 13
paste input "6093276928"
type input "6093276928"
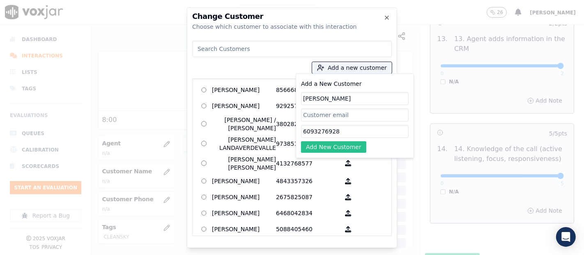
click at [344, 148] on button "Add New Customer" at bounding box center [333, 147] width 65 height 12
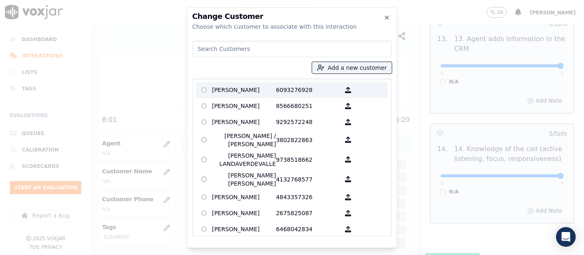
click at [239, 95] on p "[PERSON_NAME]" at bounding box center [244, 90] width 64 height 13
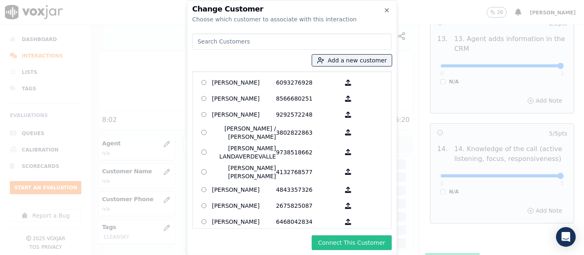
click at [339, 243] on button "Connect This Customer" at bounding box center [352, 242] width 80 height 15
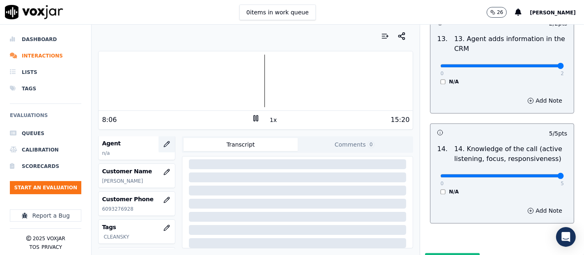
click at [164, 143] on icon "button" at bounding box center [167, 144] width 7 height 7
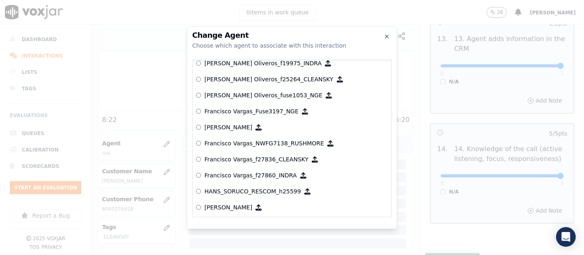
scroll to position [1660, 0]
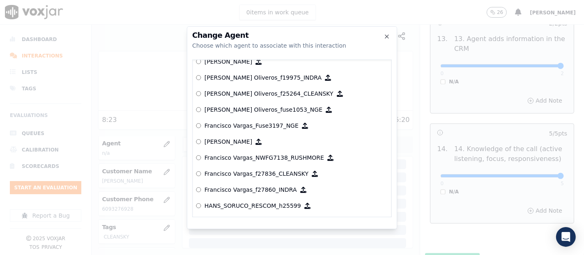
click at [426, 138] on div at bounding box center [292, 127] width 584 height 255
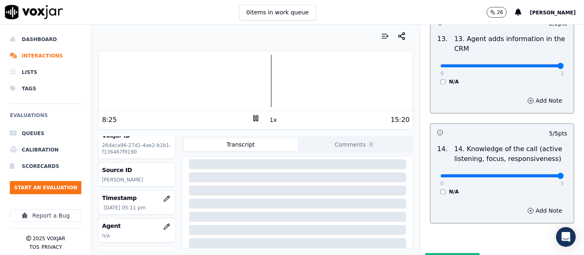
scroll to position [0, 0]
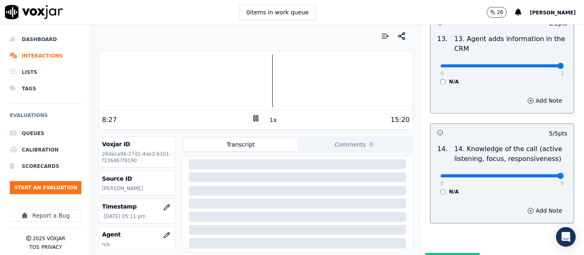
click at [252, 119] on icon at bounding box center [256, 118] width 8 height 8
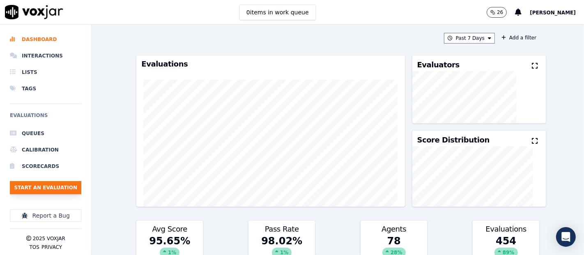
click at [65, 184] on button "Start an Evaluation" at bounding box center [45, 187] width 71 height 13
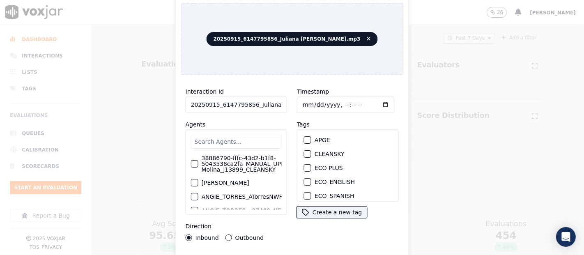
click at [270, 100] on input "20250915_6147795856_Juliana Molina.mp3" at bounding box center [236, 105] width 101 height 16
type input "20250915_6147795856_Juliana Molina"
click at [304, 151] on div "button" at bounding box center [307, 154] width 6 height 6
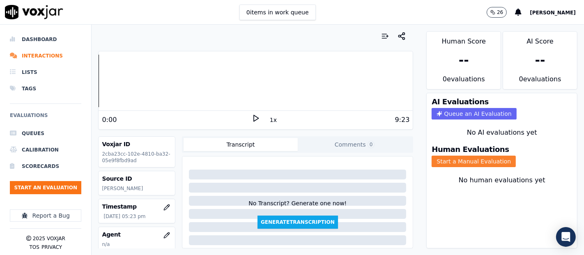
click at [447, 159] on button "Start a Manual Evaluation" at bounding box center [474, 162] width 84 height 12
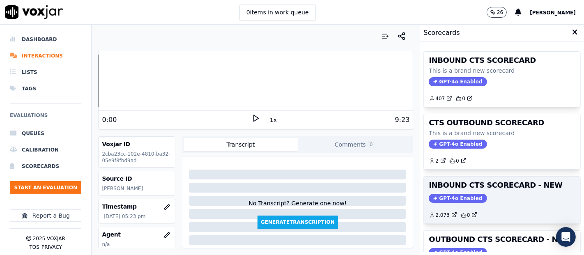
click at [475, 178] on div "INBOUND CTS SCORECARD - NEW GPT-4o Enabled 2.073 0" at bounding box center [502, 200] width 157 height 47
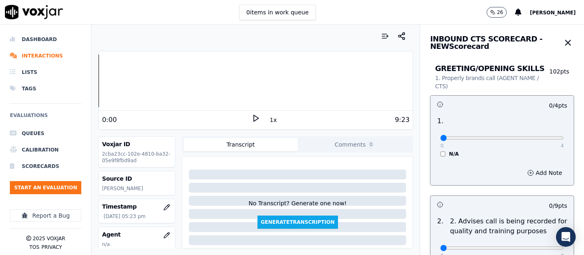
click at [252, 116] on icon at bounding box center [256, 118] width 8 height 8
click at [255, 114] on icon at bounding box center [256, 118] width 8 height 8
click at [167, 149] on div "Voxjar ID 2cba23cc-102e-4810-ba32-05e9f8fbd9ad Source ID Juliana Molina Timesta…" at bounding box center [136, 192] width 77 height 112
click at [144, 78] on div at bounding box center [256, 81] width 314 height 53
click at [139, 86] on div at bounding box center [256, 81] width 314 height 53
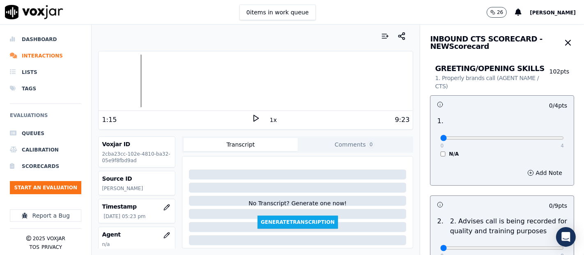
click at [254, 117] on polygon at bounding box center [256, 118] width 5 height 6
click at [149, 81] on div at bounding box center [256, 81] width 314 height 53
click at [252, 119] on icon at bounding box center [256, 118] width 8 height 8
drag, startPoint x: 539, startPoint y: 133, endPoint x: 575, endPoint y: 243, distance: 115.9
click at [541, 138] on div "0 4" at bounding box center [502, 138] width 124 height 10
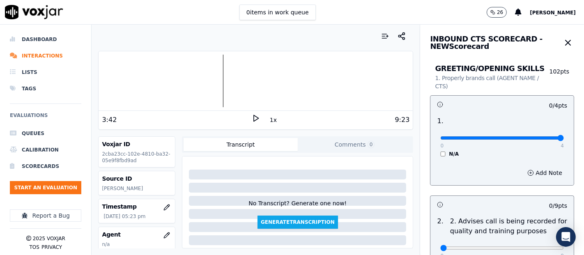
type input "4"
click at [535, 137] on input "range" at bounding box center [502, 137] width 124 height 3
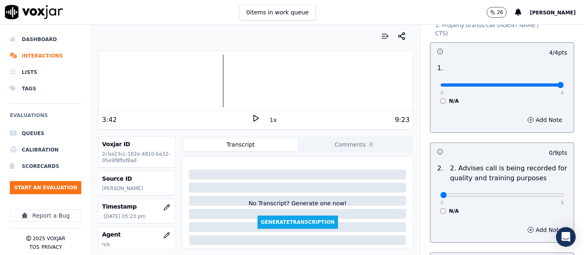
scroll to position [91, 0]
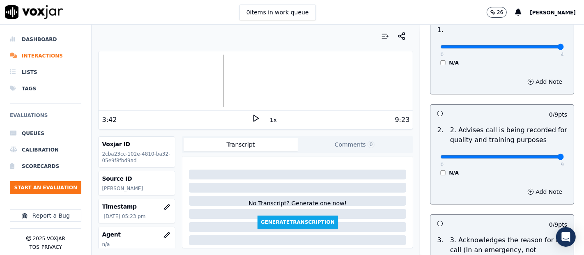
type input "9"
click at [537, 156] on input "range" at bounding box center [502, 156] width 124 height 3
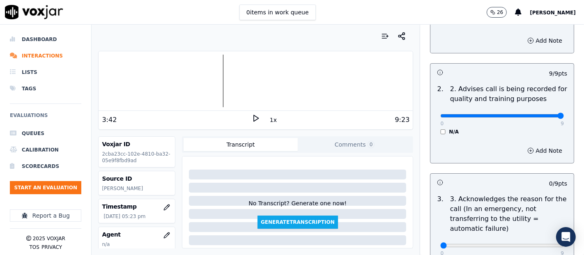
scroll to position [182, 0]
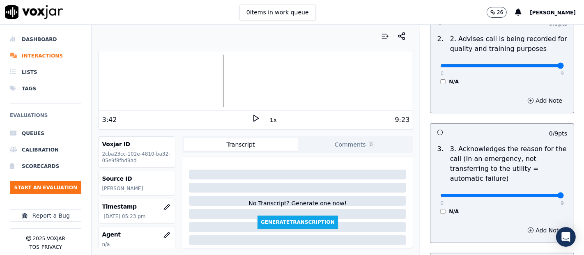
type input "9"
click at [542, 194] on input "range" at bounding box center [502, 195] width 124 height 3
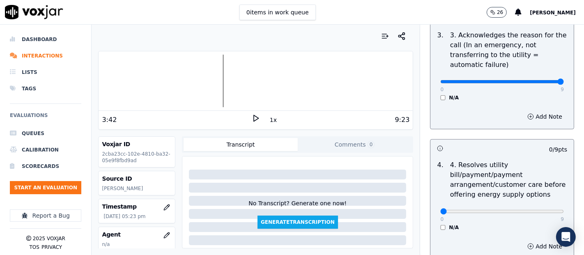
scroll to position [319, 0]
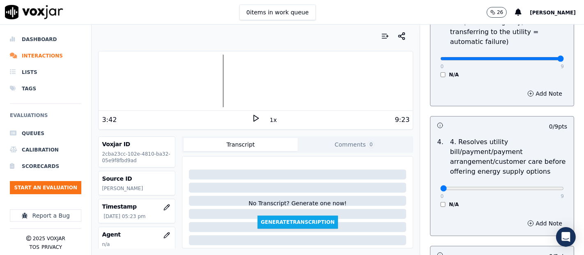
click at [434, 205] on div "0 9 N/A" at bounding box center [502, 192] width 137 height 31
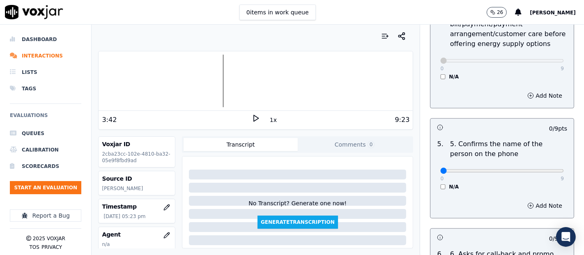
scroll to position [456, 0]
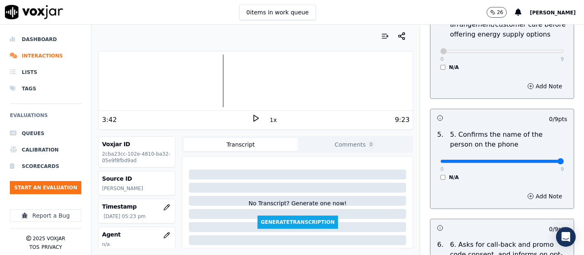
type input "9"
click at [539, 160] on input "range" at bounding box center [502, 161] width 124 height 3
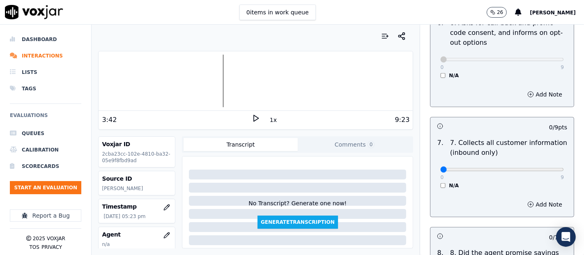
scroll to position [730, 0]
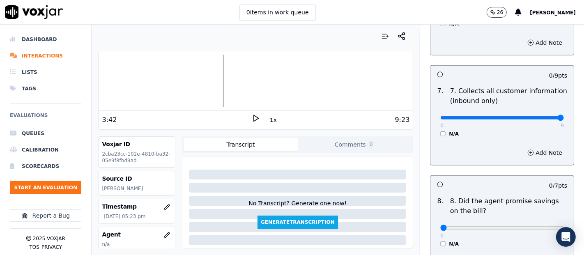
type input "9"
click at [539, 116] on input "range" at bounding box center [502, 117] width 124 height 3
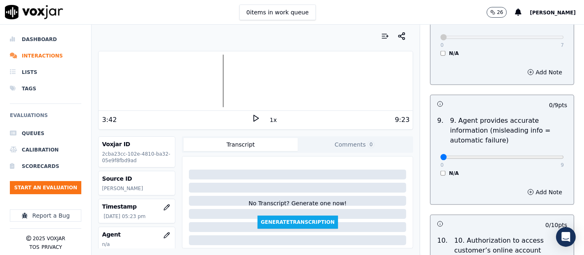
scroll to position [959, 0]
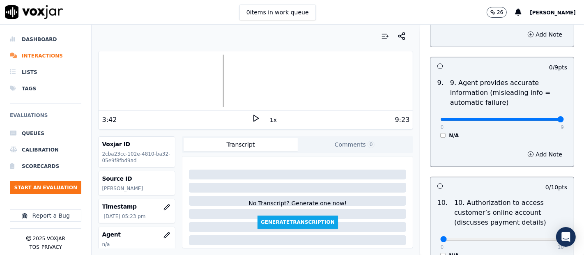
type input "9"
click at [540, 119] on input "range" at bounding box center [502, 119] width 124 height 3
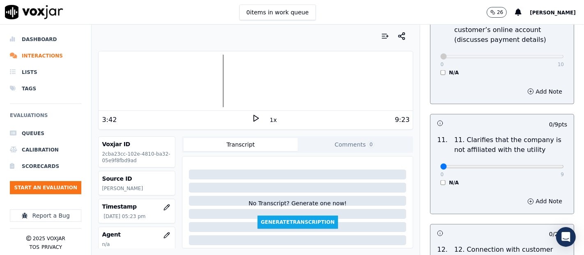
scroll to position [1187, 0]
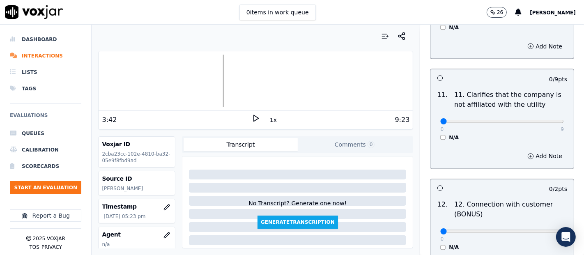
click at [543, 122] on div "0 9 N/A" at bounding box center [502, 125] width 137 height 31
type input "9"
click at [541, 120] on input "range" at bounding box center [502, 121] width 124 height 3
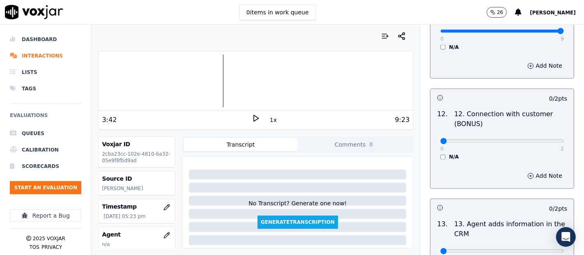
scroll to position [1278, 0]
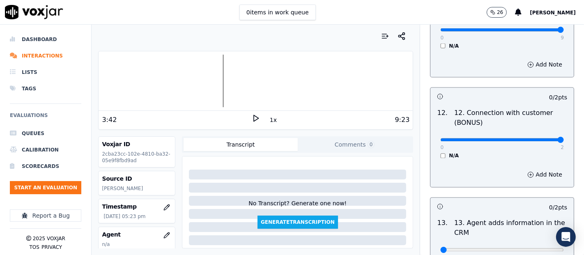
type input "2"
click at [540, 140] on input "range" at bounding box center [502, 139] width 124 height 3
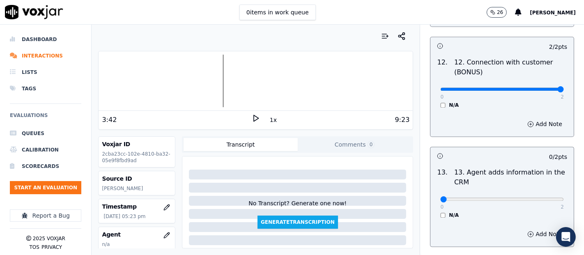
scroll to position [1369, 0]
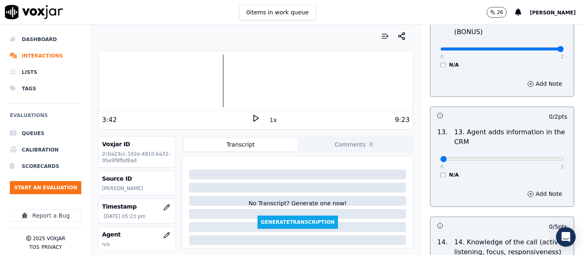
click at [539, 154] on div "0 2" at bounding box center [502, 159] width 124 height 10
type input "2"
click at [539, 157] on input "range" at bounding box center [502, 158] width 124 height 3
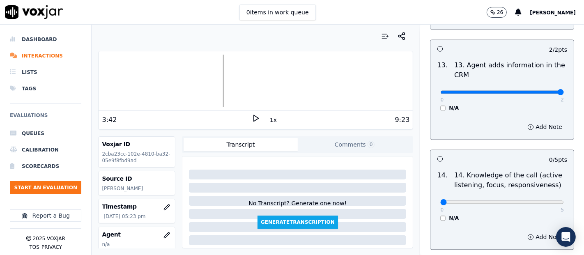
scroll to position [1461, 0]
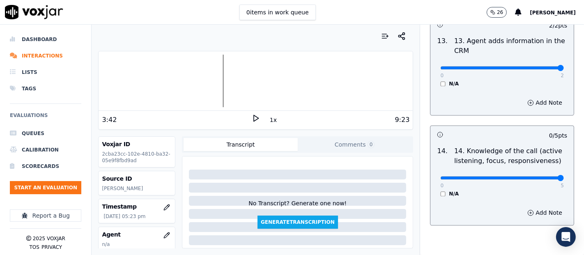
type input "5"
click at [536, 176] on input "range" at bounding box center [502, 177] width 124 height 3
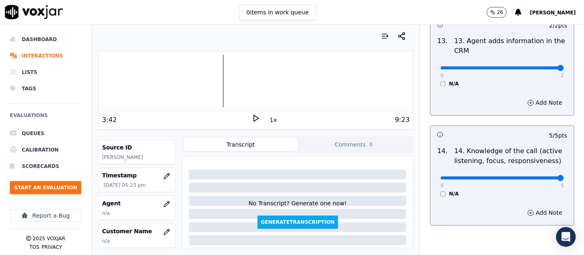
scroll to position [46, 0]
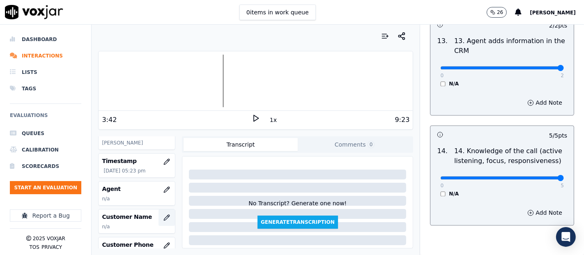
click at [164, 218] on icon "button" at bounding box center [167, 217] width 7 height 7
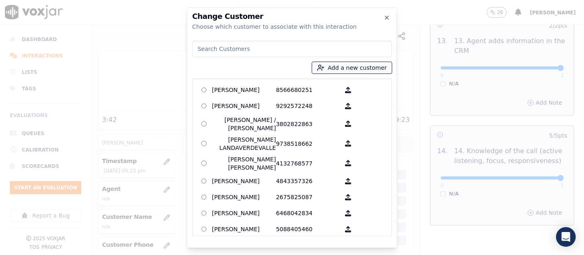
click at [325, 65] on icon "button" at bounding box center [320, 67] width 7 height 7
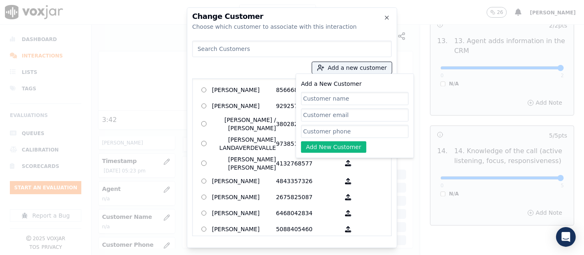
paste input "JOSE A BARRON SILVA"
type input "JOSE A BARRON SILVA"
click at [331, 131] on input "Add a New Customer" at bounding box center [355, 131] width 108 height 13
paste input "6143539398"
type input "6143539398"
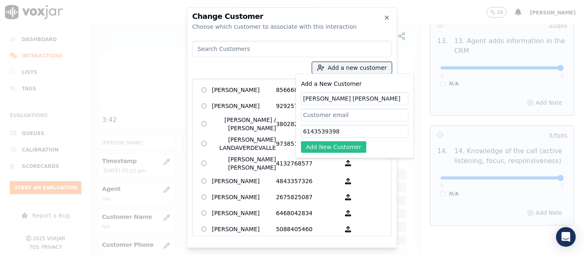
click at [324, 145] on button "Add New Customer" at bounding box center [333, 147] width 65 height 12
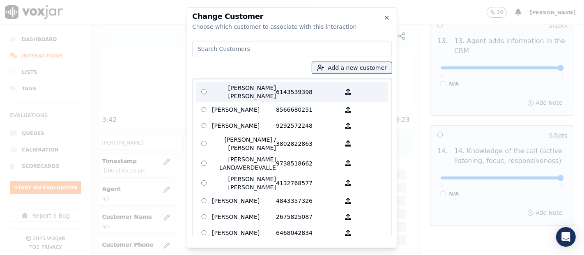
click at [256, 90] on p "JOSE A BARRON SILVA" at bounding box center [244, 92] width 64 height 16
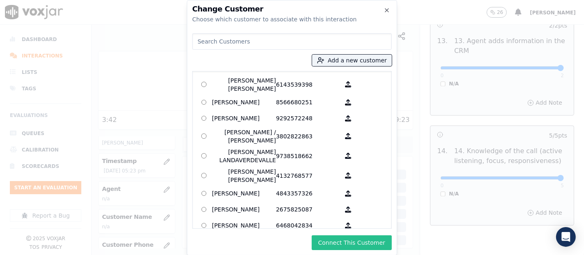
click at [332, 244] on button "Connect This Customer" at bounding box center [352, 242] width 80 height 15
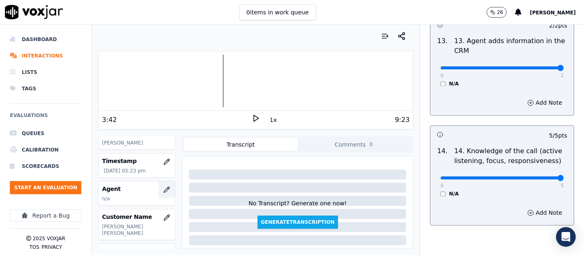
click at [164, 189] on icon "button" at bounding box center [167, 190] width 7 height 7
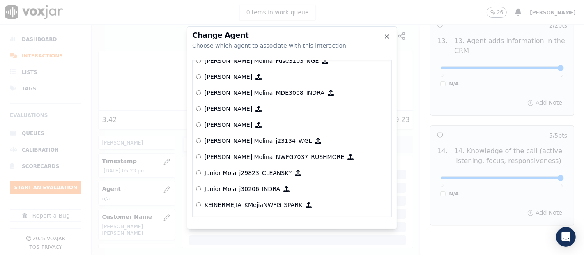
scroll to position [2796, 0]
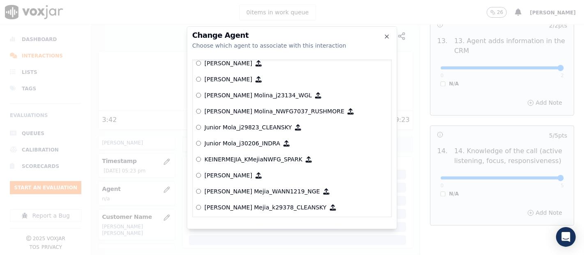
click at [390, 39] on div "Change Agent Choose which agent to associate with this interaction" at bounding box center [292, 41] width 200 height 18
click at [389, 38] on icon "button" at bounding box center [386, 36] width 3 height 3
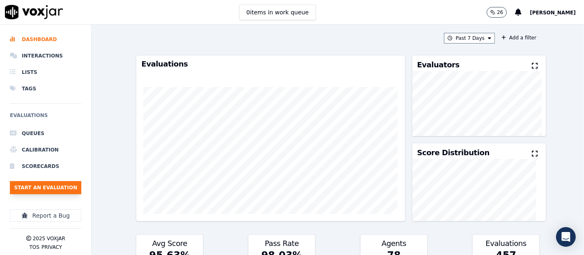
click at [32, 184] on button "Start an Evaluation" at bounding box center [45, 187] width 71 height 13
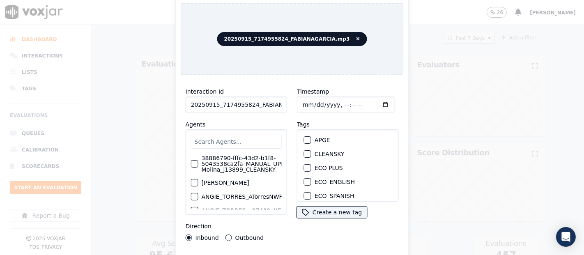
click at [273, 104] on input "20250915_7174955824_FABIANAGARCIA.mp3" at bounding box center [236, 105] width 101 height 16
type input "20250915_7174955824_FABIANAGARCIA"
click at [306, 151] on div "button" at bounding box center [307, 154] width 6 height 6
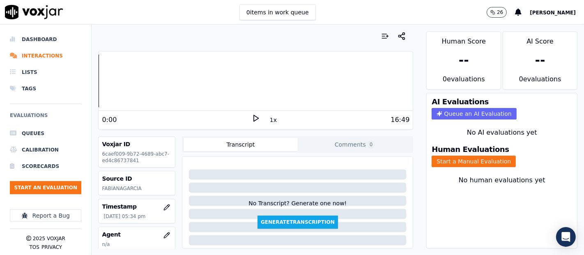
drag, startPoint x: 284, startPoint y: 111, endPoint x: 261, endPoint y: 117, distance: 24.6
click at [284, 111] on div "0:00 1x 16:49" at bounding box center [256, 120] width 314 height 18
click at [254, 116] on icon at bounding box center [256, 118] width 8 height 8
click at [432, 156] on button "Start a Manual Evaluation" at bounding box center [474, 162] width 84 height 12
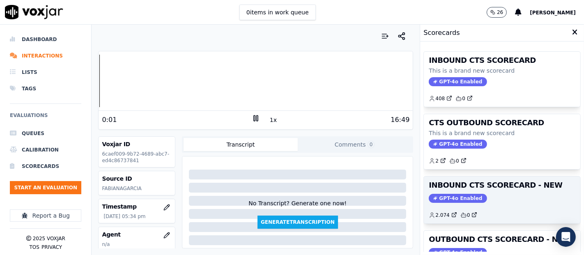
click at [468, 182] on h3 "INBOUND CTS SCORECARD - NEW" at bounding box center [502, 185] width 147 height 7
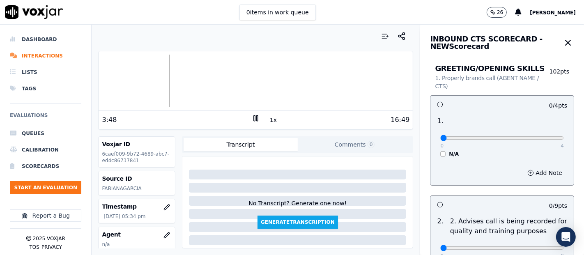
click at [160, 81] on div at bounding box center [256, 81] width 314 height 53
click at [252, 120] on icon at bounding box center [256, 118] width 8 height 8
click at [252, 114] on icon at bounding box center [256, 118] width 8 height 8
drag, startPoint x: 537, startPoint y: 129, endPoint x: 539, endPoint y: 143, distance: 13.3
click at [537, 136] on div "0 4 N/A" at bounding box center [502, 141] width 137 height 31
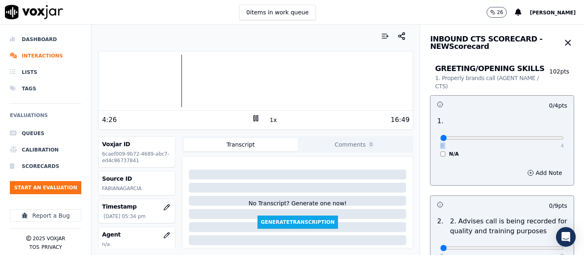
drag, startPoint x: 539, startPoint y: 143, endPoint x: 539, endPoint y: 132, distance: 10.7
click at [540, 143] on div "0 4 N/A" at bounding box center [502, 141] width 137 height 31
click at [539, 131] on div "0 4 N/A" at bounding box center [502, 141] width 137 height 31
type input "4"
click at [539, 139] on input "range" at bounding box center [502, 137] width 124 height 3
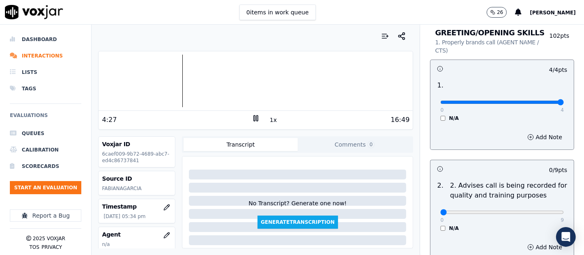
scroll to position [137, 0]
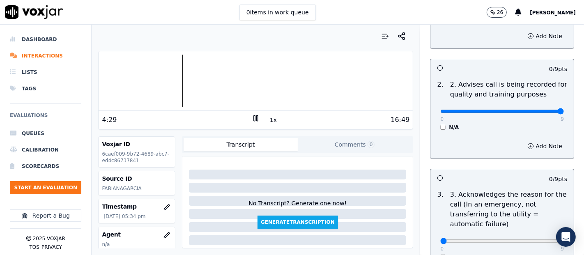
type input "9"
click at [539, 110] on input "range" at bounding box center [502, 111] width 124 height 3
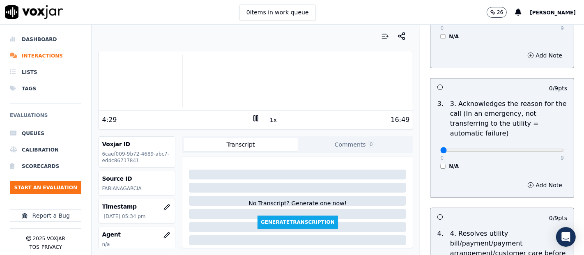
scroll to position [228, 0]
type input "9"
click at [542, 148] on input "range" at bounding box center [502, 149] width 124 height 3
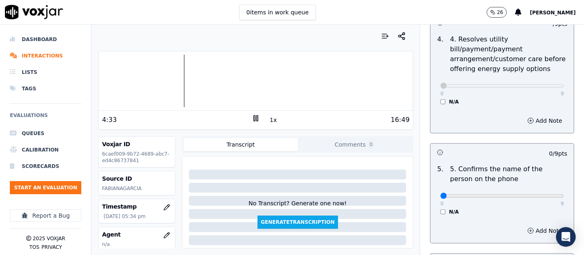
scroll to position [502, 0]
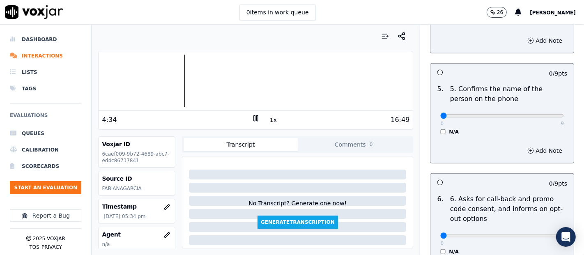
click at [544, 119] on div "0 9 N/A" at bounding box center [502, 119] width 137 height 31
type input "9"
click at [543, 114] on input "range" at bounding box center [502, 115] width 124 height 3
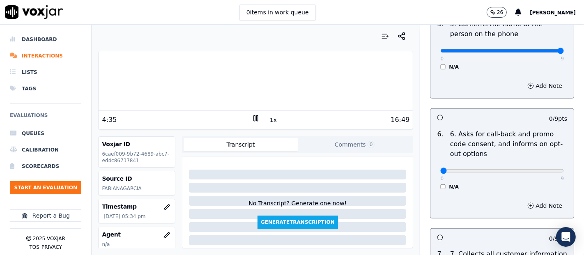
scroll to position [639, 0]
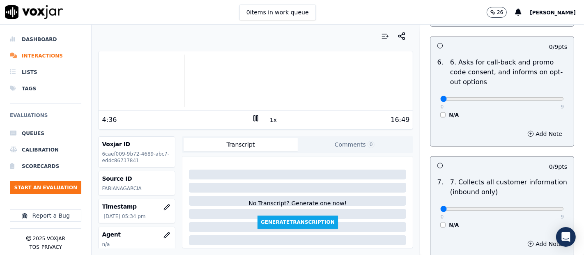
drag, startPoint x: 426, startPoint y: 111, endPoint x: 431, endPoint y: 112, distance: 4.5
click at [434, 112] on div "0 9 N/A" at bounding box center [502, 102] width 137 height 31
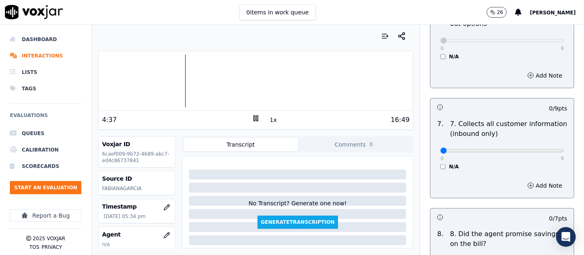
scroll to position [730, 0]
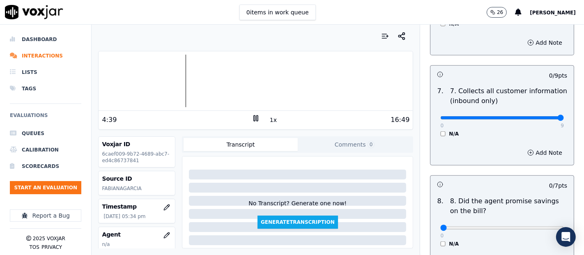
type input "9"
click at [535, 116] on input "range" at bounding box center [502, 117] width 124 height 3
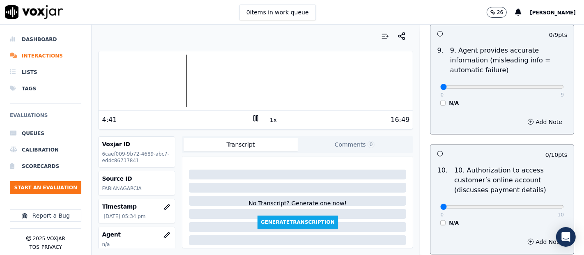
scroll to position [1004, 0]
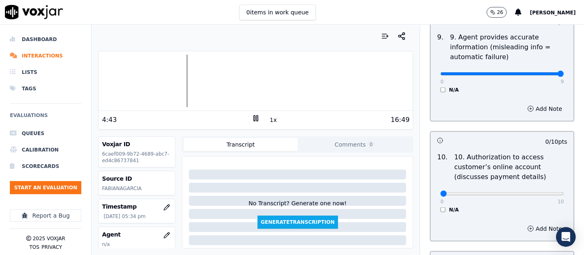
click at [542, 72] on input "range" at bounding box center [502, 73] width 124 height 3
type input "0"
click at [440, 72] on input "range" at bounding box center [502, 73] width 124 height 3
click at [523, 104] on button "Add Note" at bounding box center [545, 109] width 45 height 12
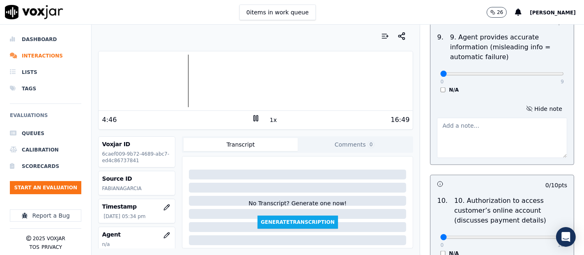
click at [465, 136] on textarea at bounding box center [502, 138] width 130 height 40
type textarea "I"
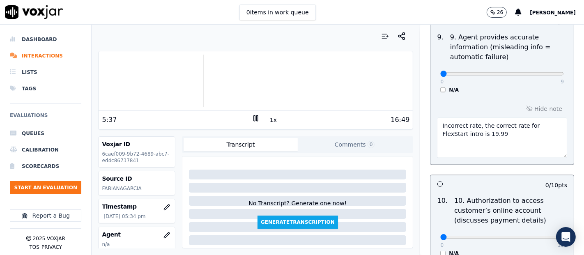
click at [437, 134] on textarea "Incorrect rate, the correct rate for FlexStart intro is 19.99" at bounding box center [502, 138] width 130 height 40
click at [438, 133] on textarea "Incorrect rate, the correct rate for FlexStart intro is 19.99" at bounding box center [502, 138] width 130 height 40
click at [437, 133] on textarea "Incorrect rate, the correct rate for FlexStart intro is 19.99" at bounding box center [502, 138] width 130 height 40
click at [477, 133] on textarea "Incorrect rate, the correct rate for FlexStart Intro is 19.99" at bounding box center [502, 138] width 130 height 40
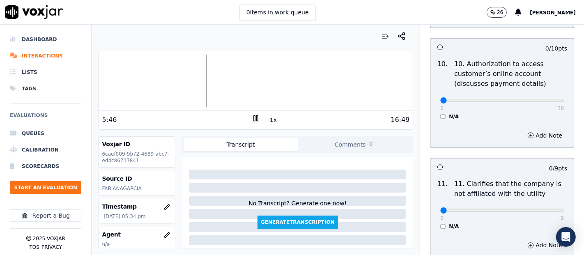
type textarea "Incorrect rate, the correct rate for FlexStart Intro is 19.99"
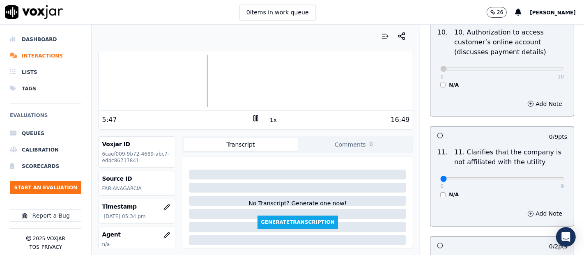
scroll to position [1233, 0]
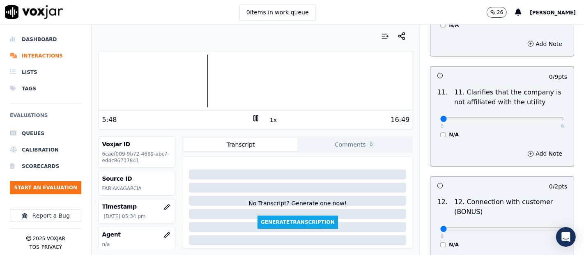
click at [546, 114] on div "0 9 N/A" at bounding box center [502, 122] width 137 height 31
click at [544, 115] on div "0 9 N/A" at bounding box center [502, 122] width 137 height 31
type input "9"
click at [542, 118] on input "range" at bounding box center [502, 119] width 124 height 3
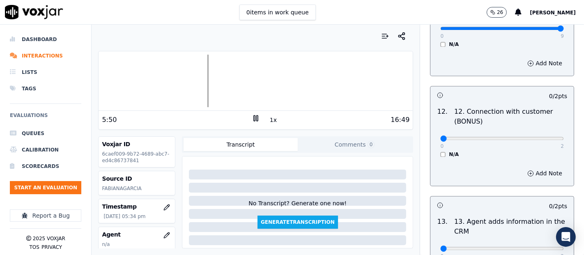
scroll to position [1324, 0]
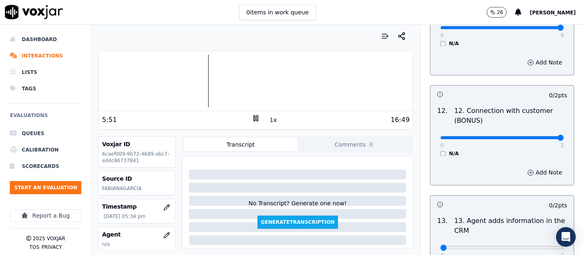
type input "2"
click at [537, 136] on input "range" at bounding box center [502, 137] width 124 height 3
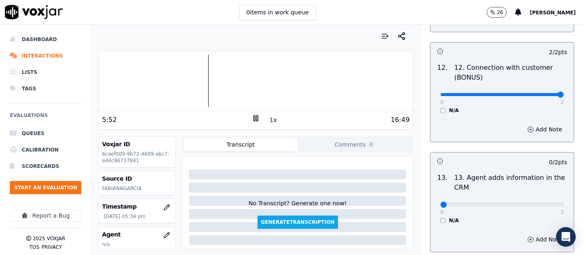
scroll to position [1415, 0]
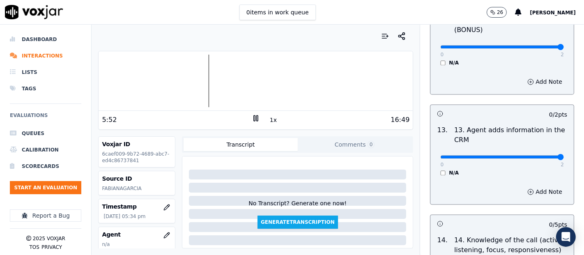
type input "2"
click at [537, 155] on input "range" at bounding box center [502, 156] width 124 height 3
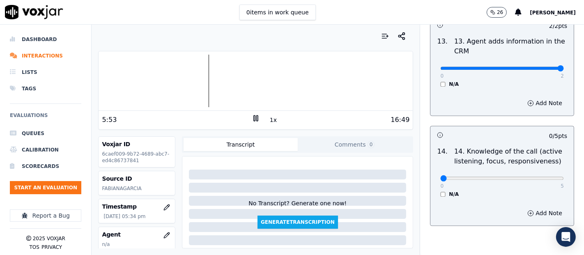
scroll to position [1506, 0]
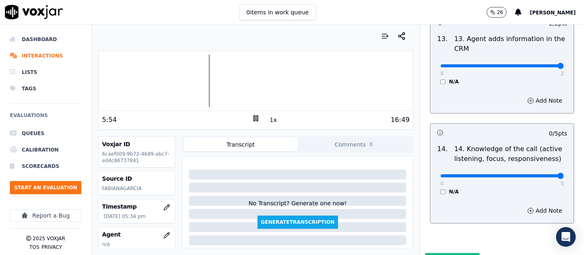
type input "5"
click at [540, 174] on input "range" at bounding box center [502, 175] width 124 height 3
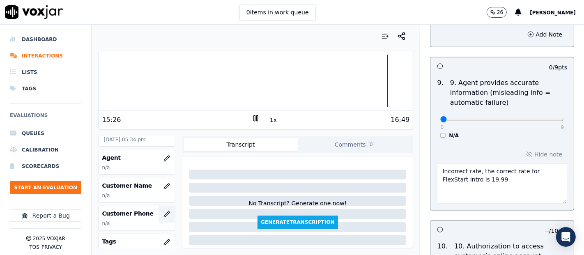
scroll to position [91, 0]
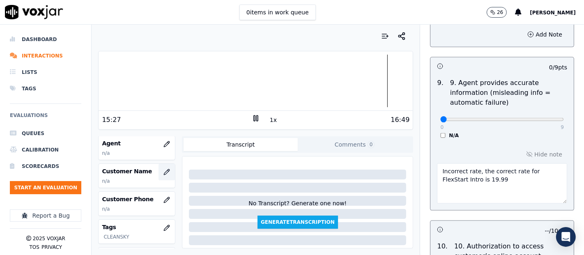
click at [164, 170] on icon "button" at bounding box center [167, 172] width 7 height 7
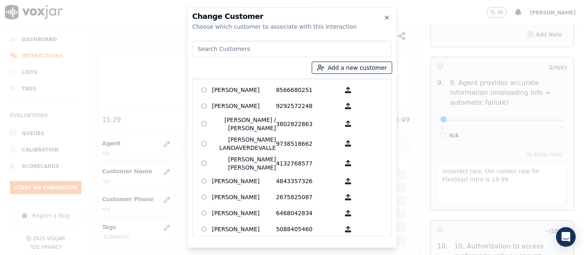
click at [338, 70] on button "Add a new customer" at bounding box center [352, 68] width 80 height 12
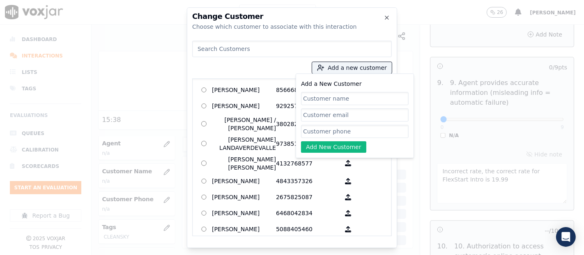
paste input "[PERSON_NAME]"
type input "[PERSON_NAME]"
click at [352, 130] on input "Add a New Customer" at bounding box center [355, 131] width 108 height 13
paste input "7174955824"
type input "7174955824"
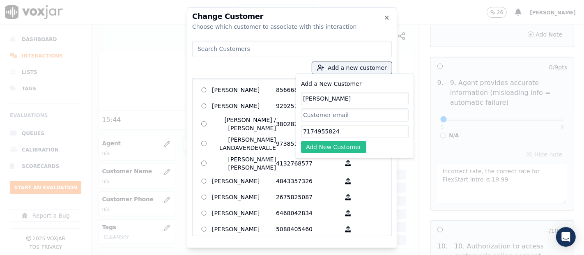
click at [348, 148] on button "Add New Customer" at bounding box center [333, 147] width 65 height 12
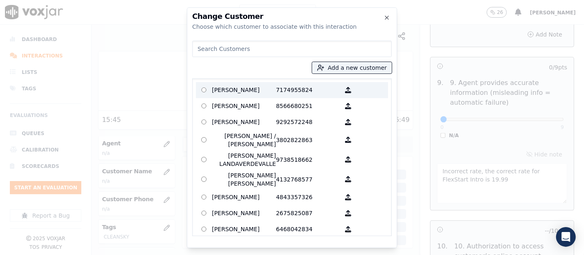
click at [266, 92] on p "[PERSON_NAME]" at bounding box center [244, 90] width 64 height 13
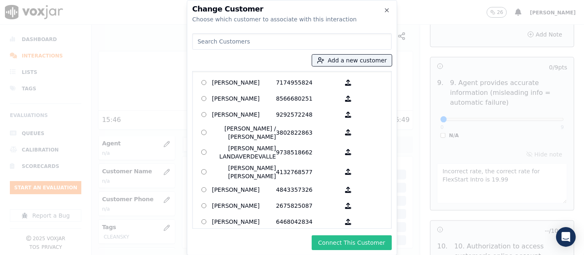
click at [333, 241] on button "Connect This Customer" at bounding box center [352, 242] width 80 height 15
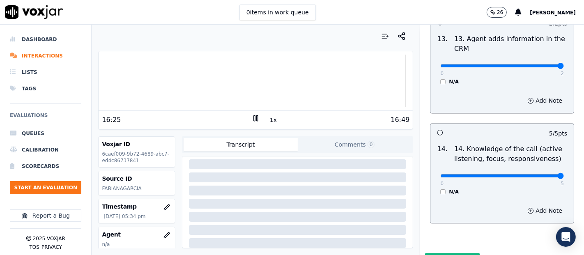
scroll to position [1541, 0]
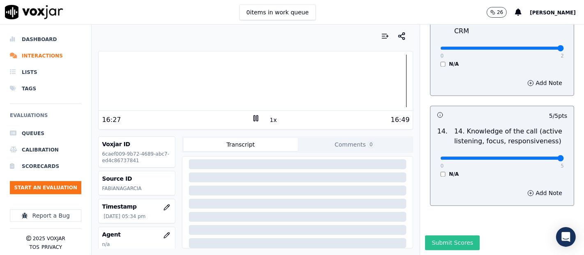
click at [431, 235] on button "Submit Scores" at bounding box center [452, 242] width 55 height 15
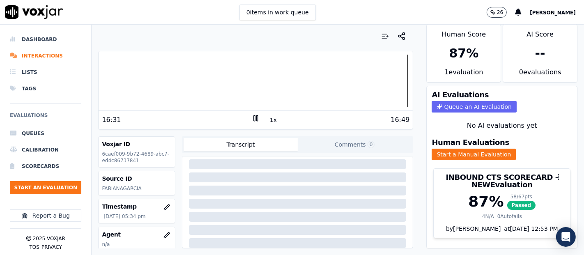
scroll to position [28, 0]
